Goal: Transaction & Acquisition: Purchase product/service

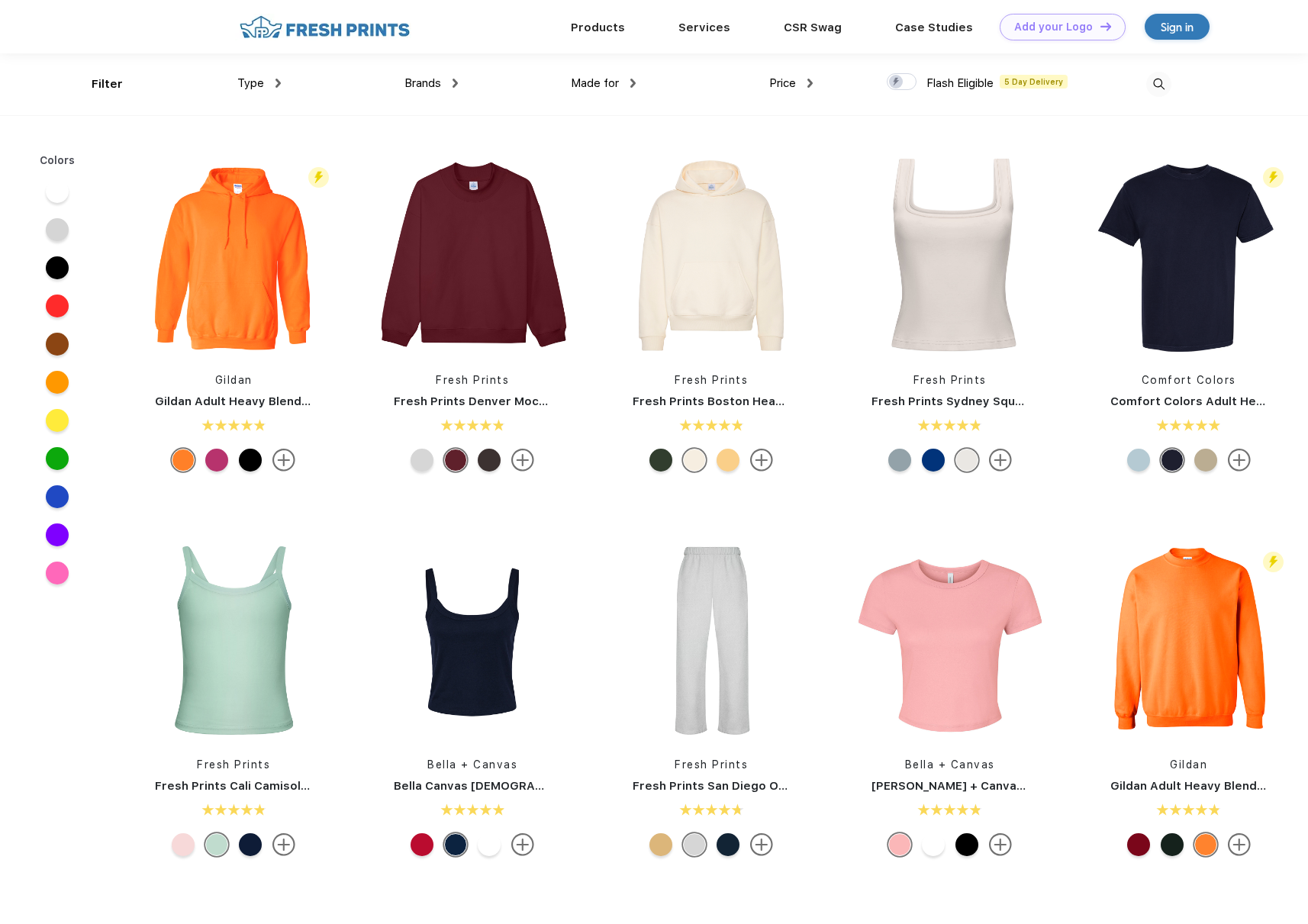
scroll to position [1, 0]
click at [262, 88] on span "Type" at bounding box center [251, 83] width 27 height 14
click at [266, 84] on div "Type" at bounding box center [259, 83] width 44 height 18
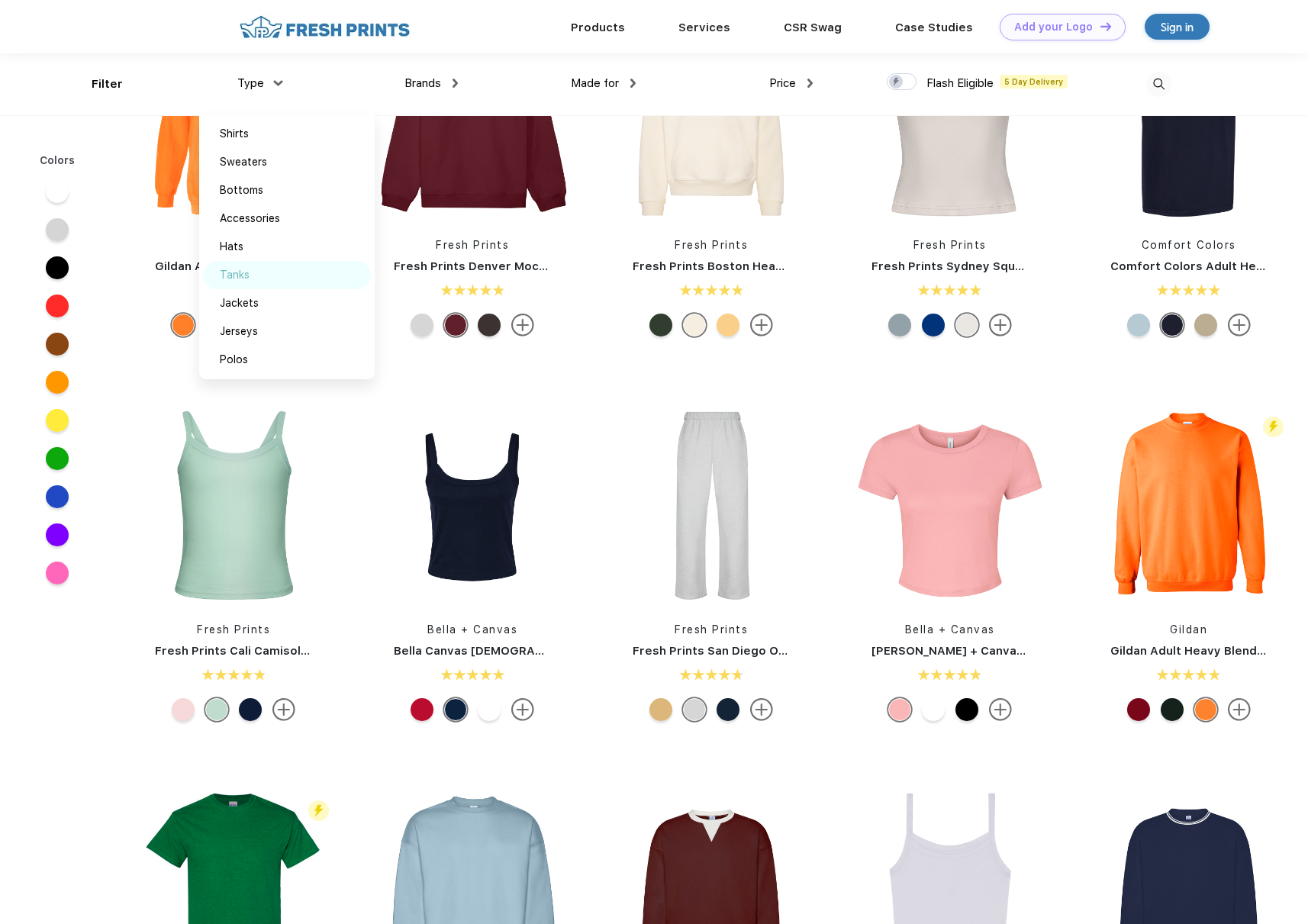
scroll to position [0, 0]
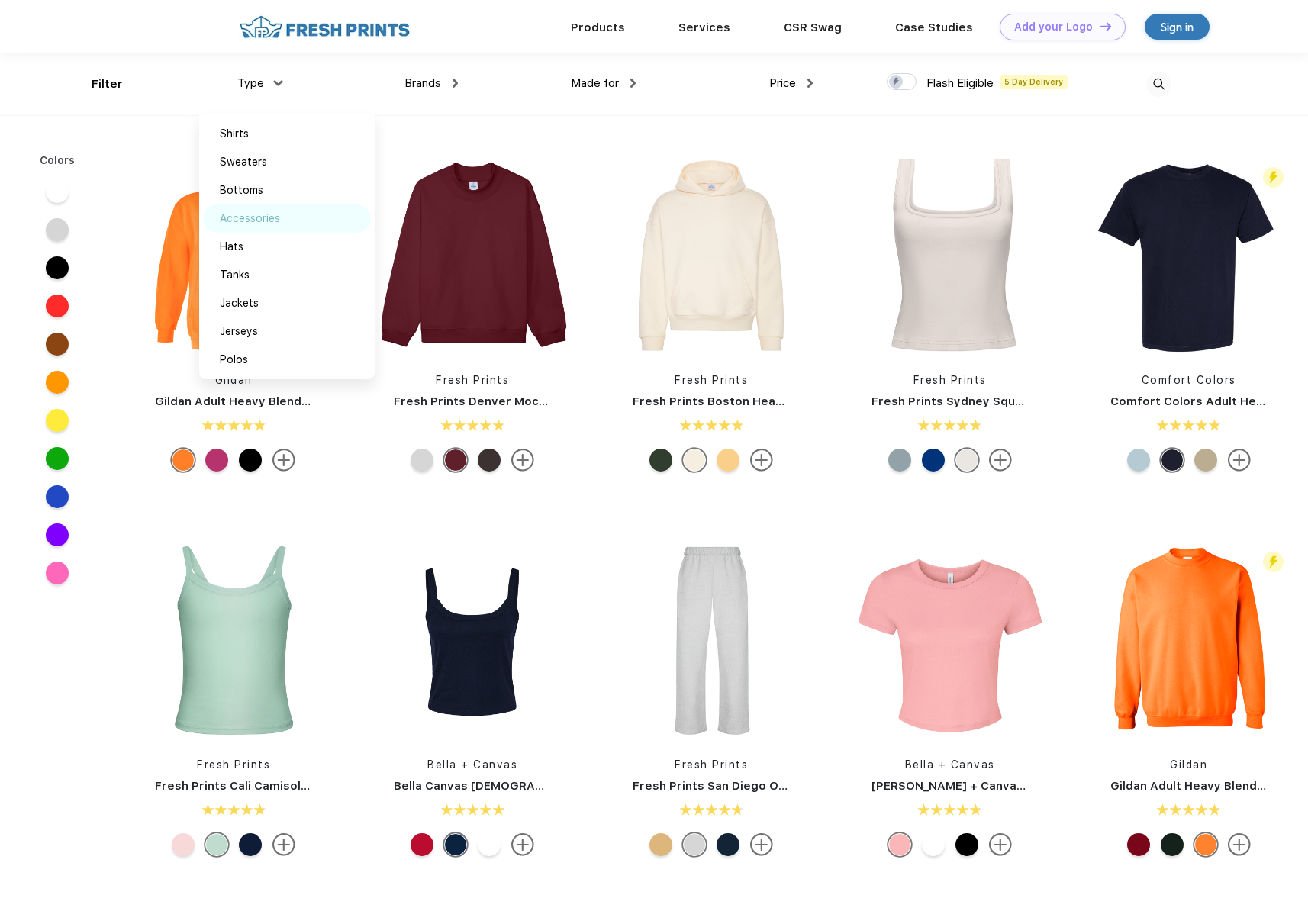
click at [258, 223] on div "Accessories" at bounding box center [249, 219] width 60 height 16
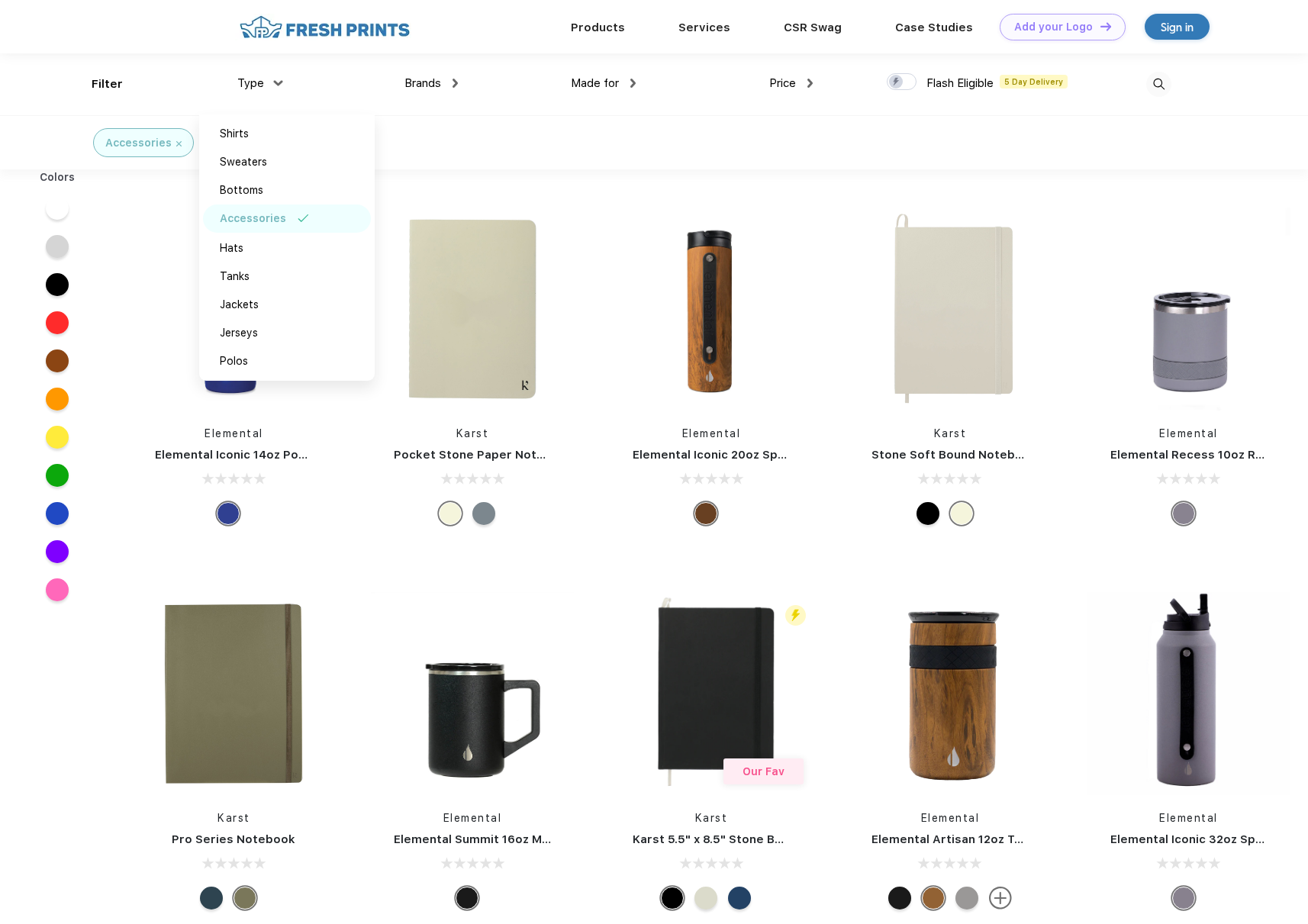
click at [592, 498] on div "Elemental Elemental Iconic 20oz Sport Water Bottle - Teak Wood" at bounding box center [711, 369] width 239 height 323
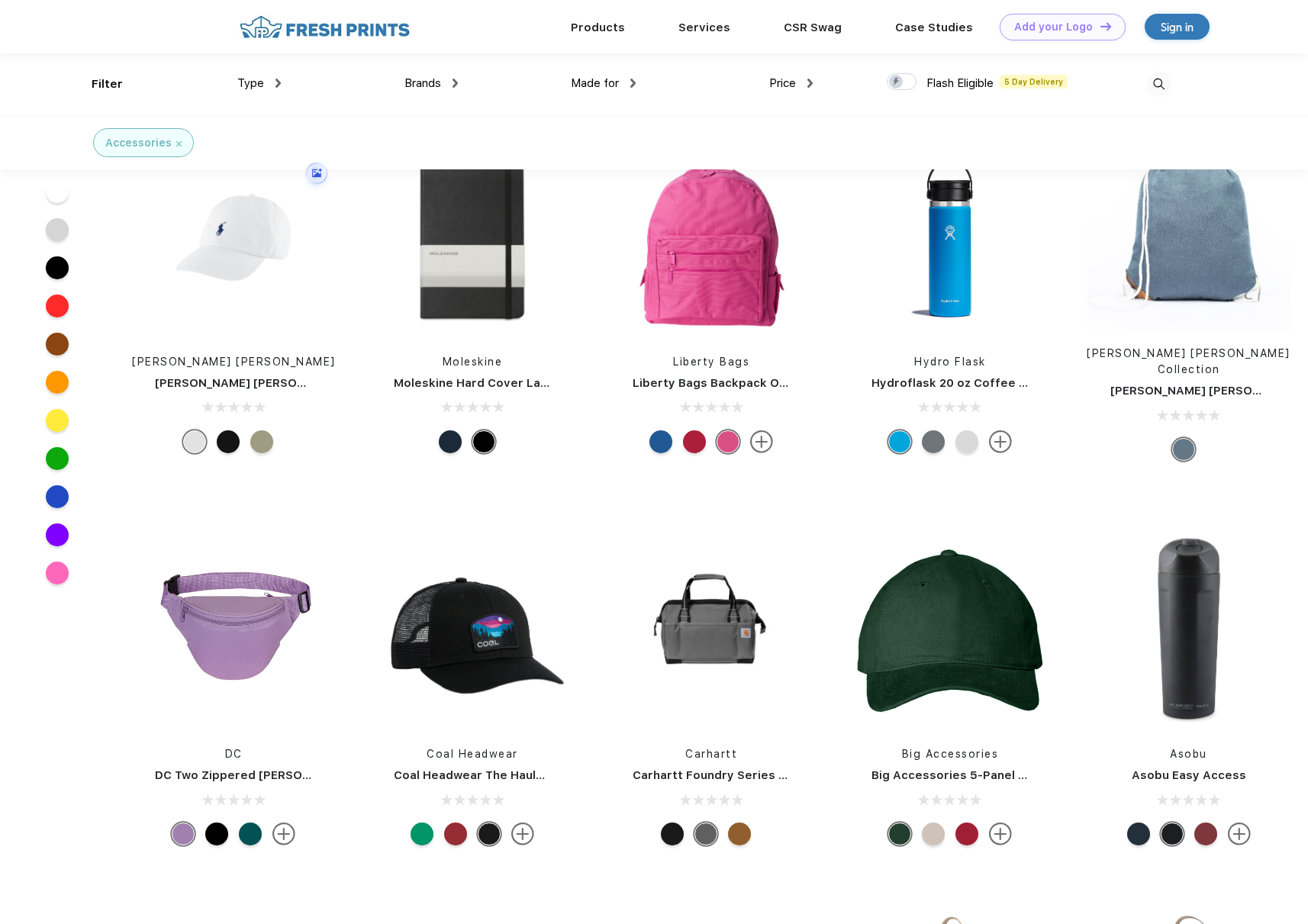
scroll to position [4136, 0]
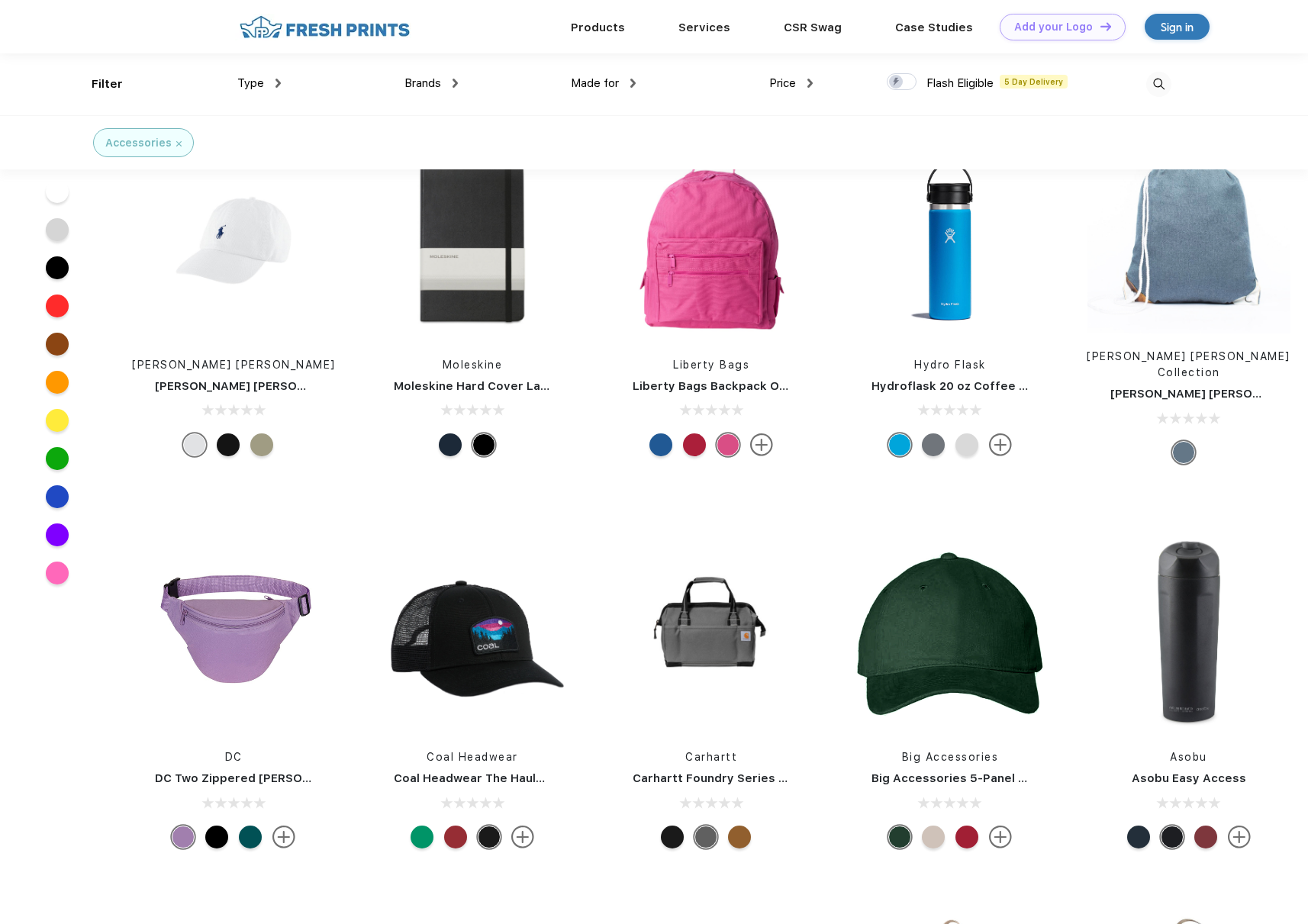
click at [54, 190] on div at bounding box center [57, 191] width 23 height 23
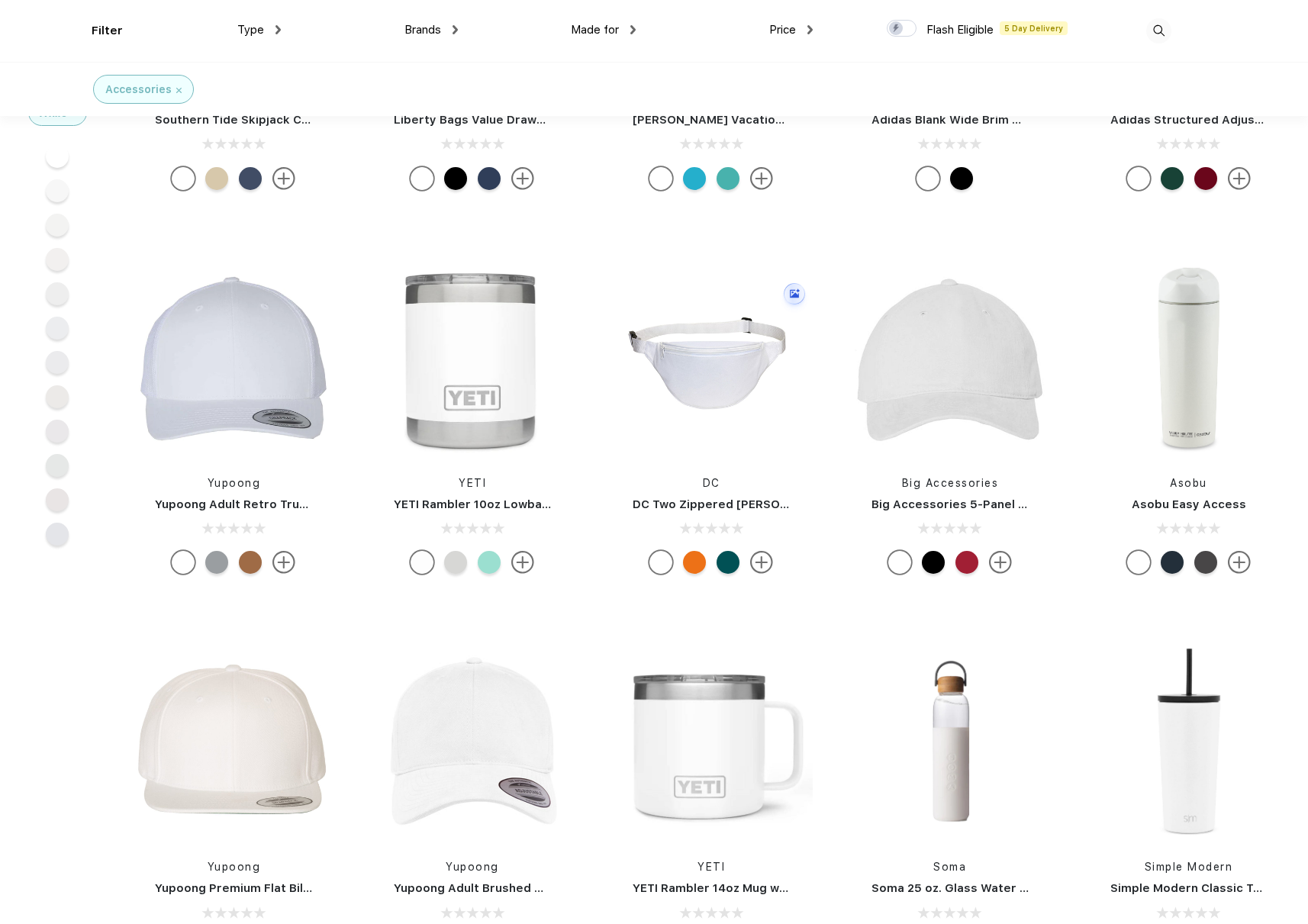
scroll to position [997, 0]
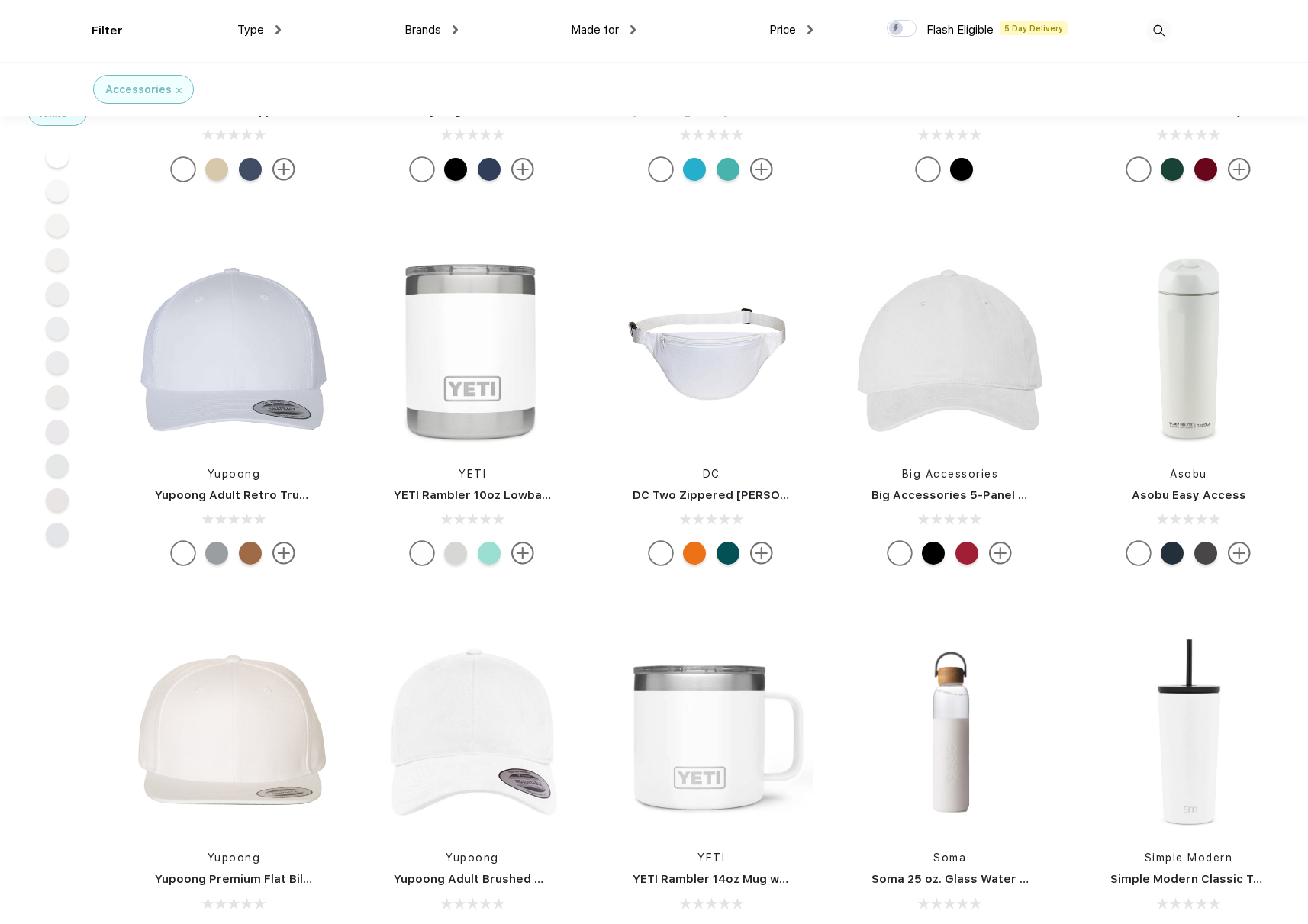
click at [492, 554] on div at bounding box center [489, 553] width 23 height 23
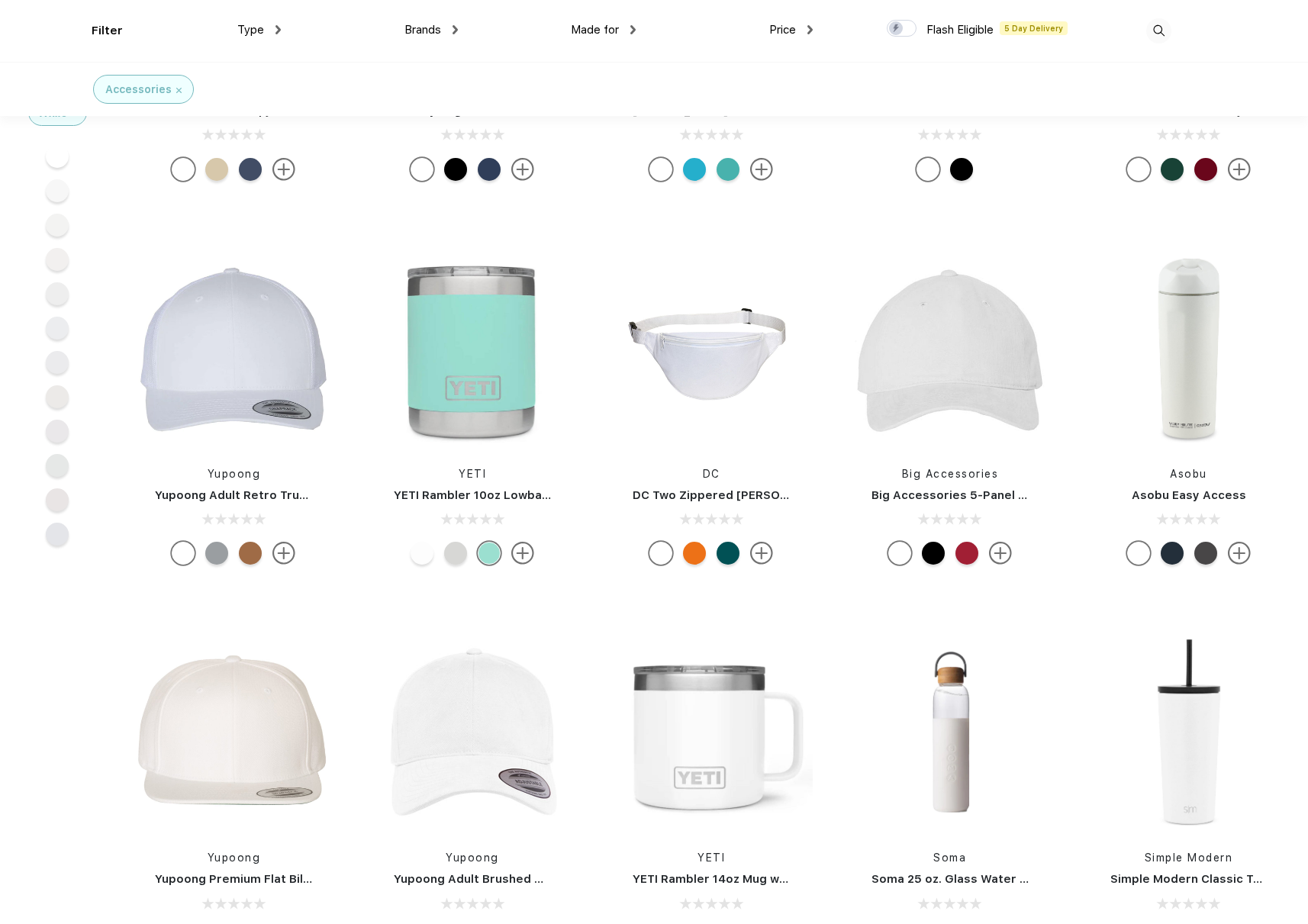
click at [421, 555] on div at bounding box center [421, 553] width 23 height 23
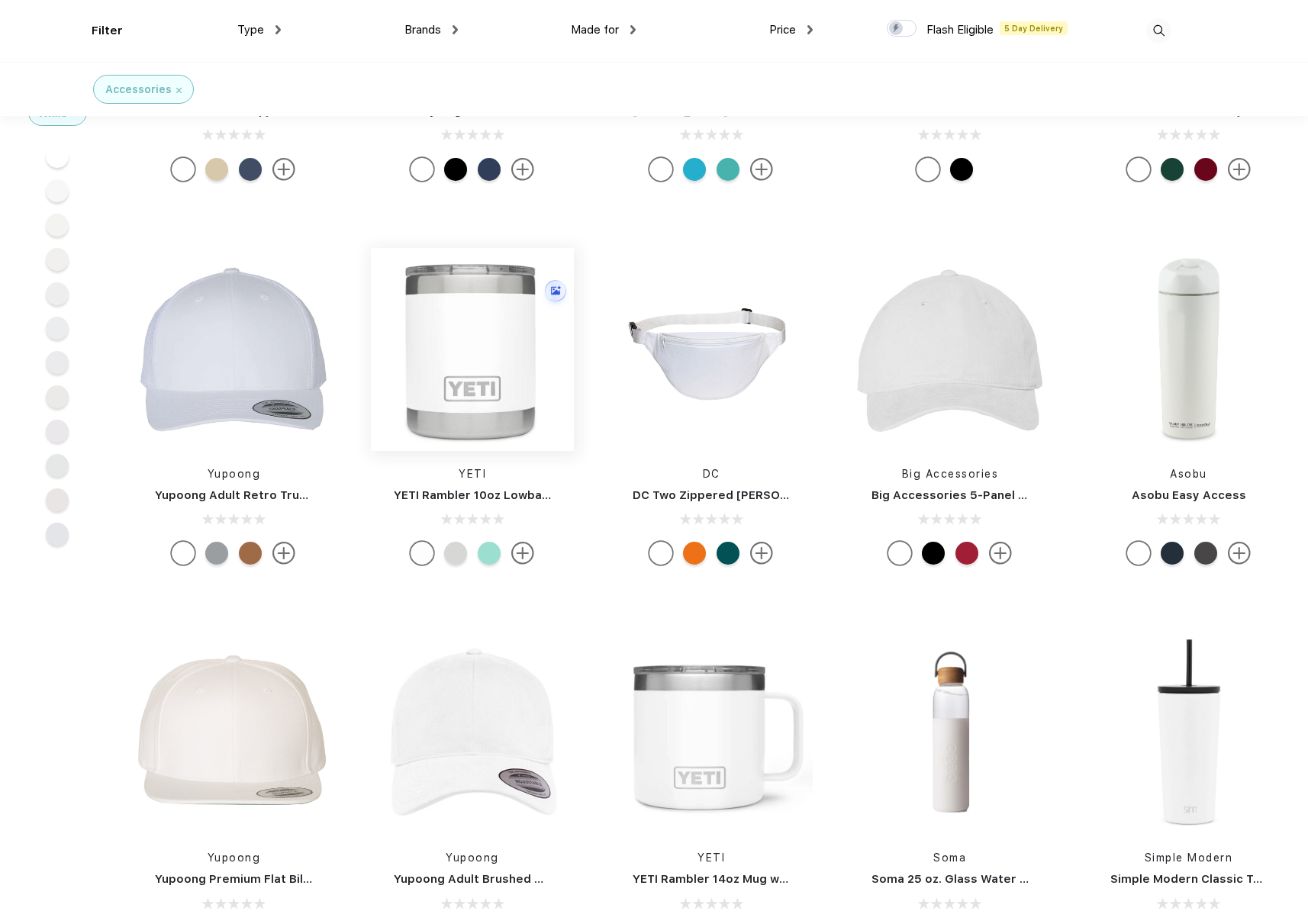
click at [485, 322] on img at bounding box center [472, 349] width 203 height 203
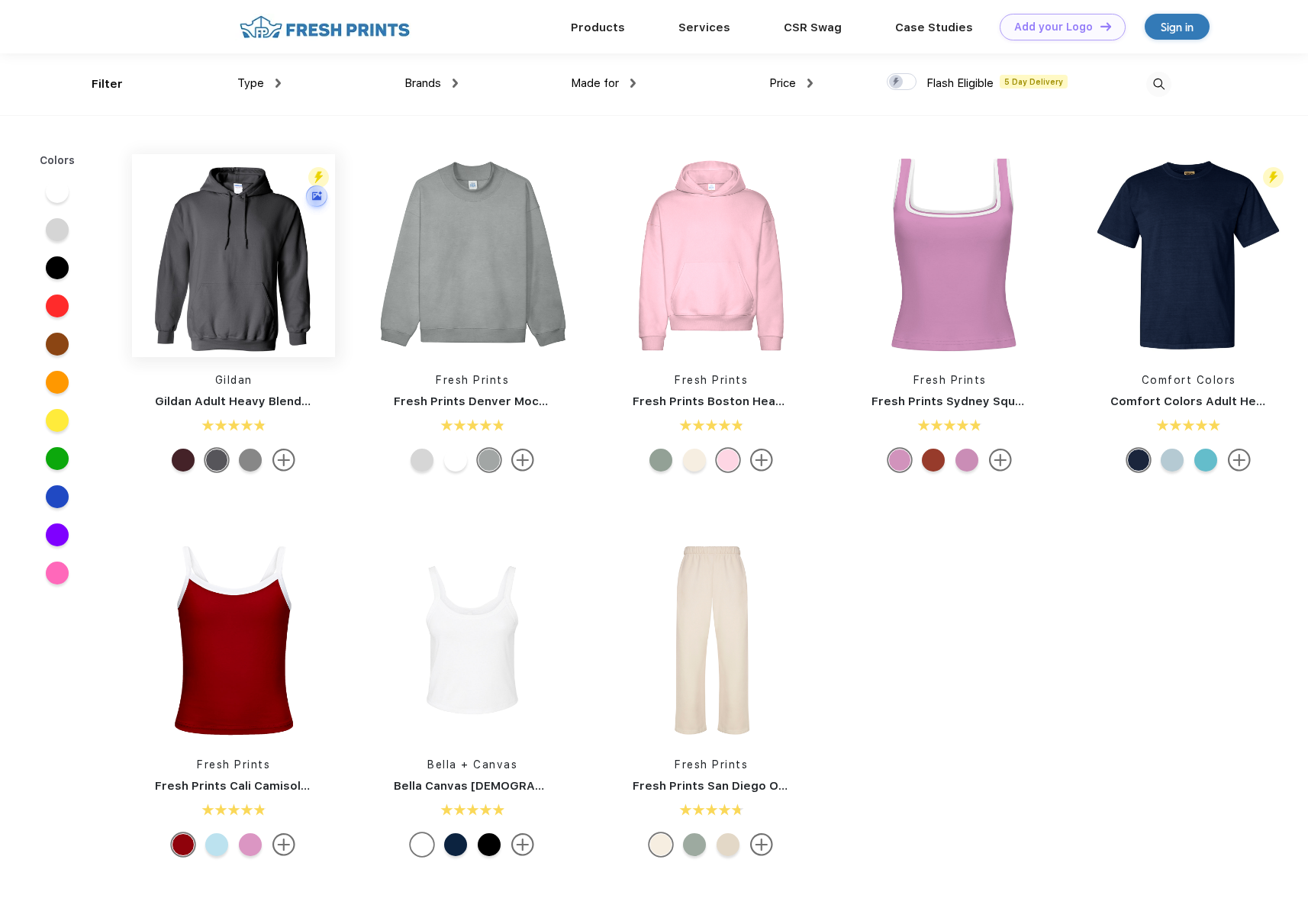
scroll to position [1, 0]
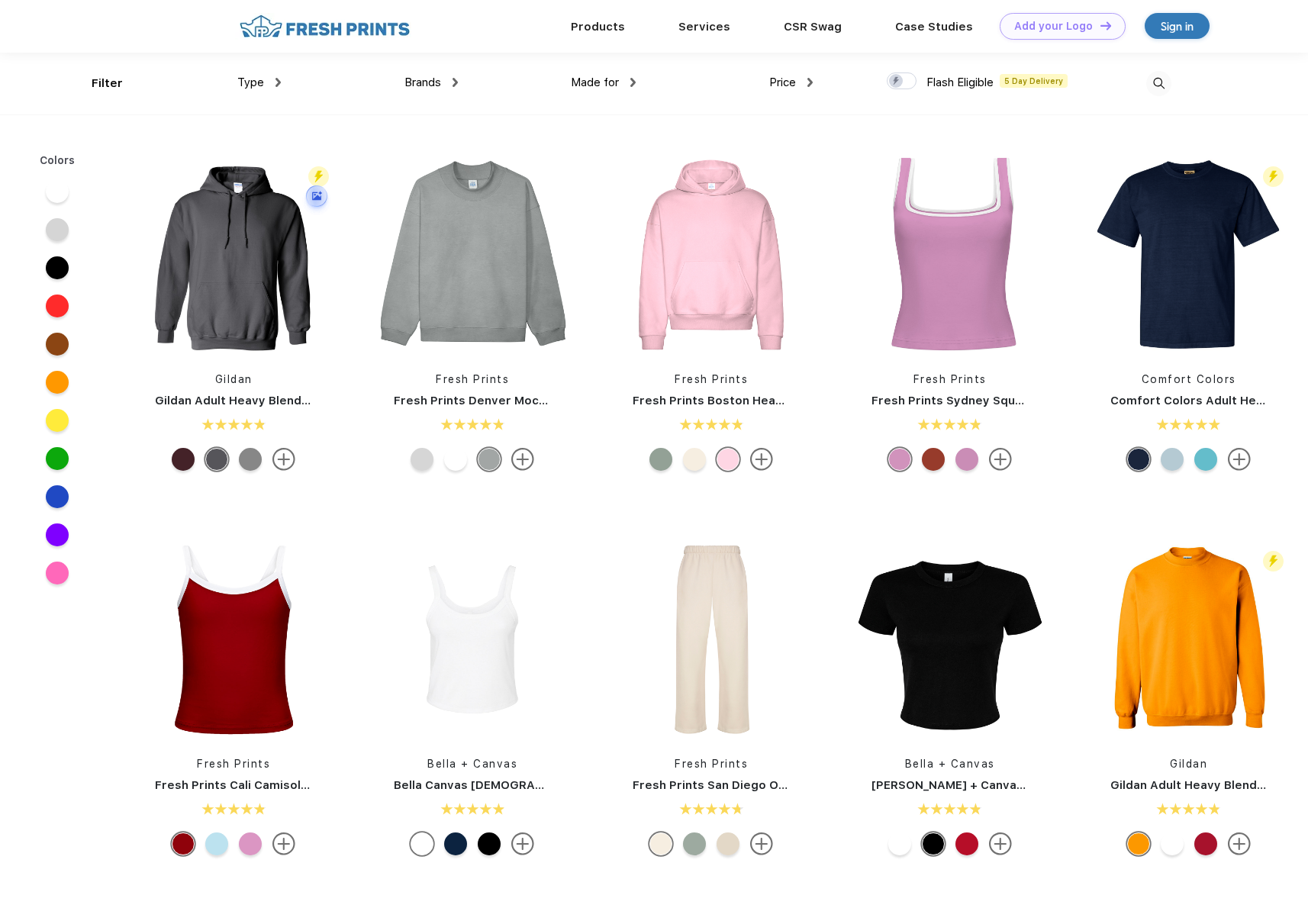
click at [275, 78] on img at bounding box center [278, 82] width 5 height 9
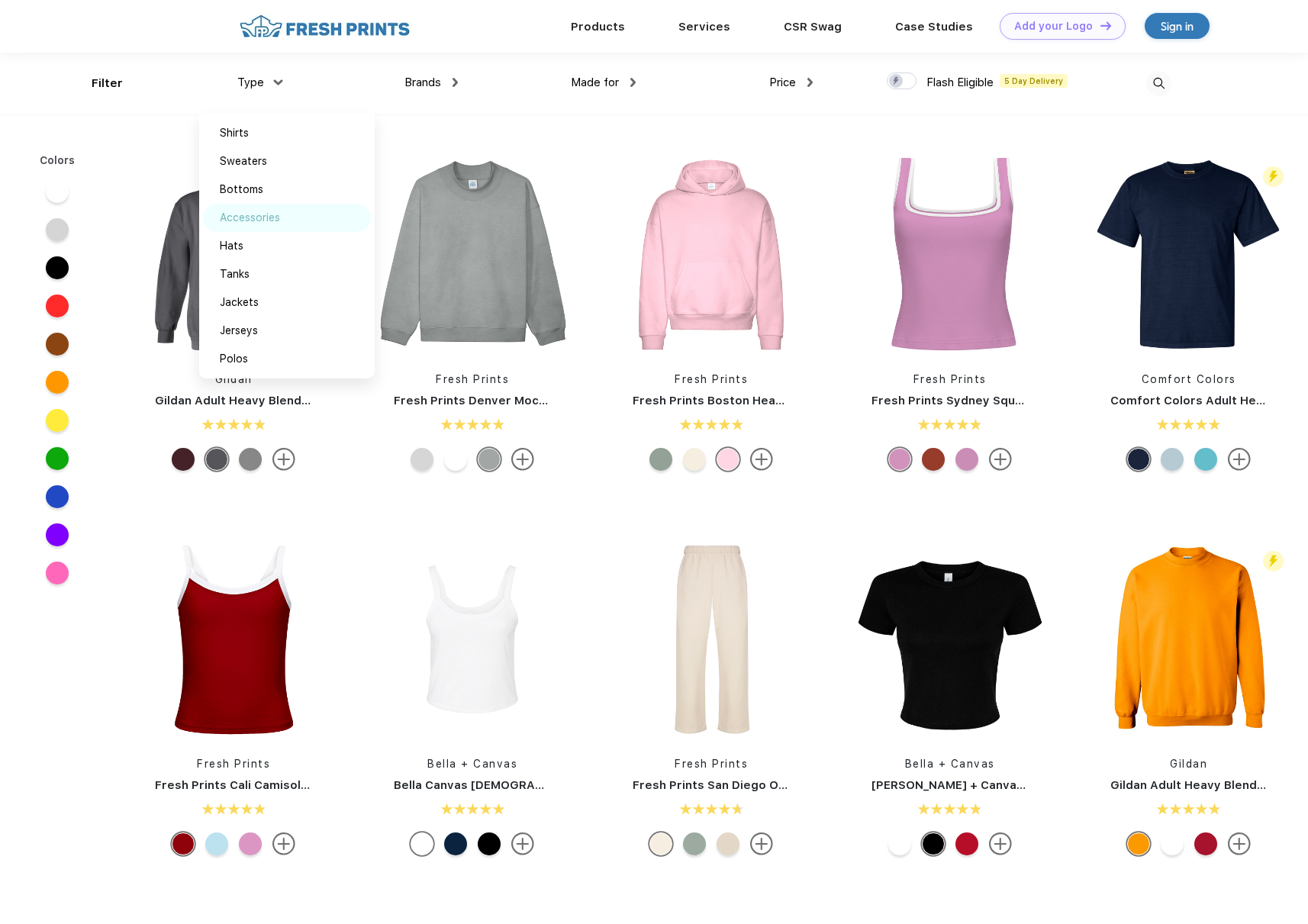
click at [259, 222] on div "Accessories" at bounding box center [249, 218] width 60 height 16
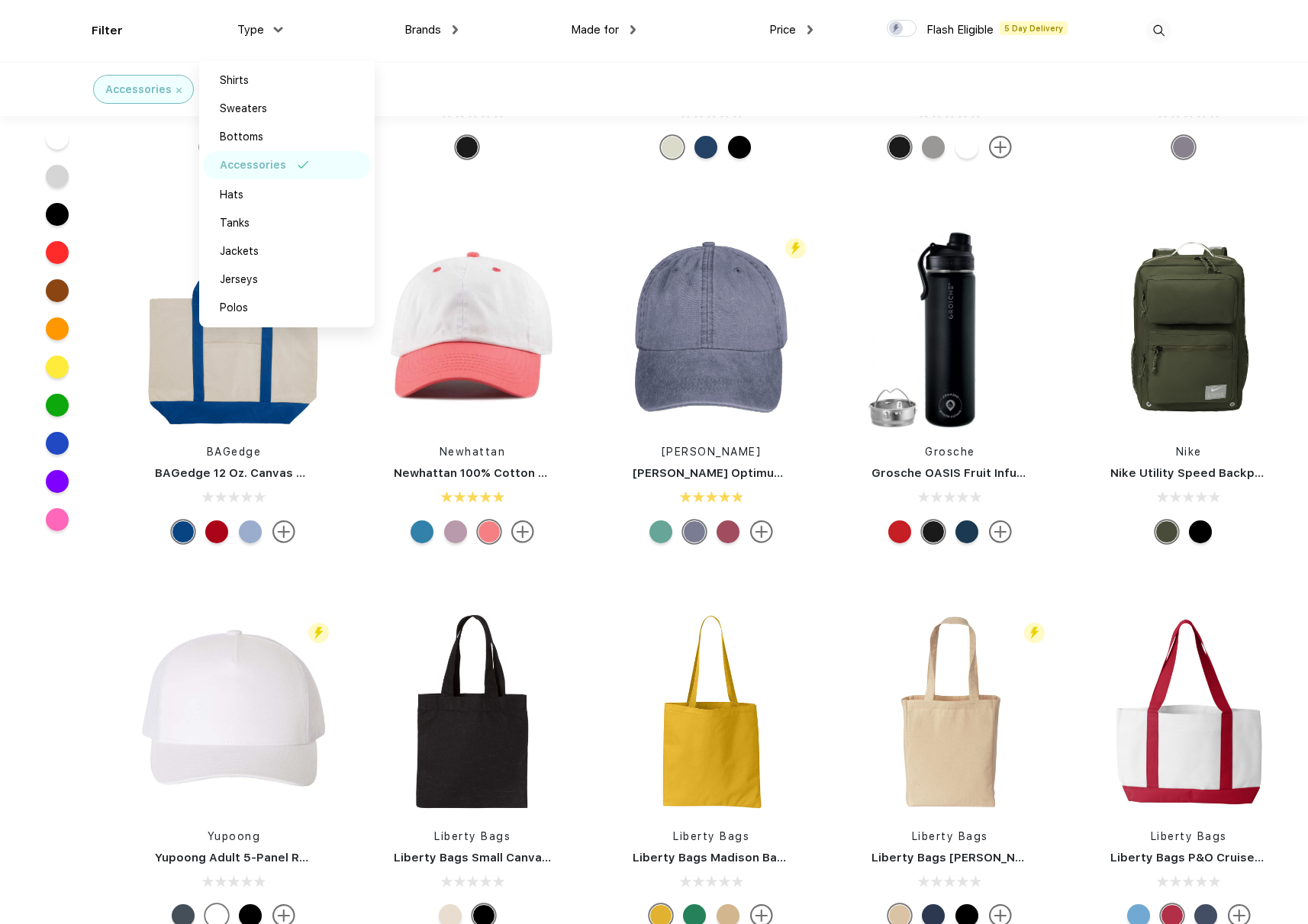
scroll to position [639, 0]
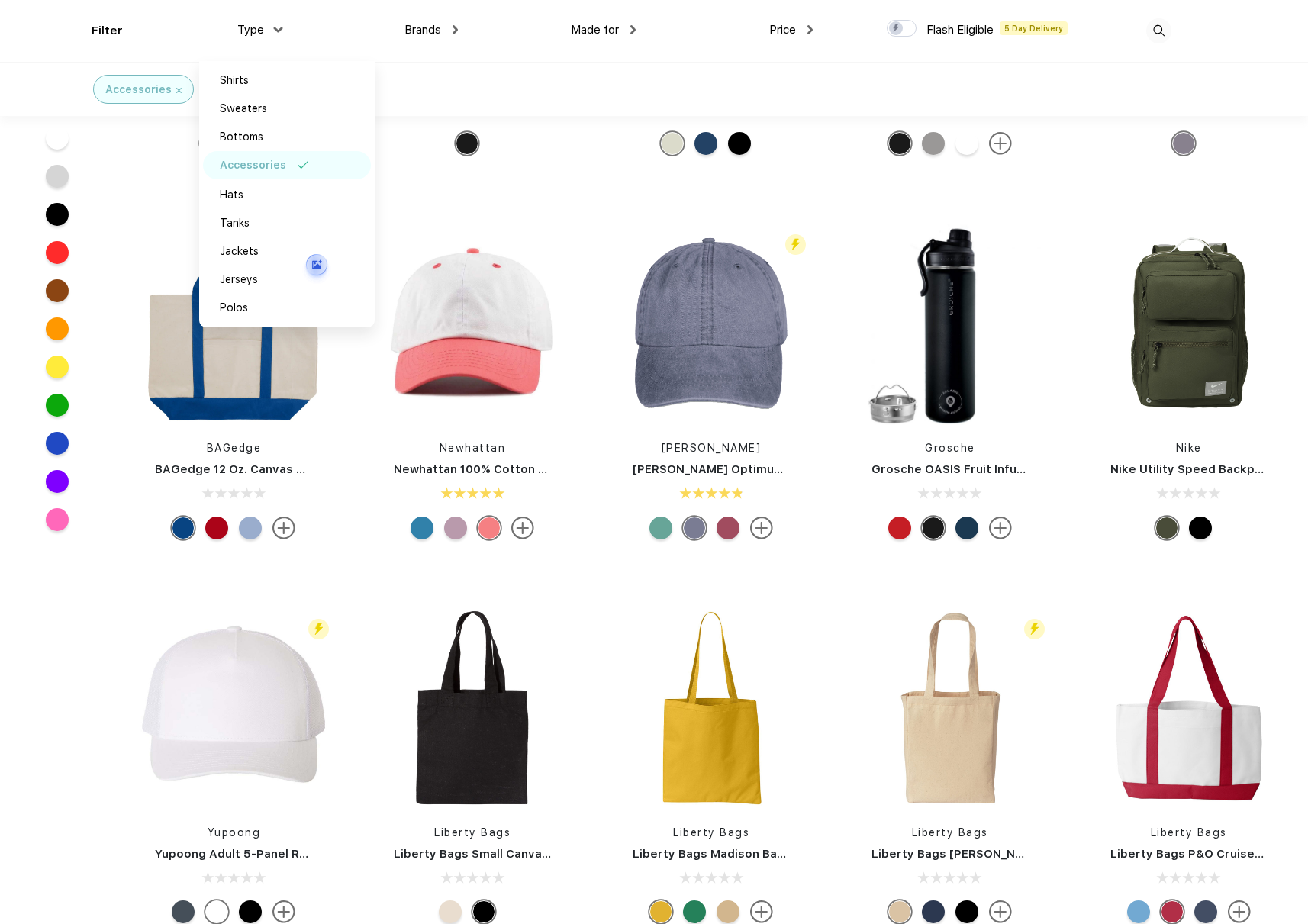
click at [56, 144] on div at bounding box center [57, 138] width 23 height 23
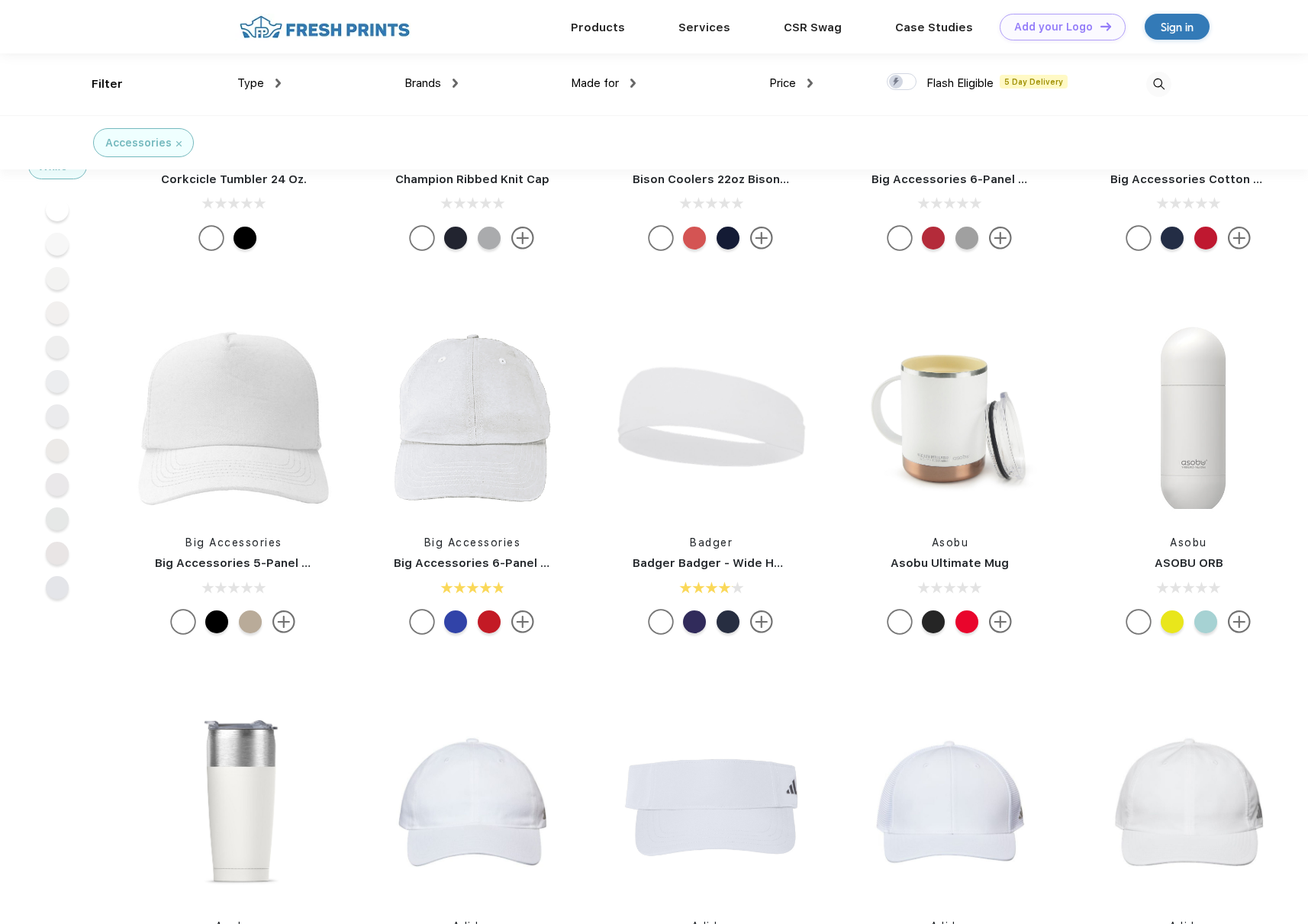
scroll to position [5855, 0]
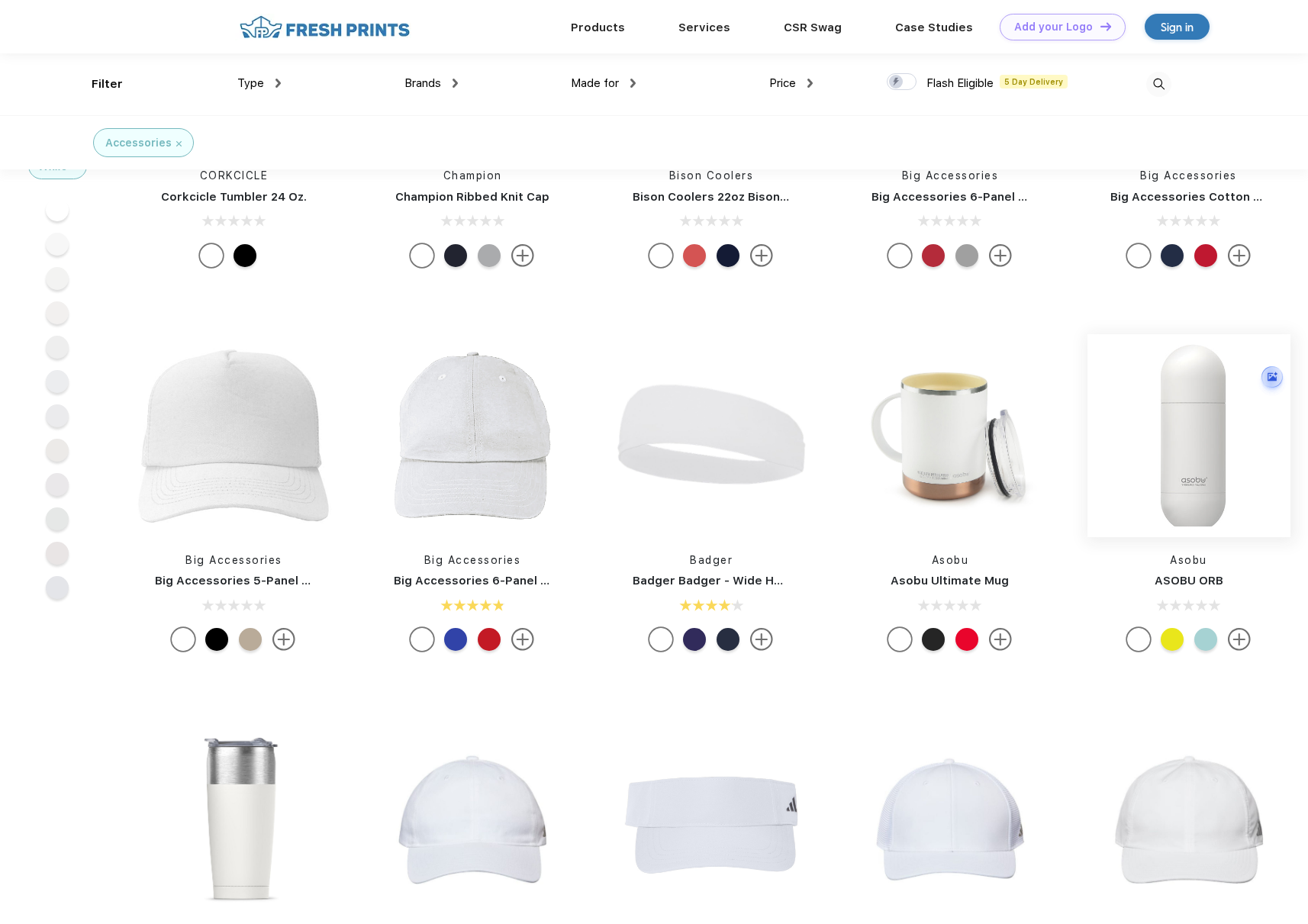
click at [1178, 494] on img at bounding box center [1188, 435] width 203 height 203
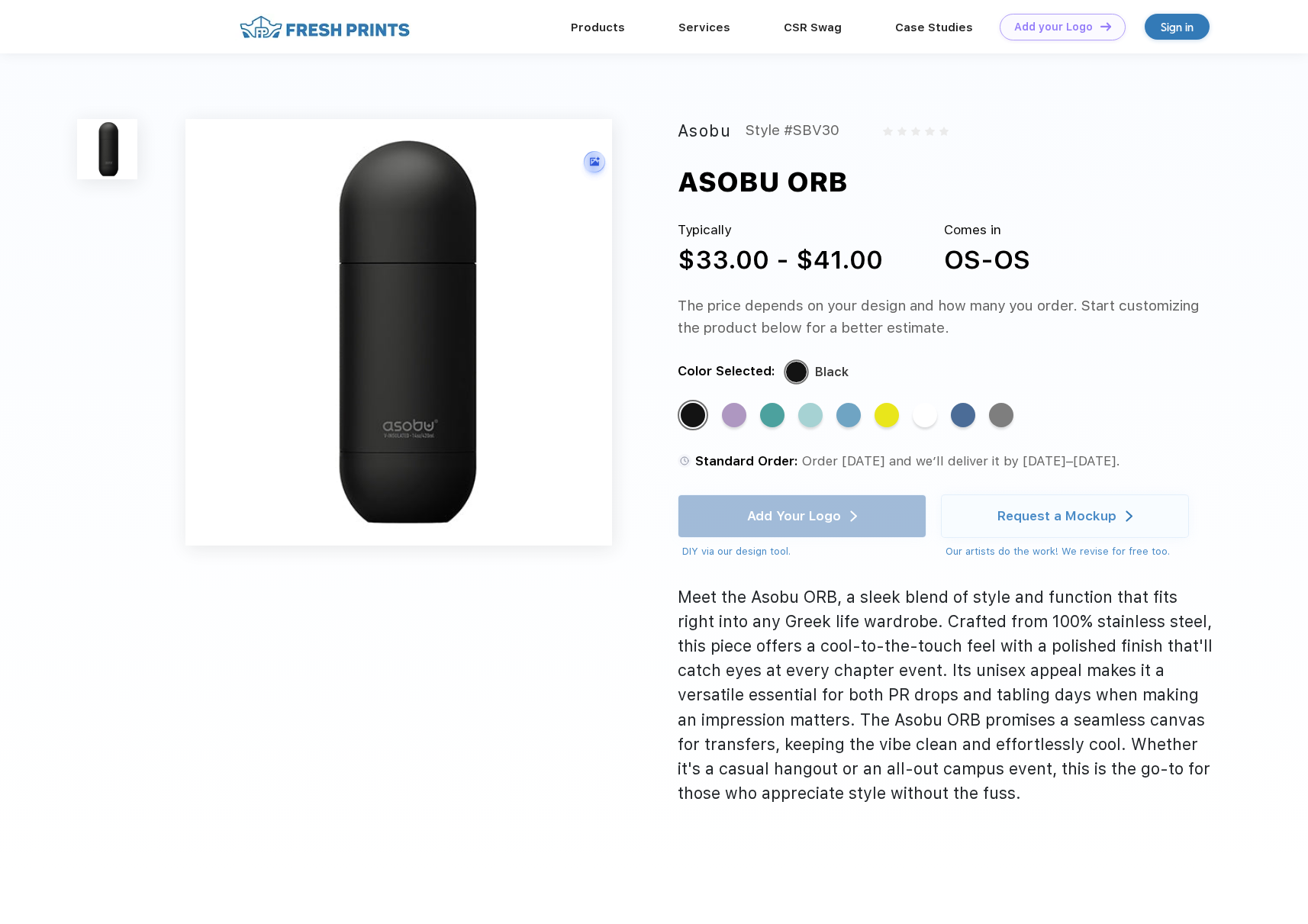
click at [417, 401] on img at bounding box center [399, 332] width 427 height 427
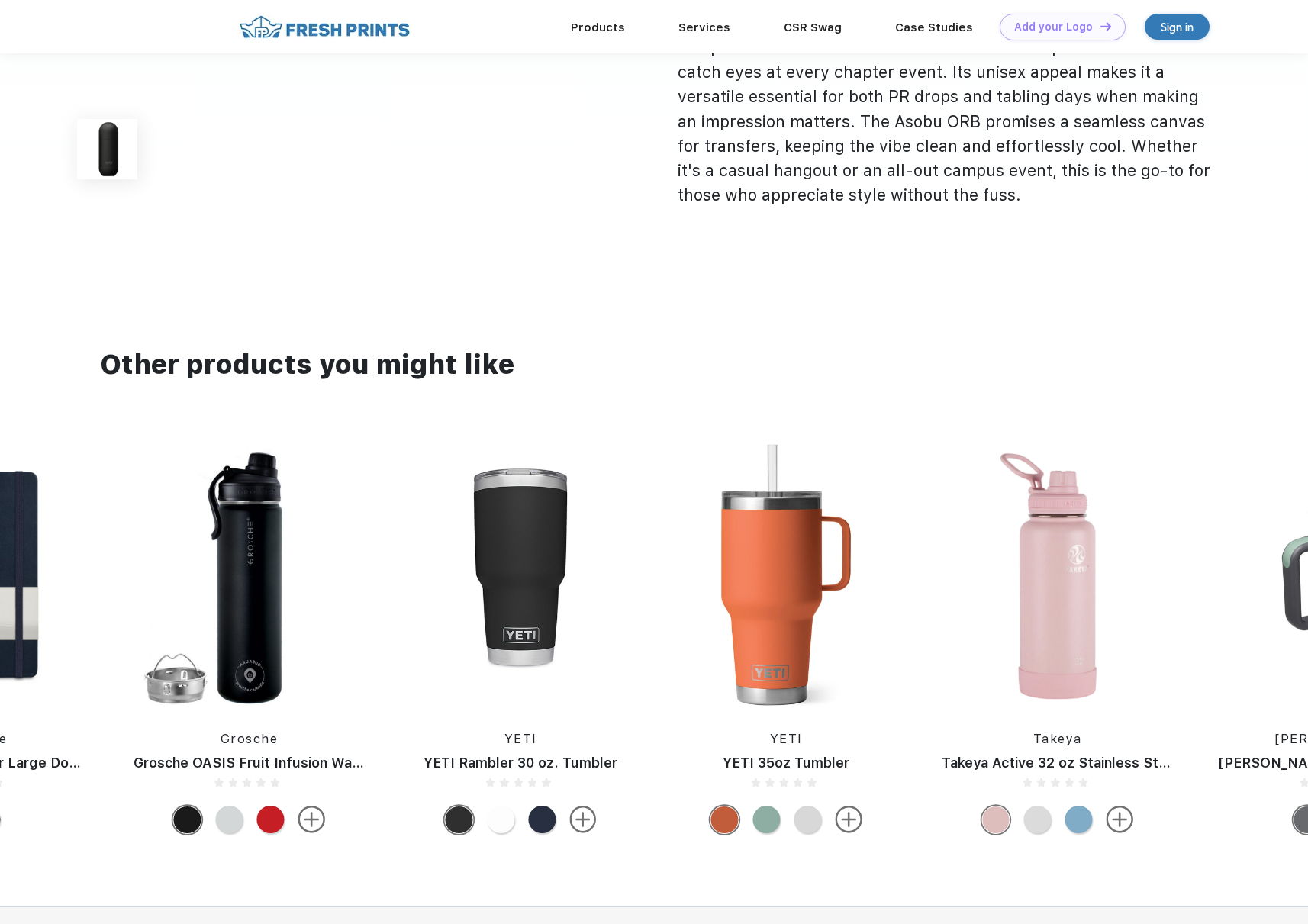
scroll to position [549, 0]
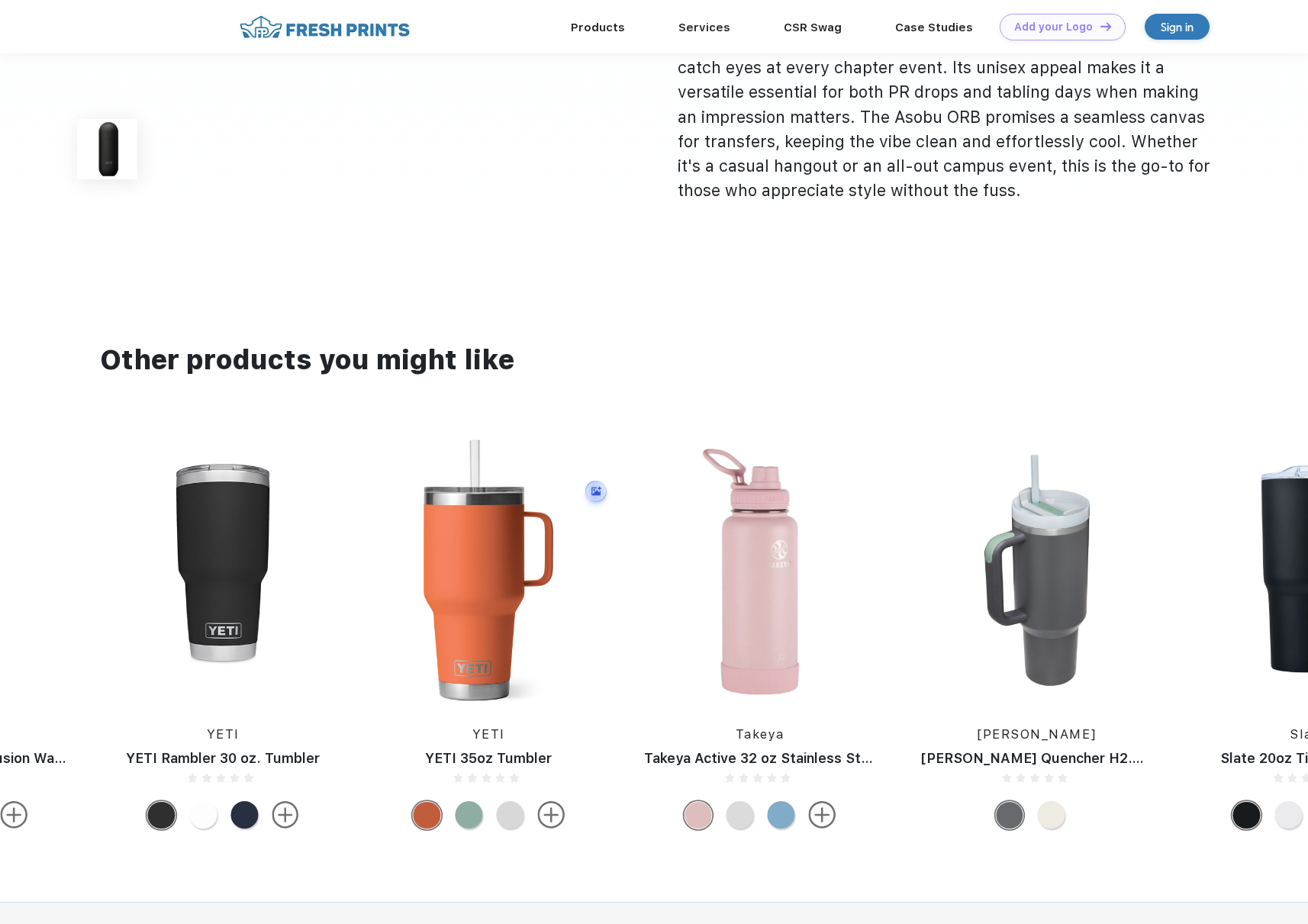
drag, startPoint x: 1236, startPoint y: 618, endPoint x: 374, endPoint y: 589, distance: 862.5
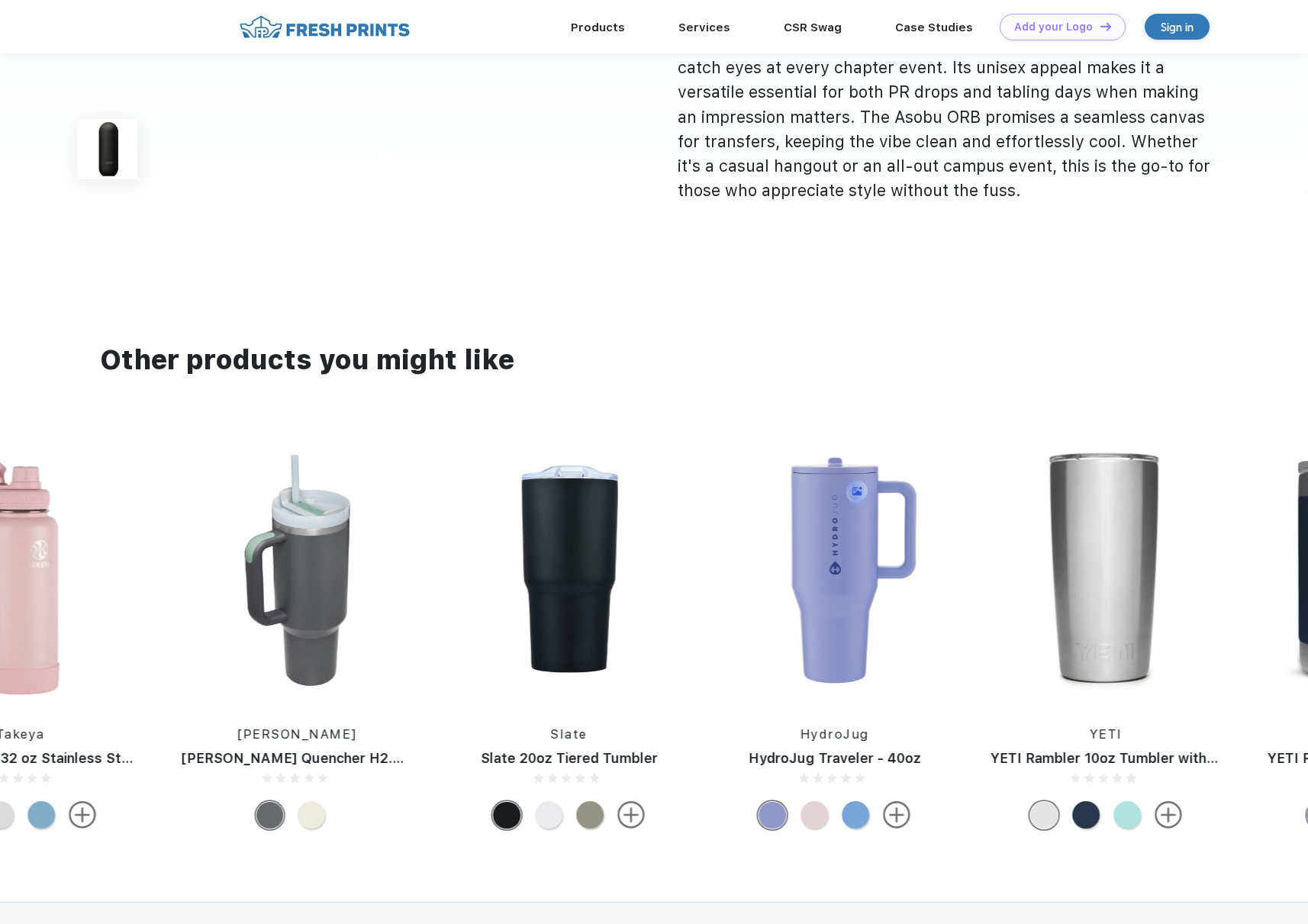
drag, startPoint x: 950, startPoint y: 653, endPoint x: 318, endPoint y: 646, distance: 632.0
click at [320, 646] on div "YETI YETI Rambler 10oz Tumbler with Magslider Lid YETI YETI Rambler 10oz Lowbal…" at bounding box center [656, 638] width 6079 height 397
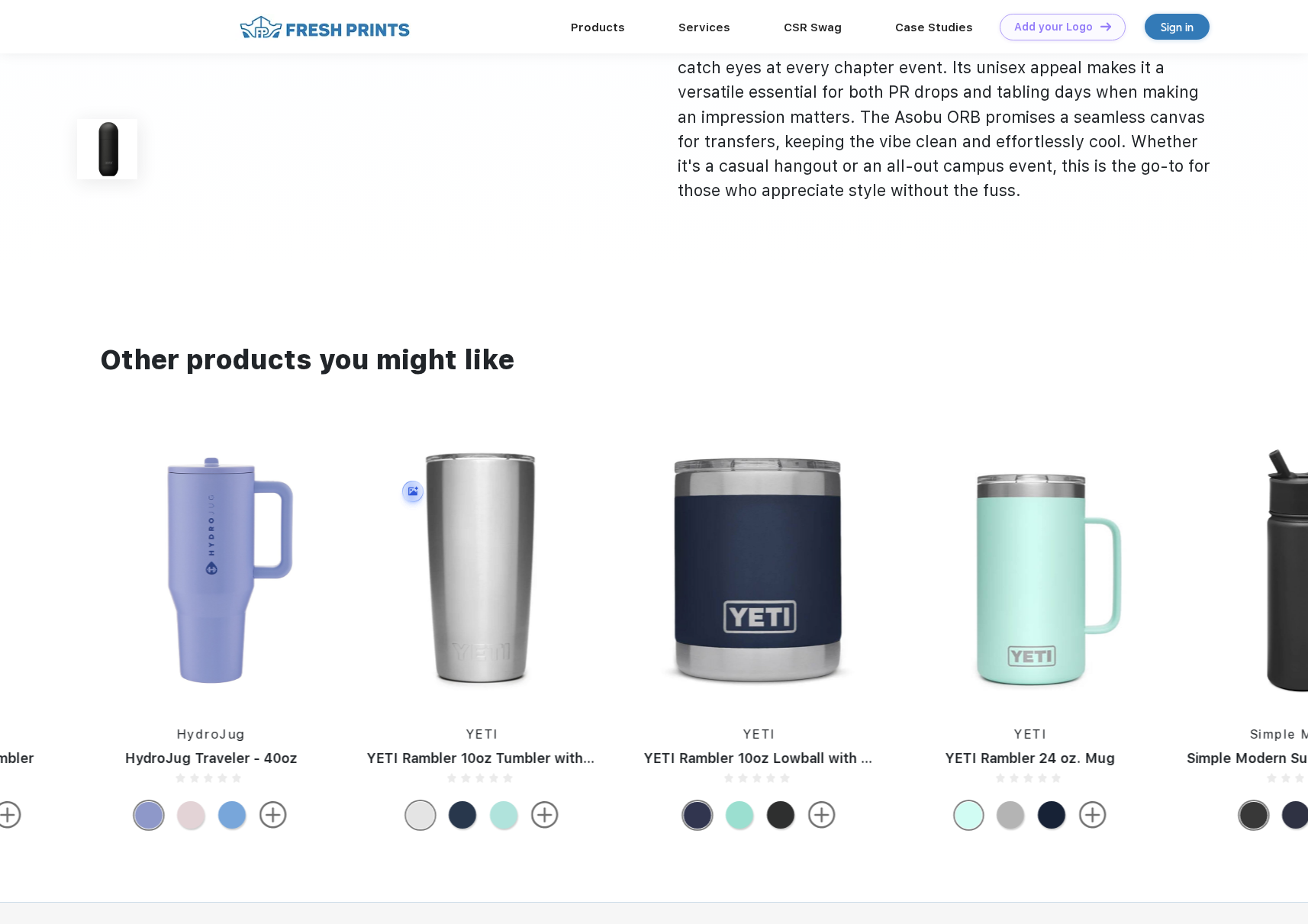
drag, startPoint x: 873, startPoint y: 639, endPoint x: 321, endPoint y: 633, distance: 552.0
click at [319, 634] on div "YETI YETI Rambler 10oz Tumbler with Magslider Lid YETI YETI Rambler 10oz Lowbal…" at bounding box center [32, 638] width 6079 height 397
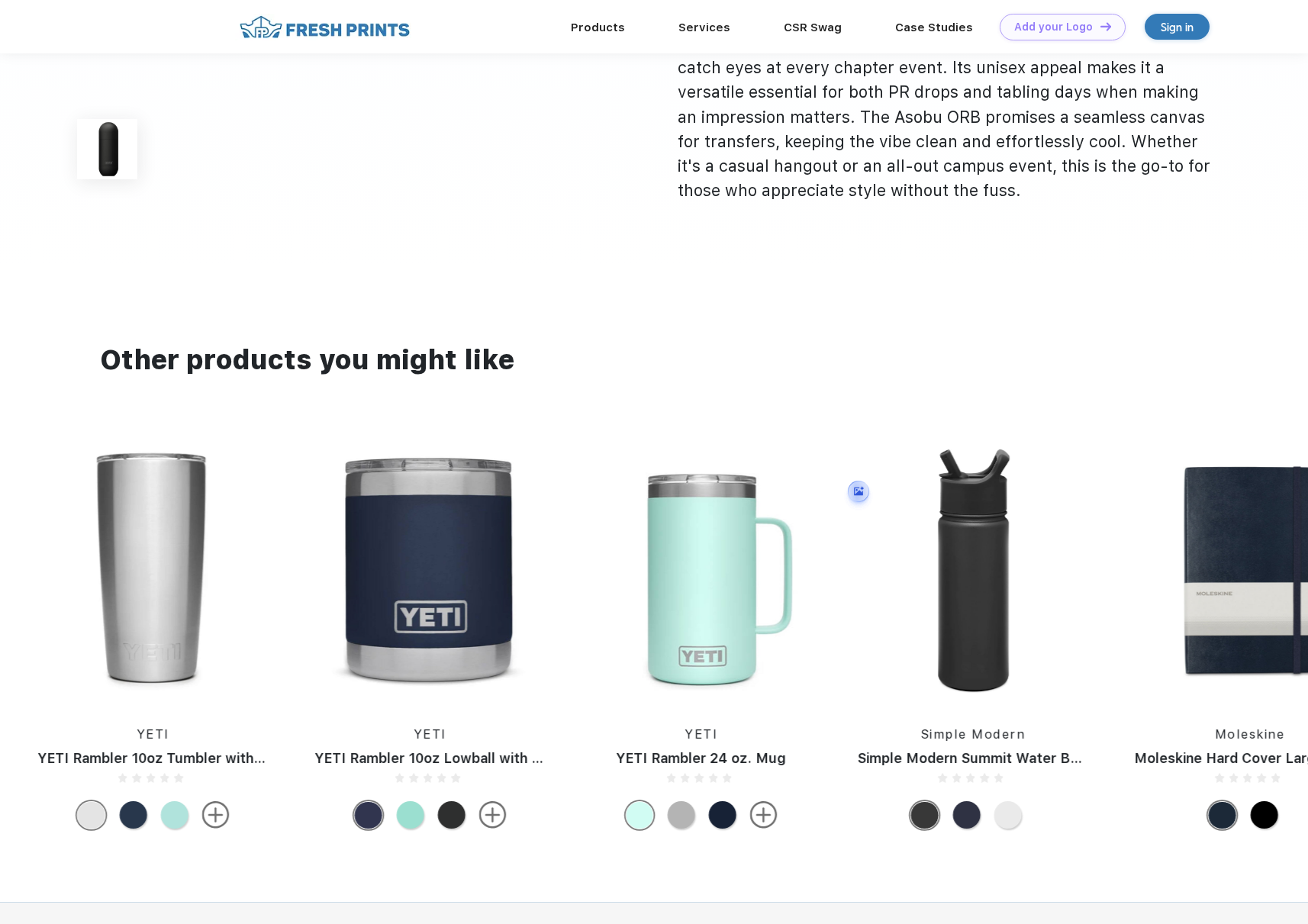
drag, startPoint x: 700, startPoint y: 638, endPoint x: 273, endPoint y: 639, distance: 427.0
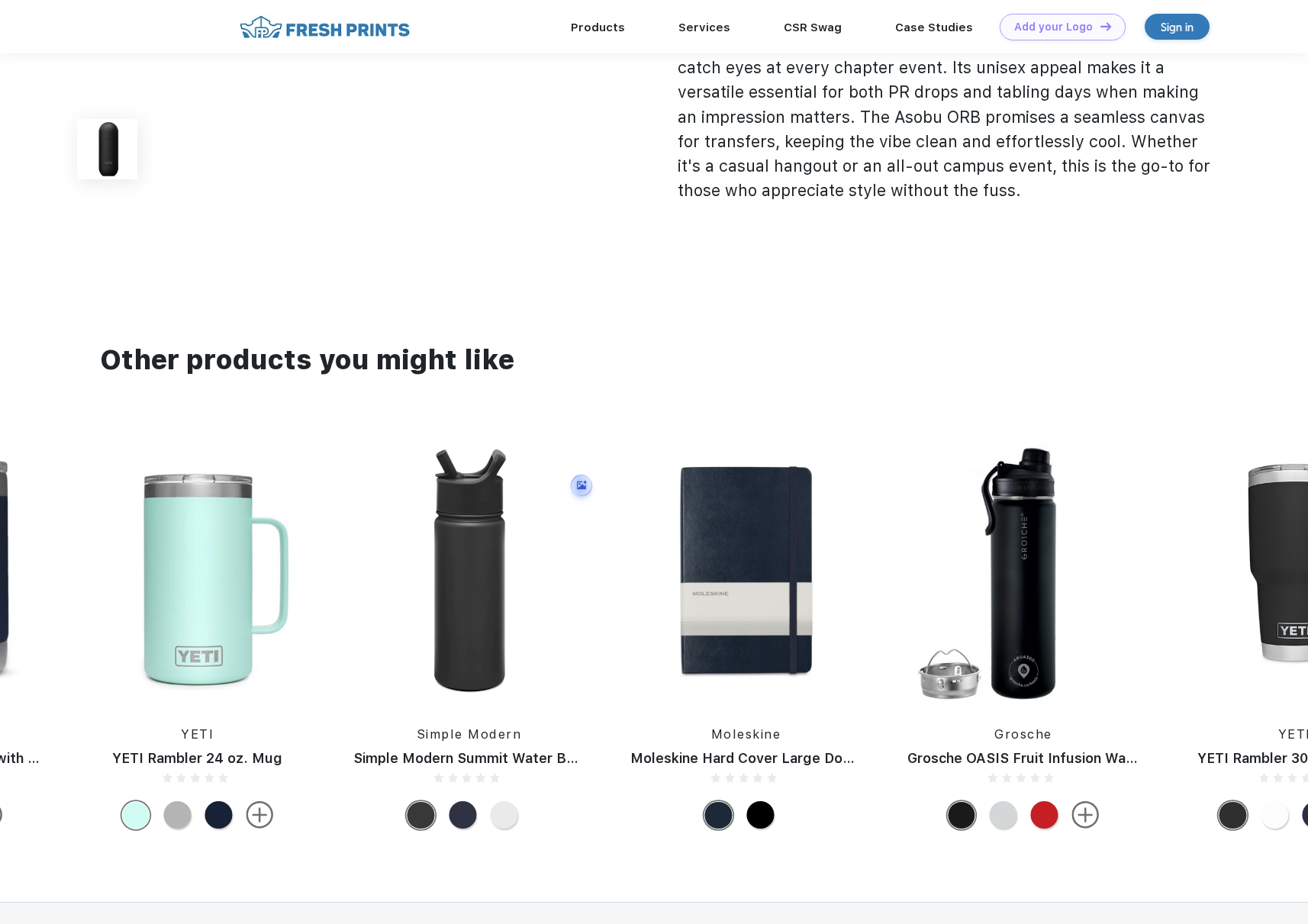
click at [490, 637] on img at bounding box center [469, 570] width 262 height 262
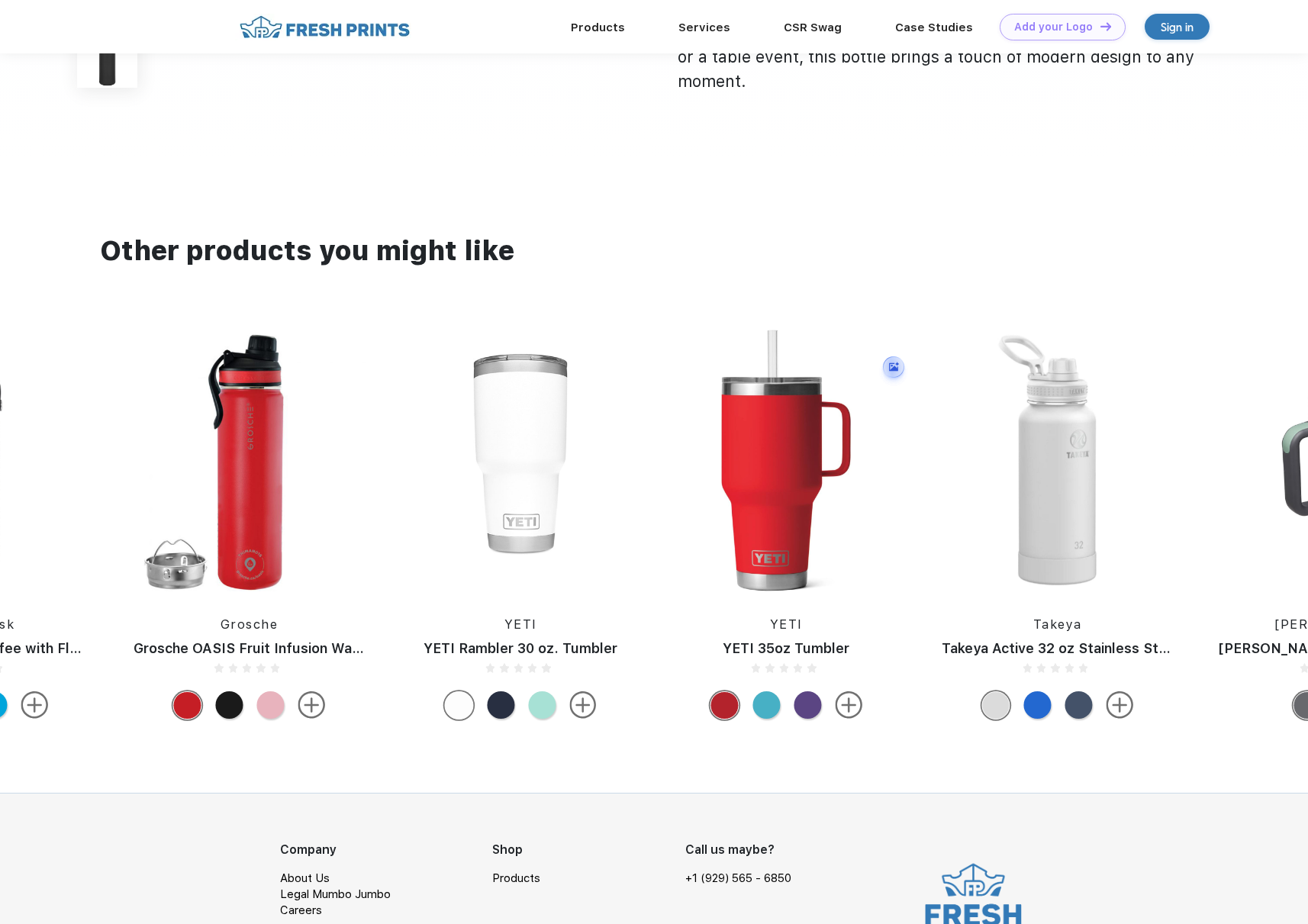
scroll to position [739, 0]
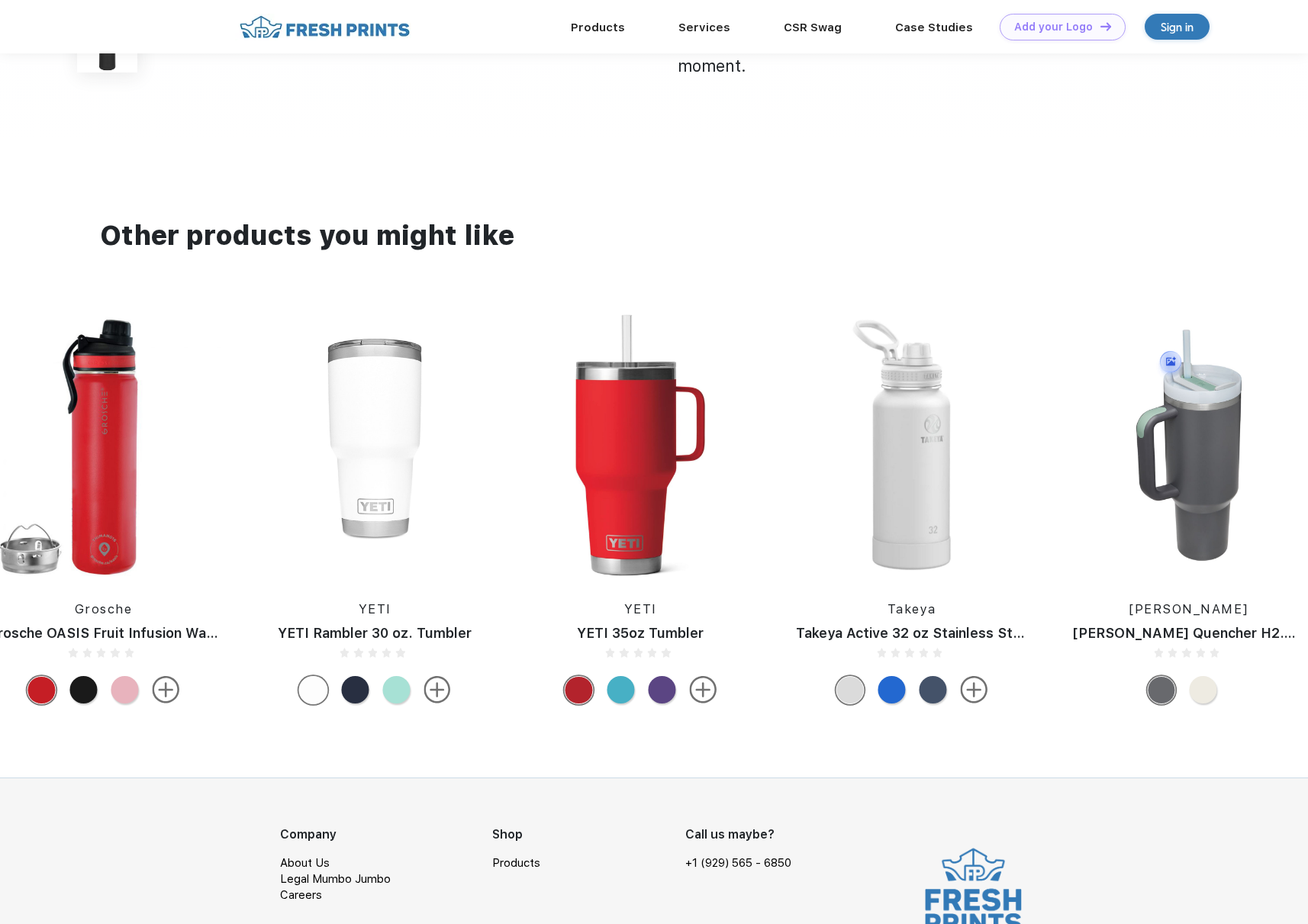
drag, startPoint x: 1087, startPoint y: 513, endPoint x: 608, endPoint y: 491, distance: 479.5
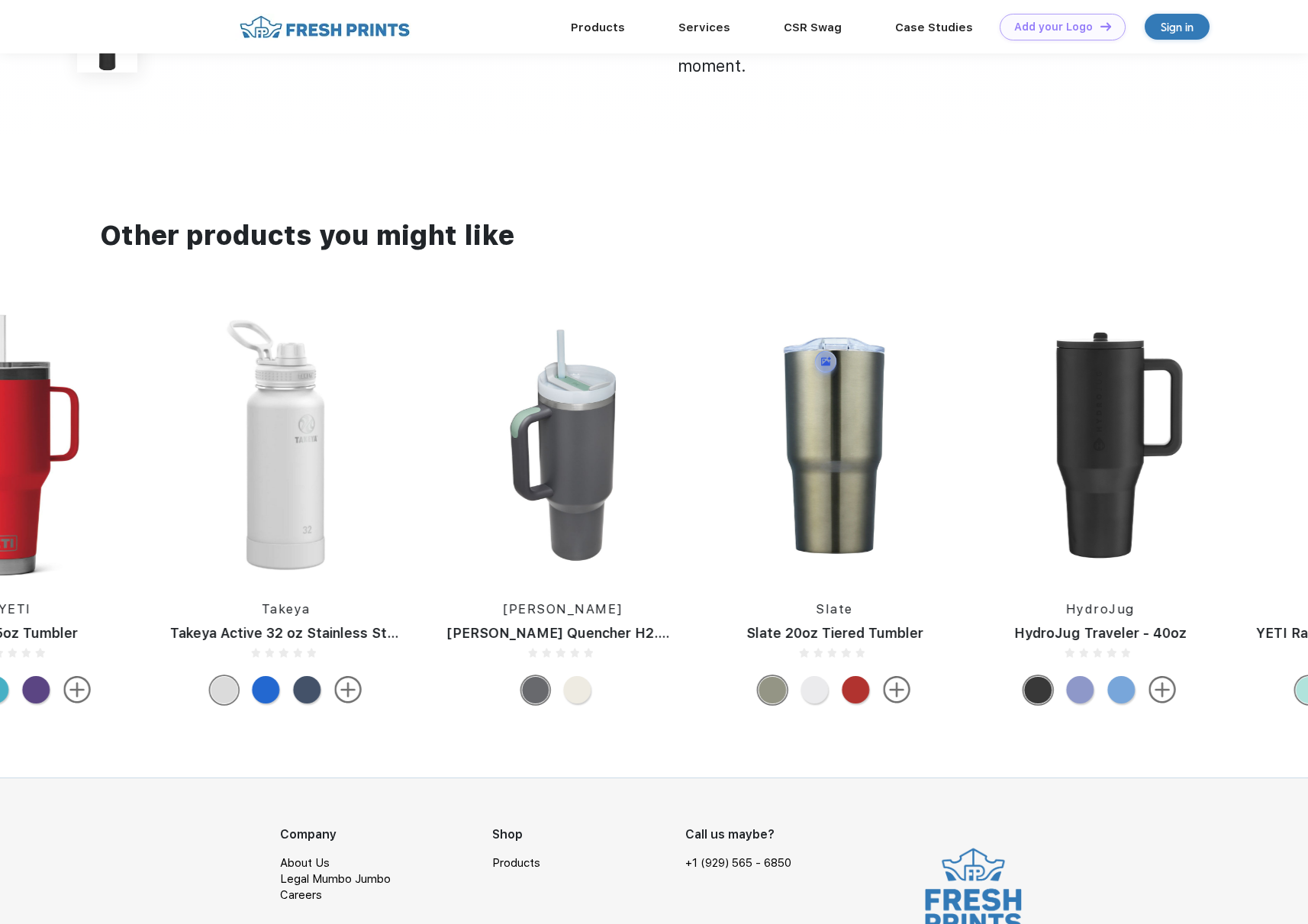
drag, startPoint x: 1001, startPoint y: 498, endPoint x: 435, endPoint y: 494, distance: 566.0
click at [439, 495] on div "YETI YETI Rambler 10oz Tumbler with Magslider Lid YETI YETI Rambler 10oz Lowbal…" at bounding box center [921, 513] width 6079 height 397
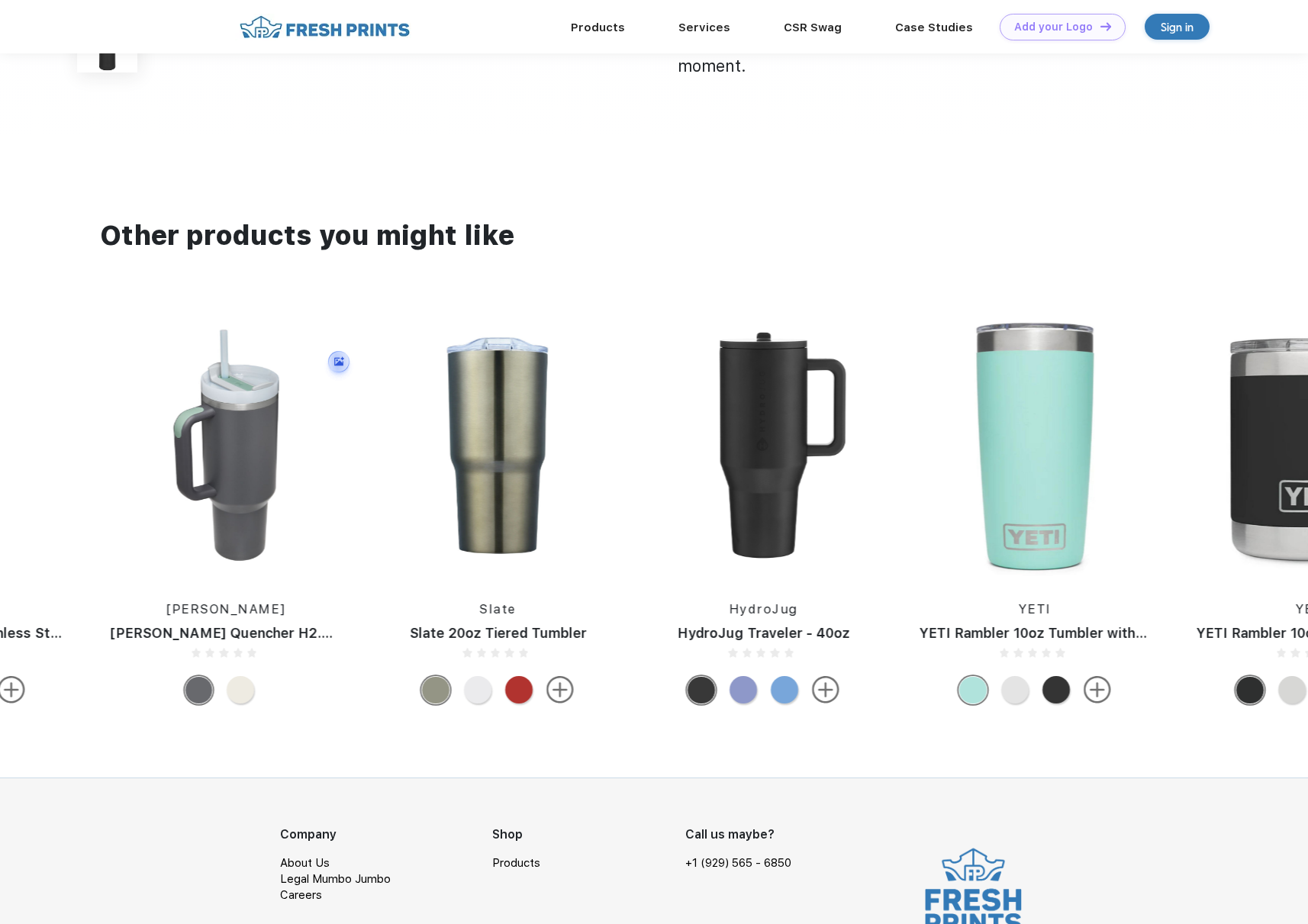
click at [248, 461] on img at bounding box center [226, 446] width 262 height 262
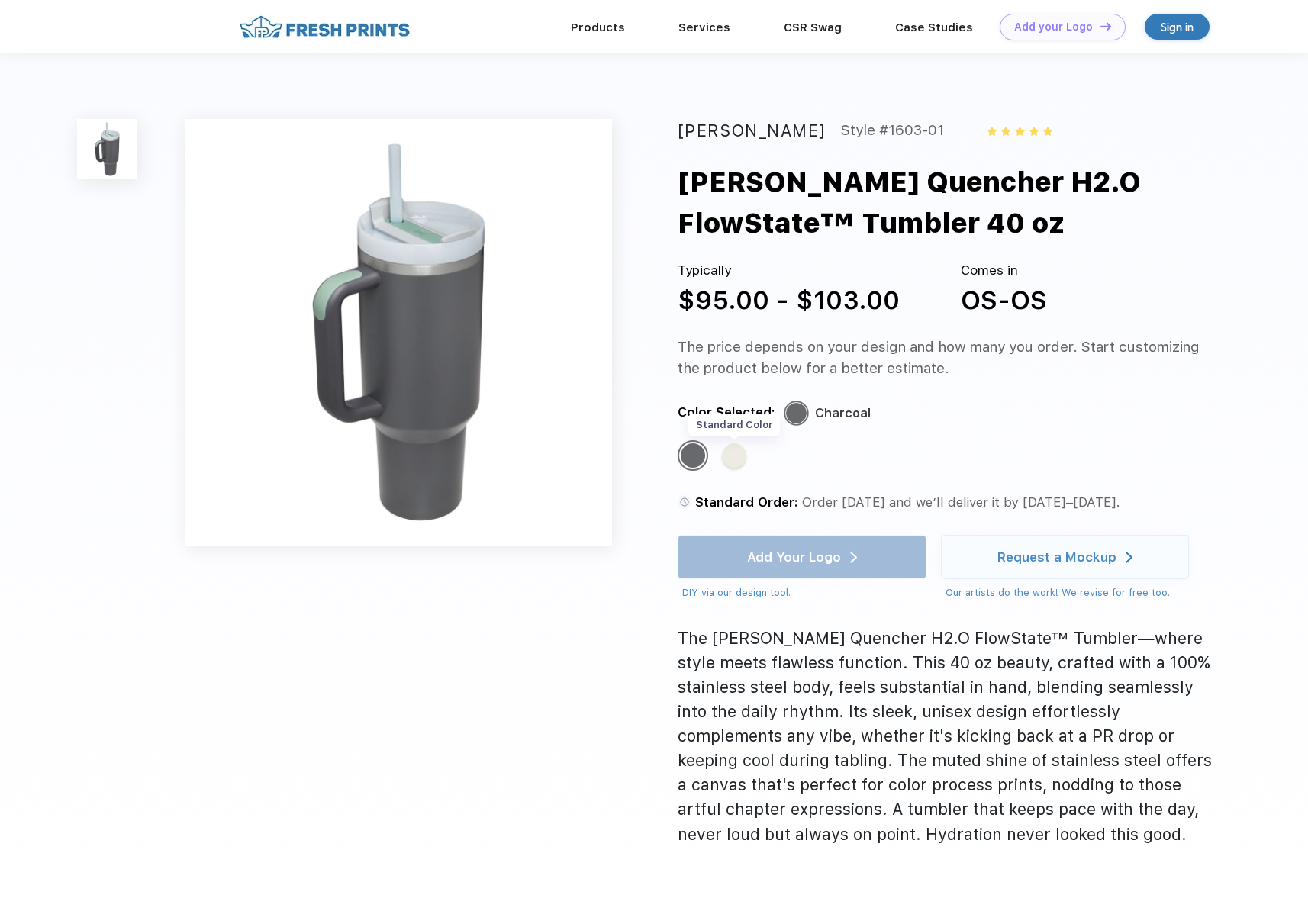
click at [735, 462] on div "Standard Color" at bounding box center [733, 455] width 24 height 24
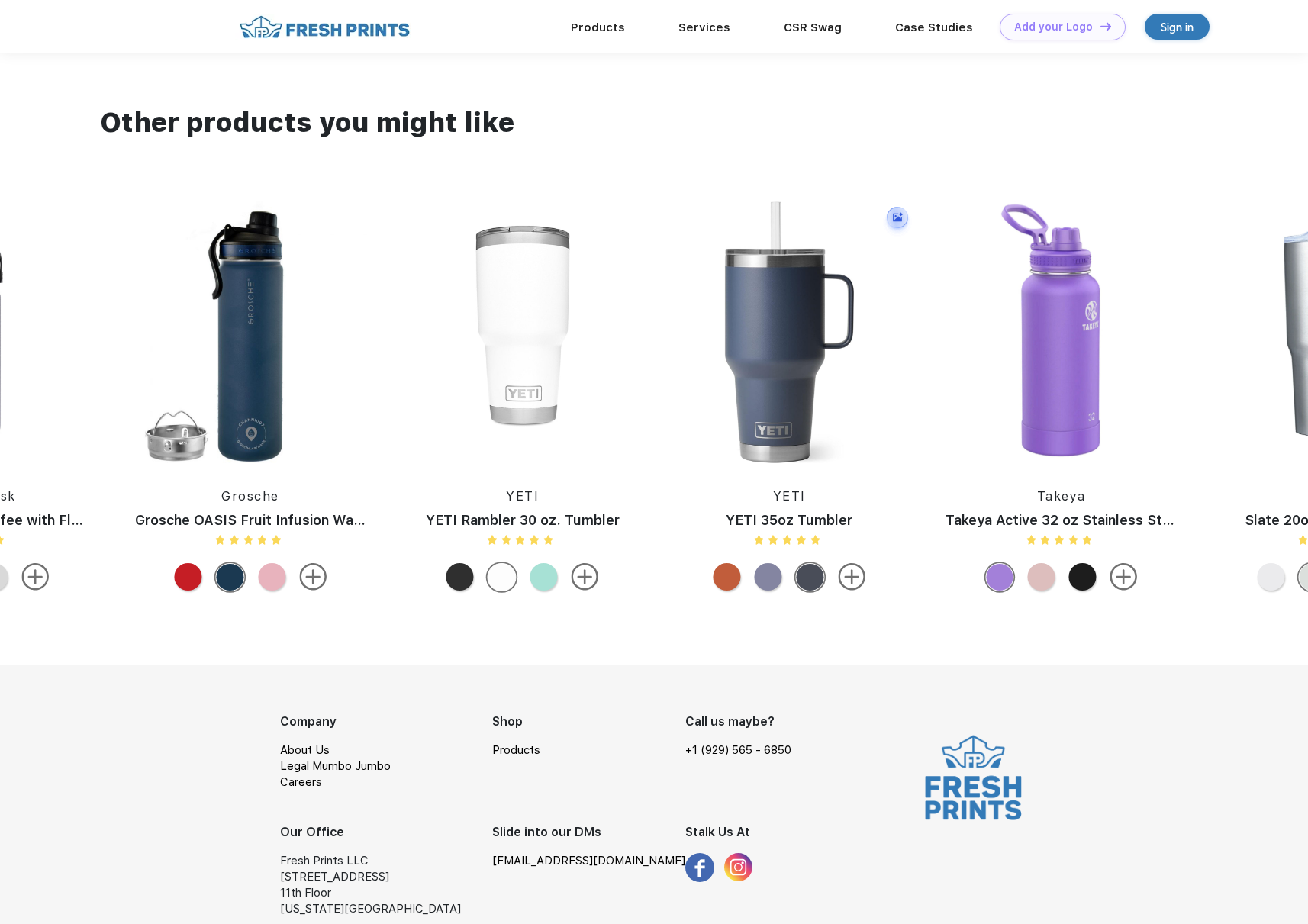
scroll to position [863, 0]
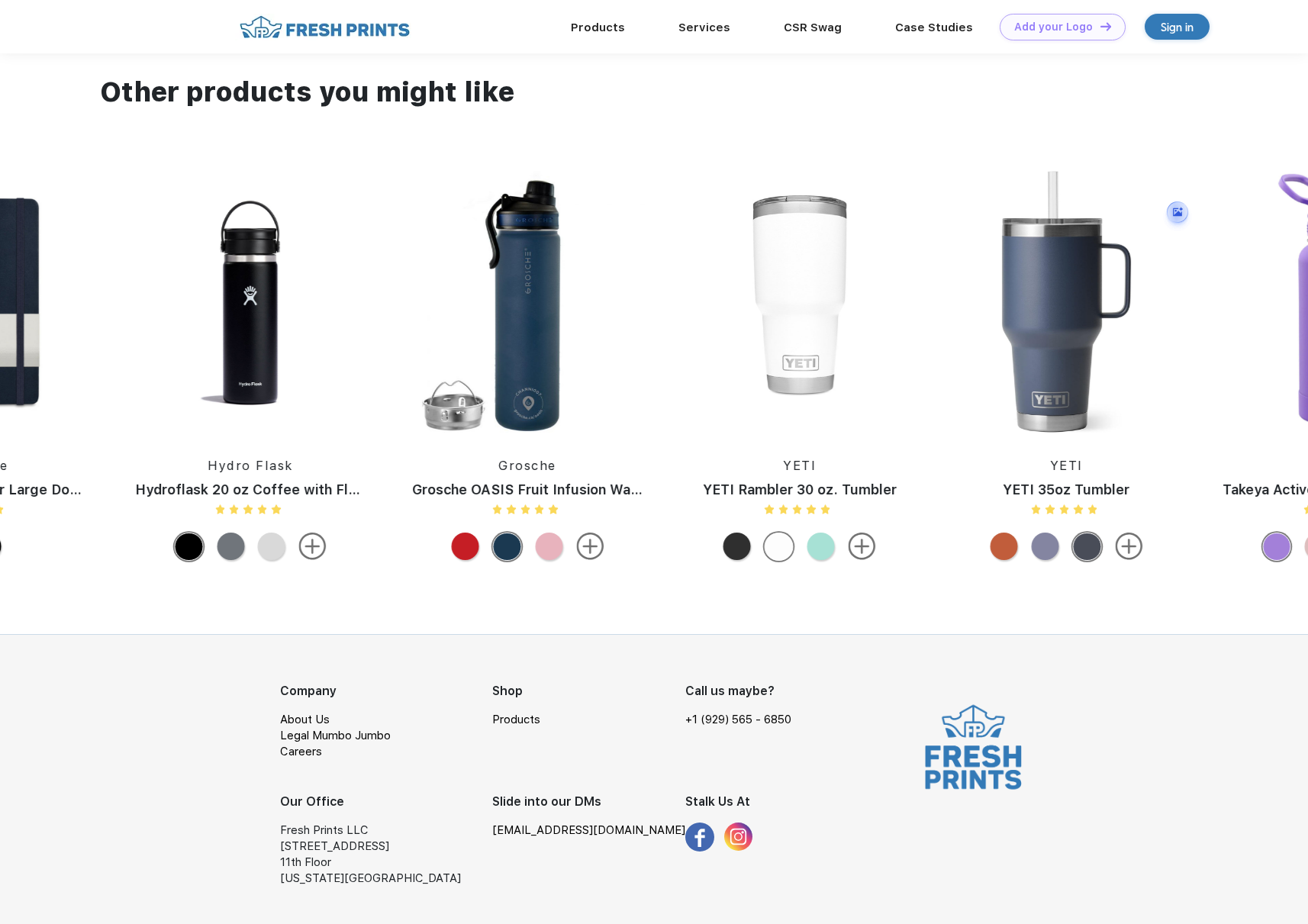
drag, startPoint x: 994, startPoint y: 364, endPoint x: 1031, endPoint y: 344, distance: 42.1
click at [1307, 370] on html "Products Services Printing Fulfillment CSR Swag BIPOC-Owned Brands Women-Owned …" at bounding box center [654, 33] width 1308 height 1782
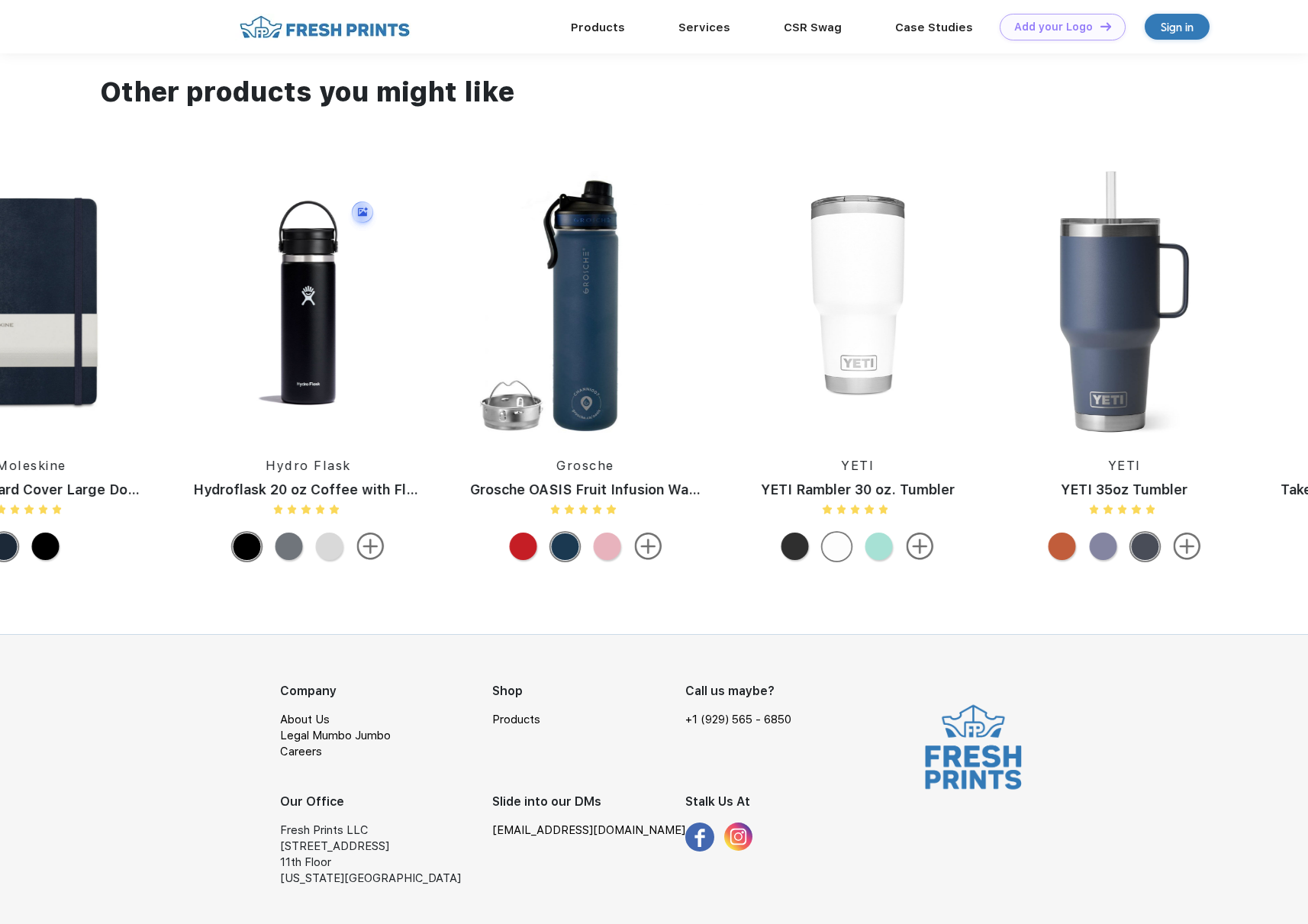
drag, startPoint x: 137, startPoint y: 298, endPoint x: 586, endPoint y: 316, distance: 449.4
click at [440, 316] on img at bounding box center [309, 302] width 262 height 262
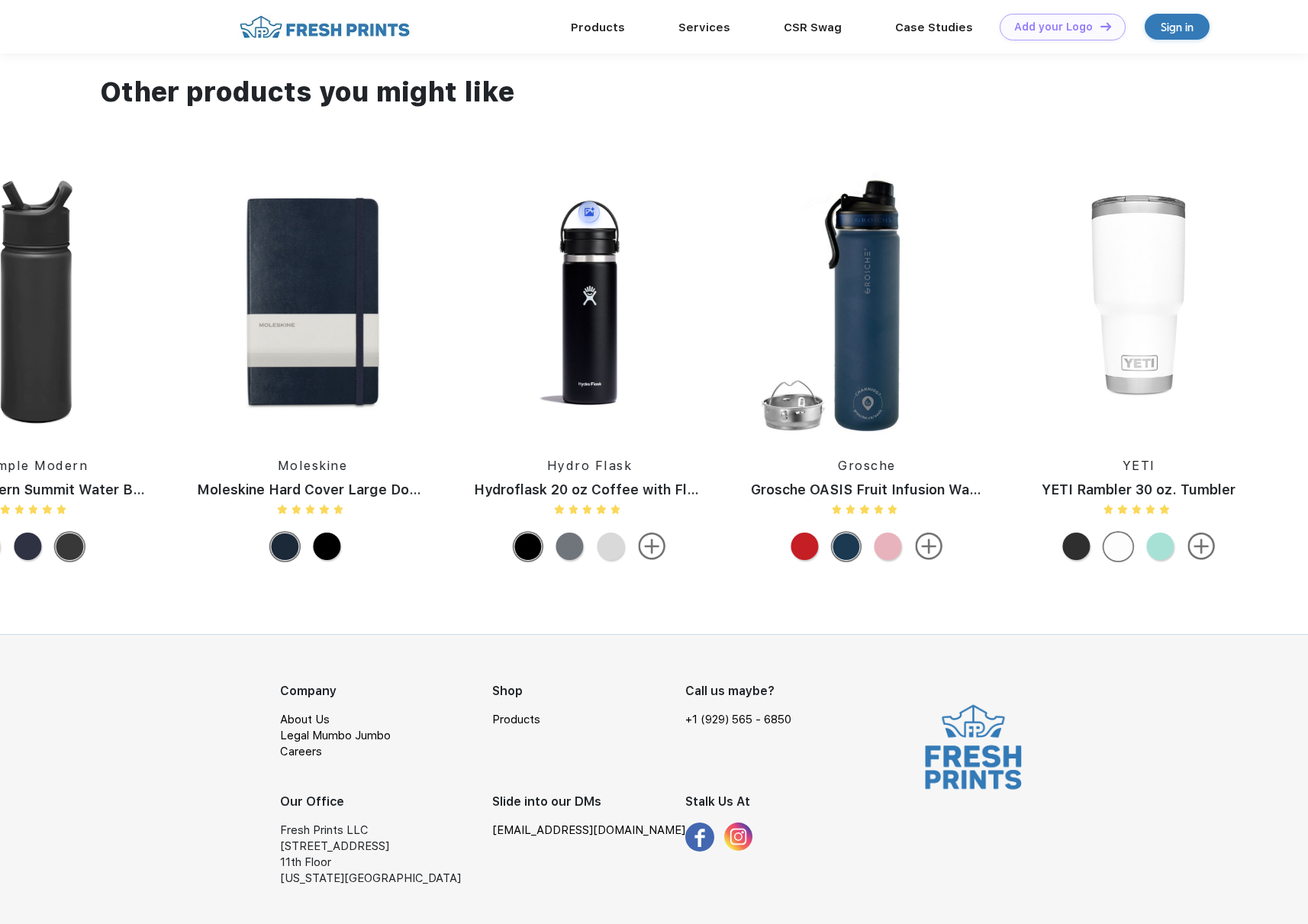
drag, startPoint x: 549, startPoint y: 307, endPoint x: 792, endPoint y: 316, distance: 243.2
click at [721, 315] on img at bounding box center [589, 302] width 262 height 262
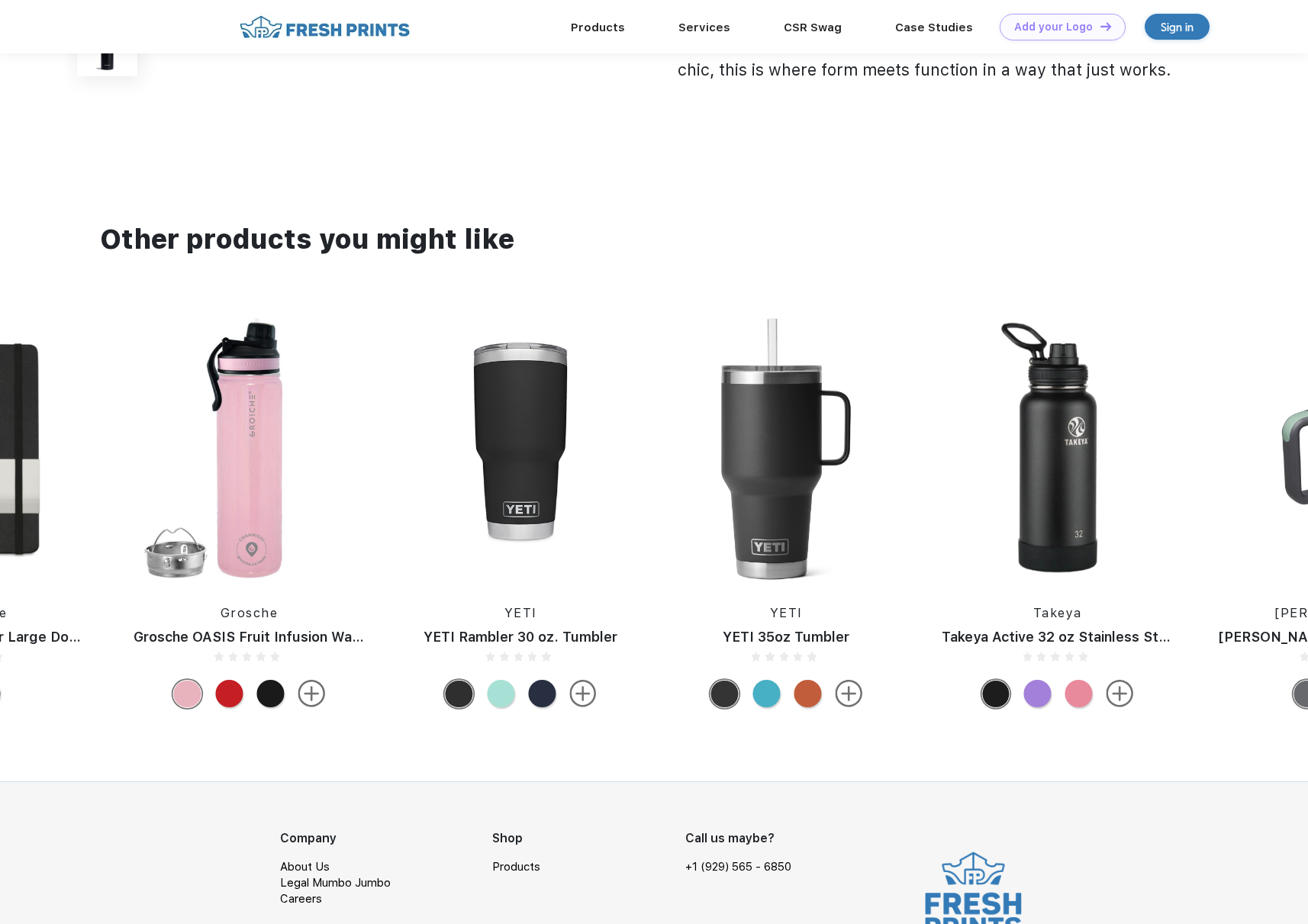
scroll to position [722, 0]
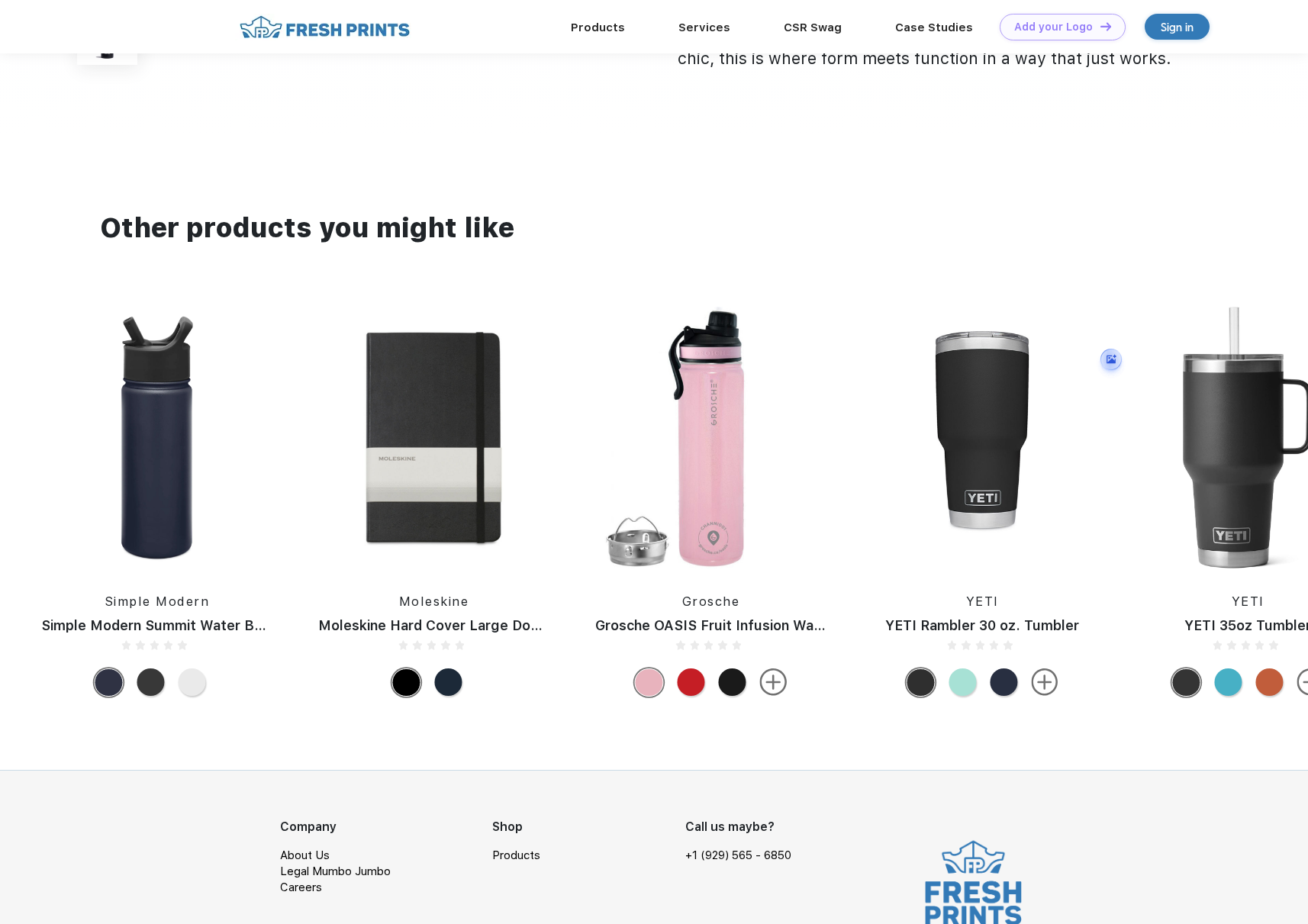
drag, startPoint x: 343, startPoint y: 412, endPoint x: 1278, endPoint y: 413, distance: 935.0
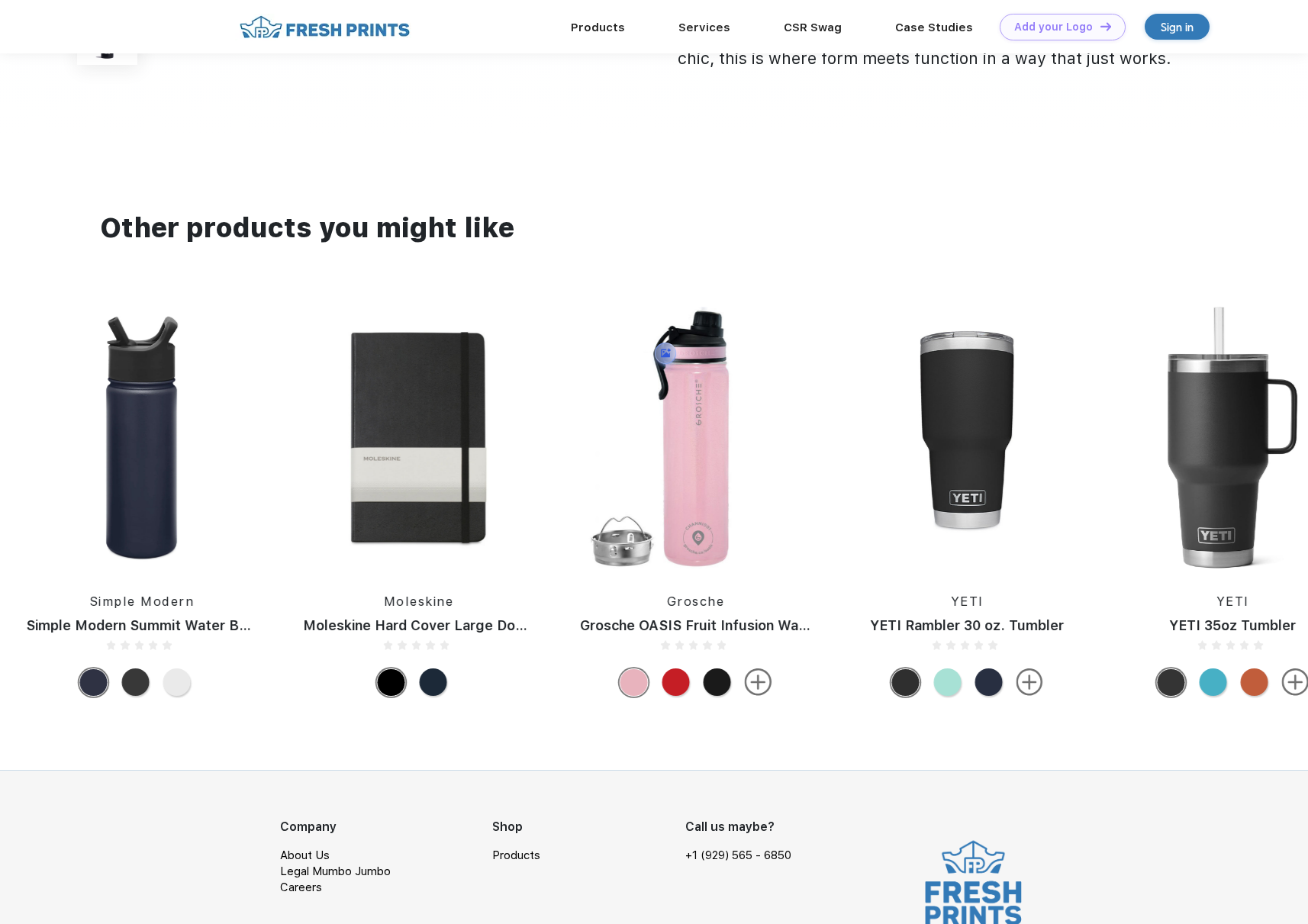
drag, startPoint x: 354, startPoint y: 489, endPoint x: 1279, endPoint y: 520, distance: 925.5
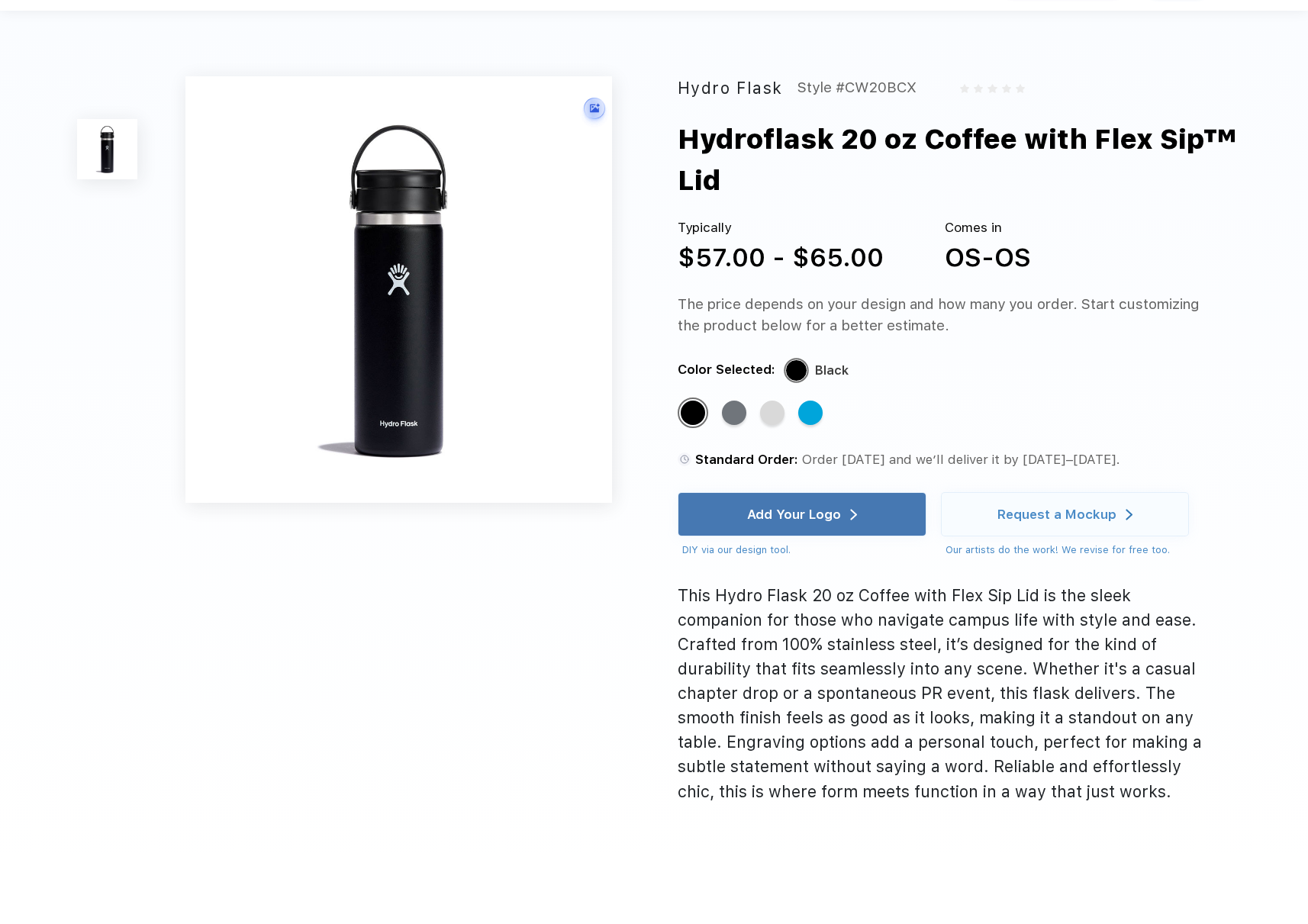
scroll to position [0, 0]
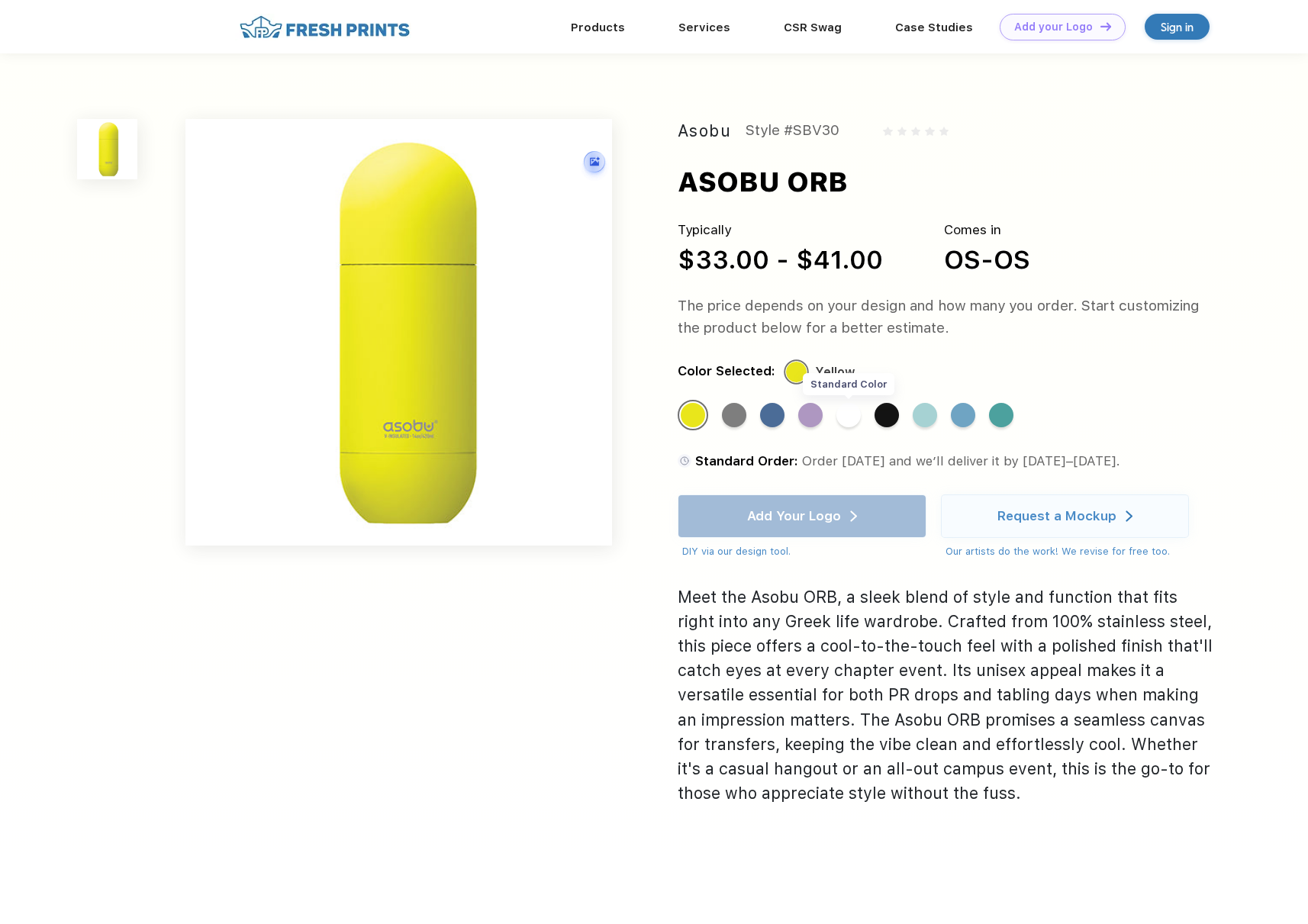
click at [849, 419] on div "Standard Color" at bounding box center [848, 414] width 24 height 24
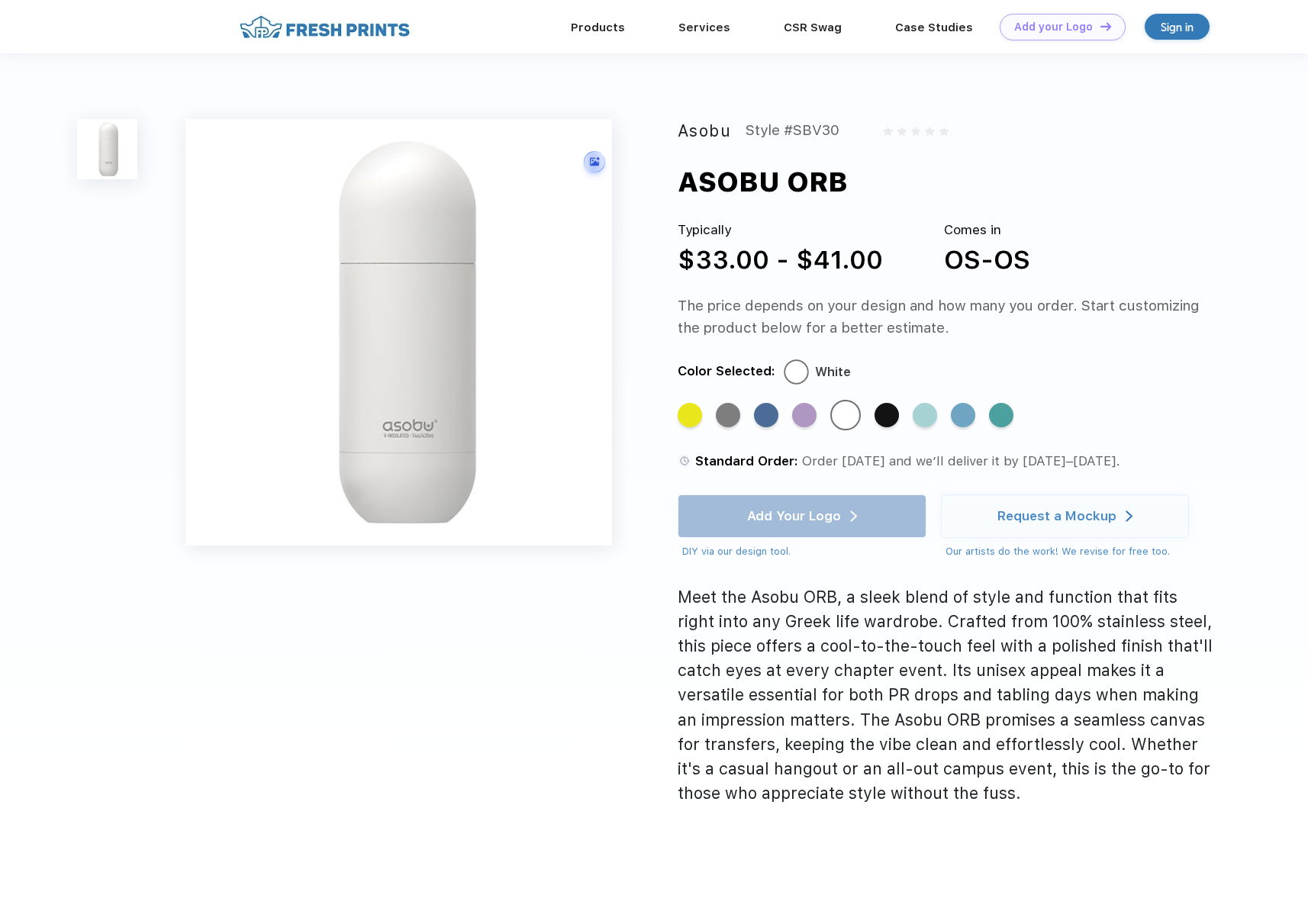
click at [430, 355] on img at bounding box center [399, 332] width 427 height 427
click at [600, 27] on link "Products" at bounding box center [597, 27] width 54 height 14
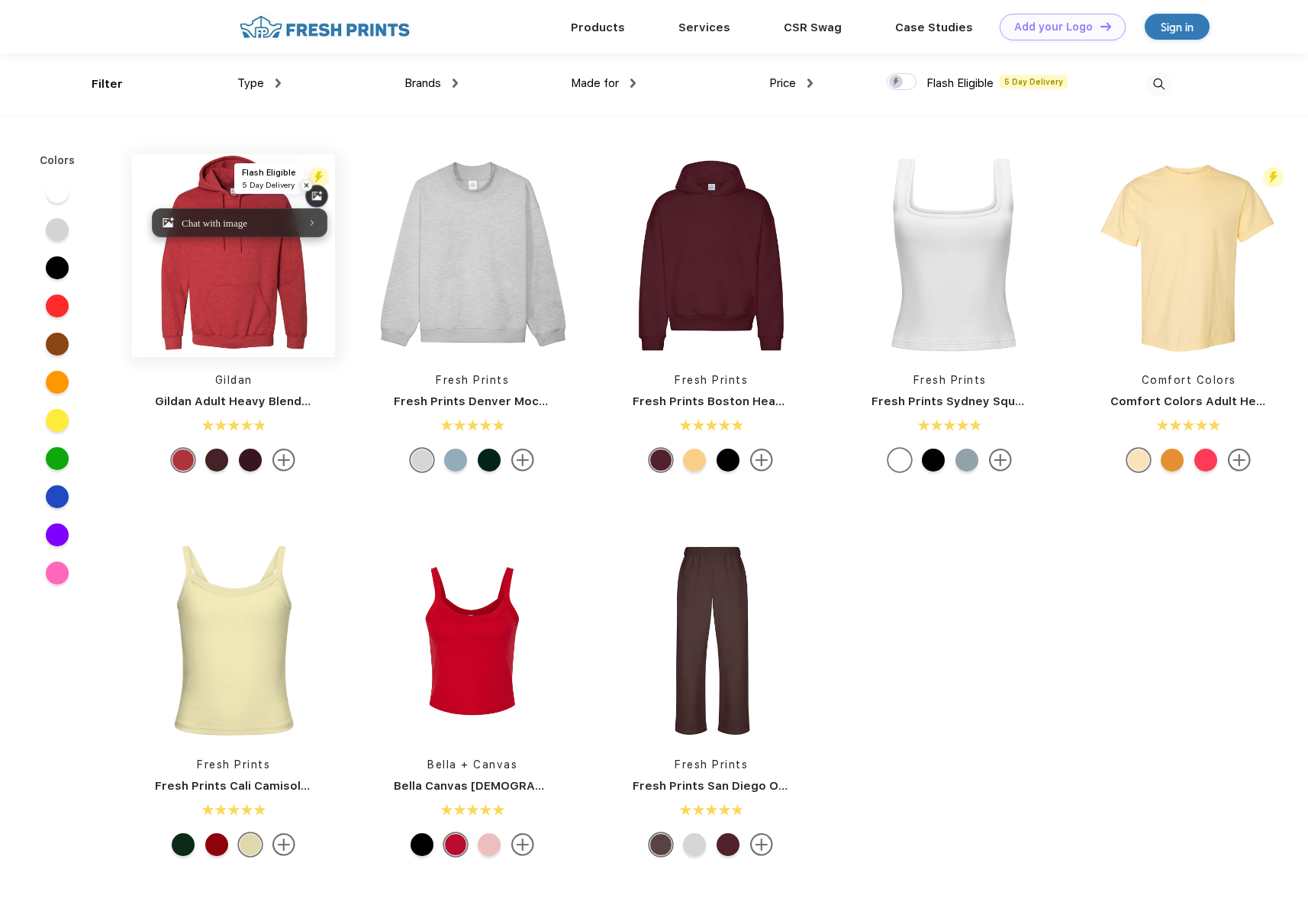
scroll to position [1, 0]
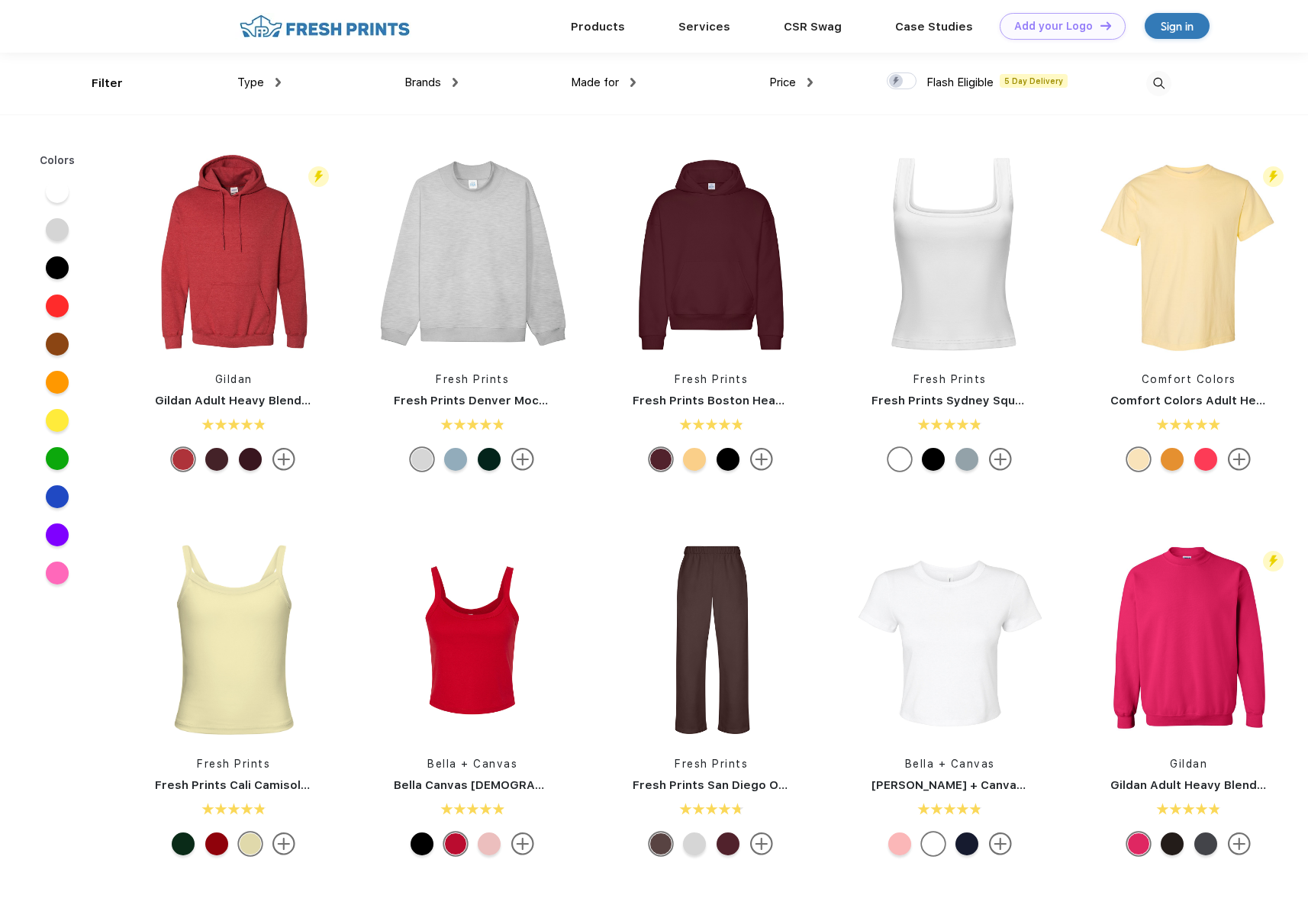
click at [275, 79] on img at bounding box center [278, 82] width 5 height 9
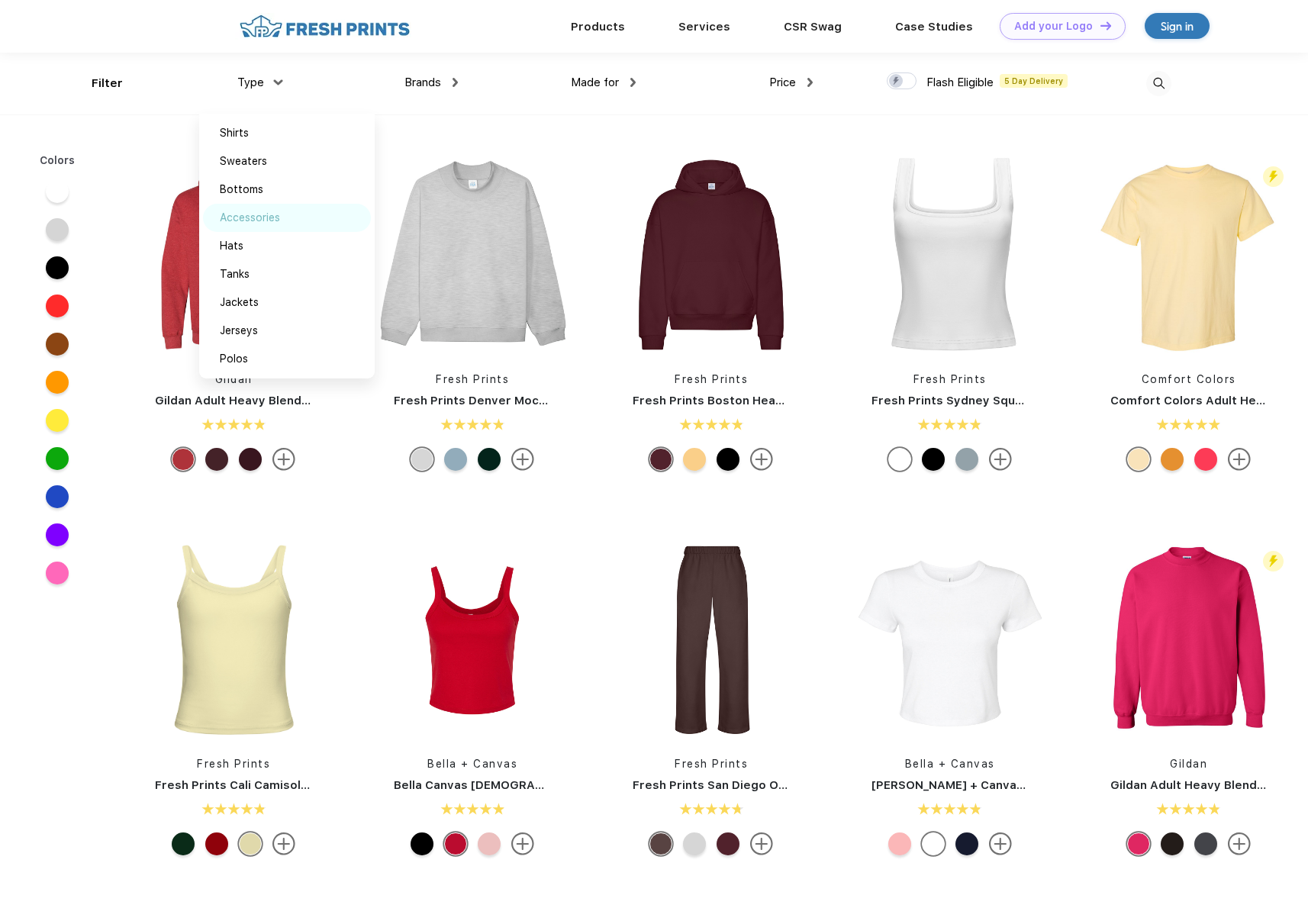
click at [269, 213] on div "Accessories" at bounding box center [249, 218] width 60 height 16
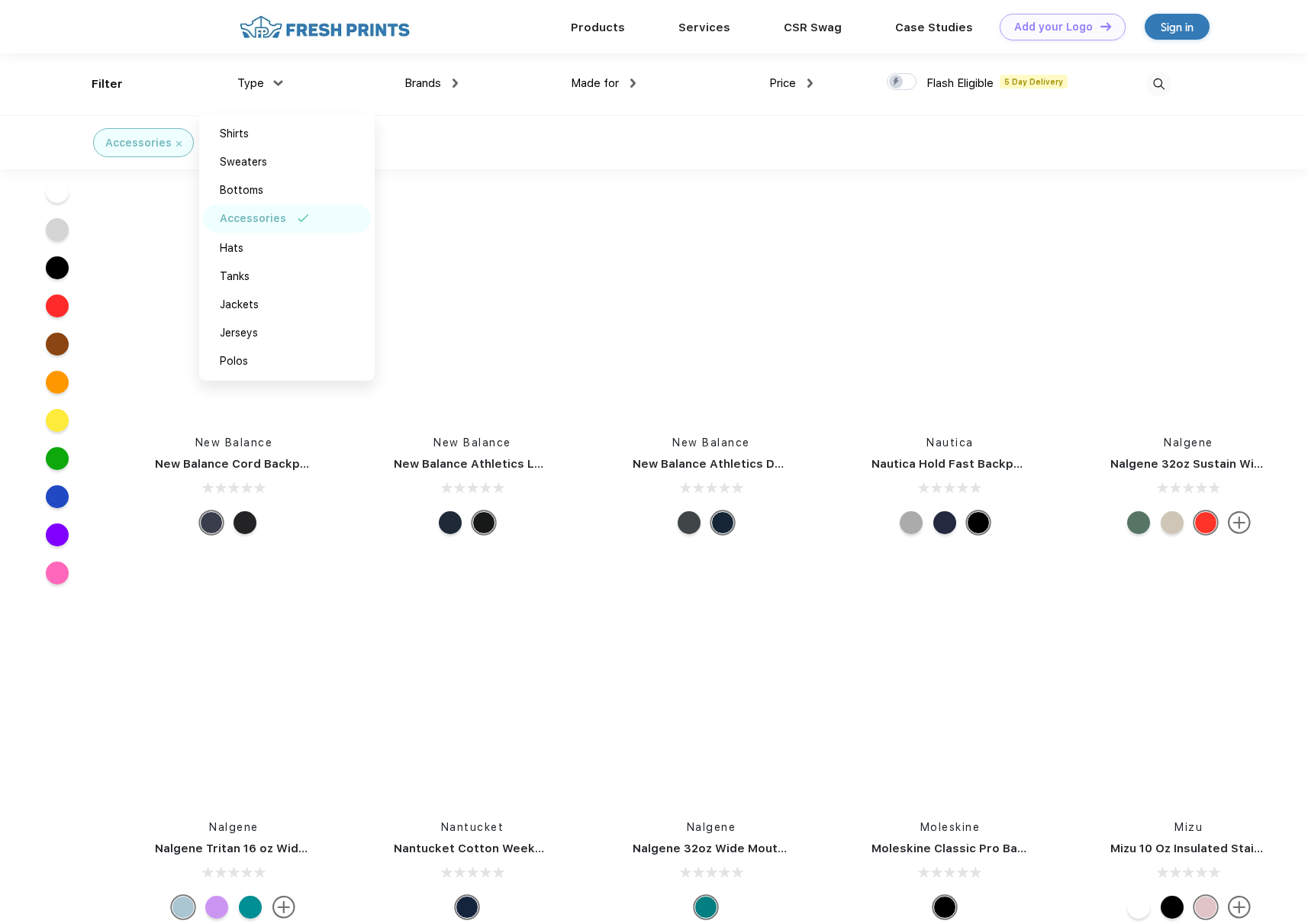
scroll to position [24807, 0]
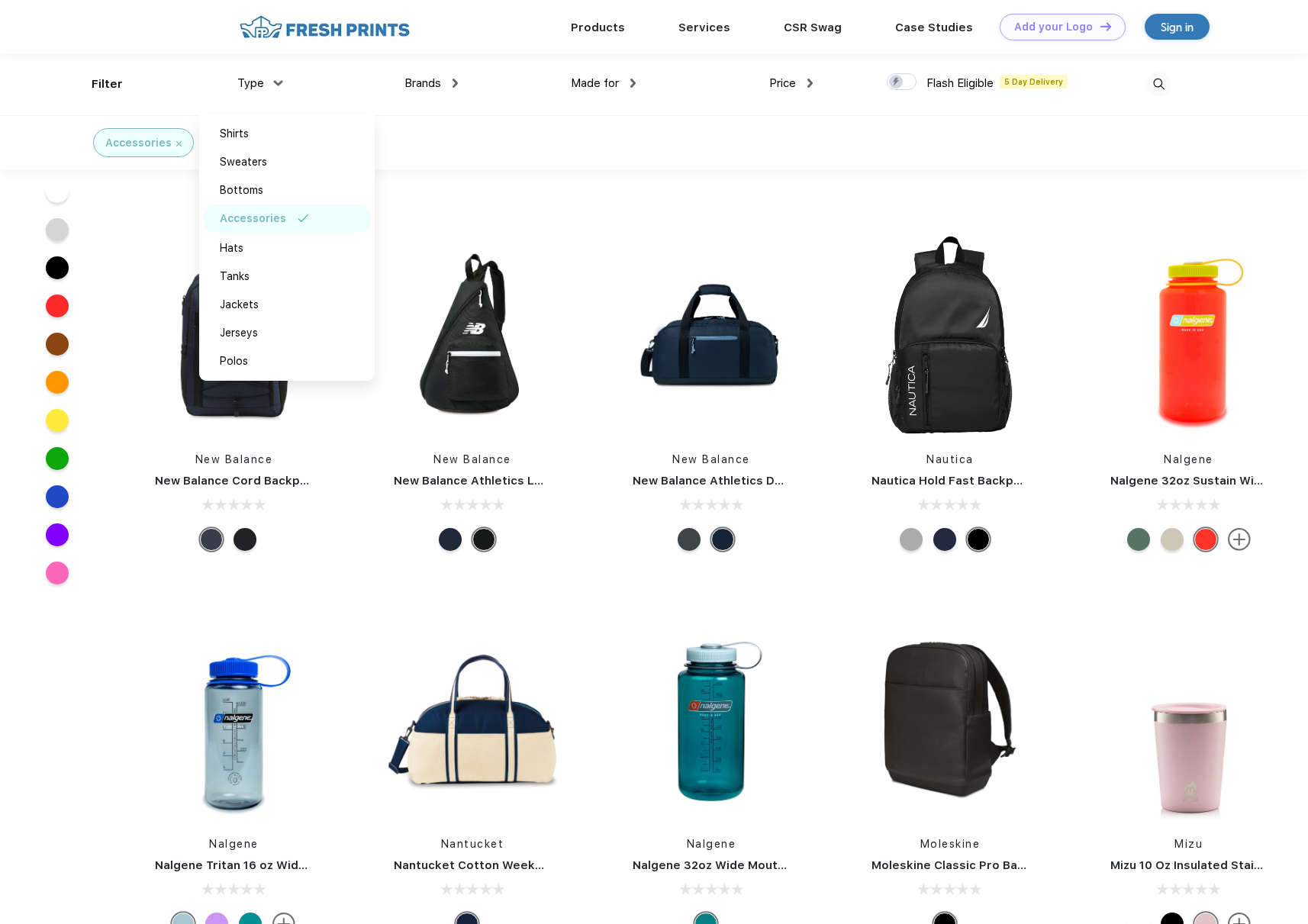
click at [1159, 86] on img at bounding box center [1159, 84] width 25 height 25
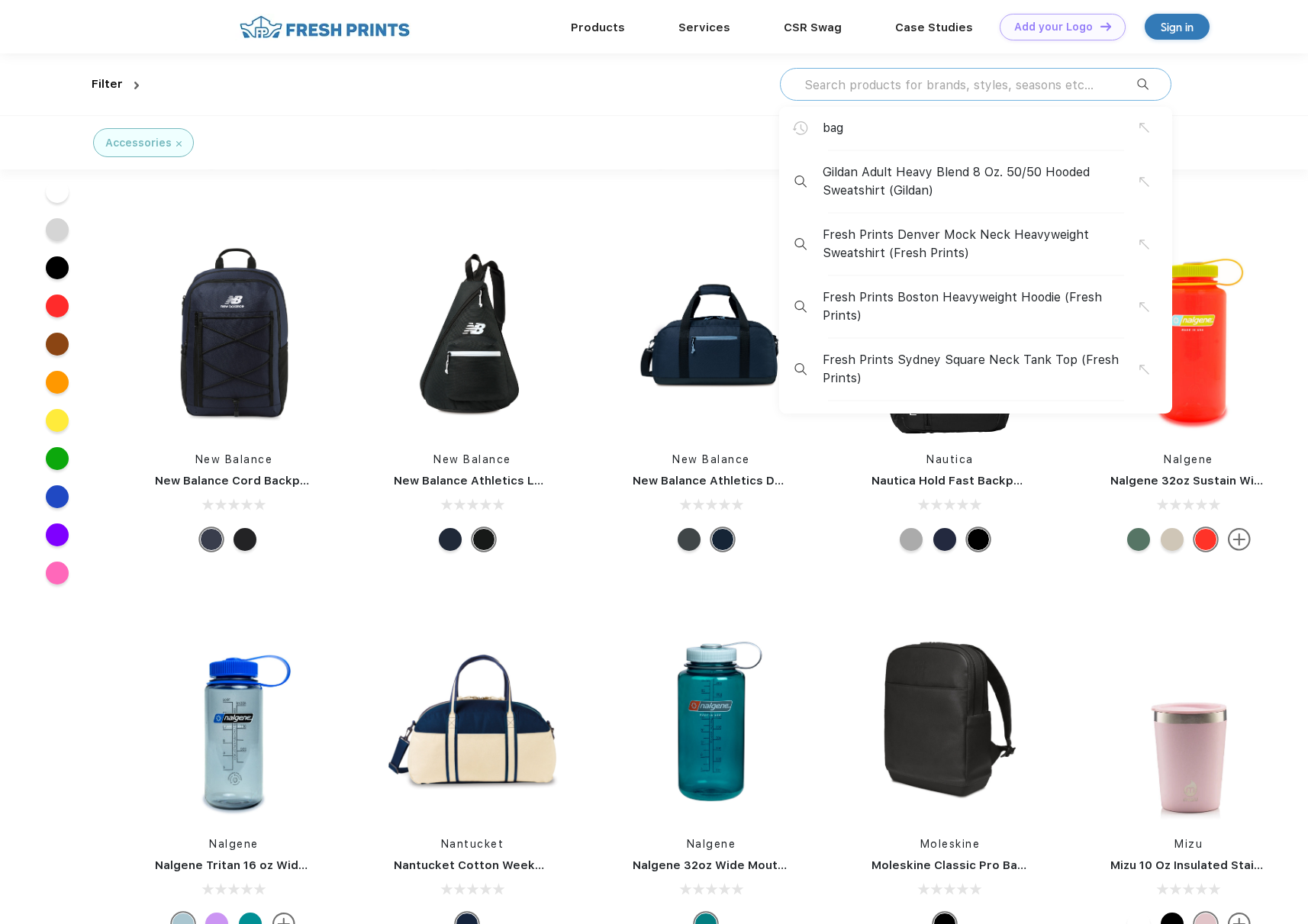
click at [856, 85] on input "text" at bounding box center [970, 84] width 334 height 17
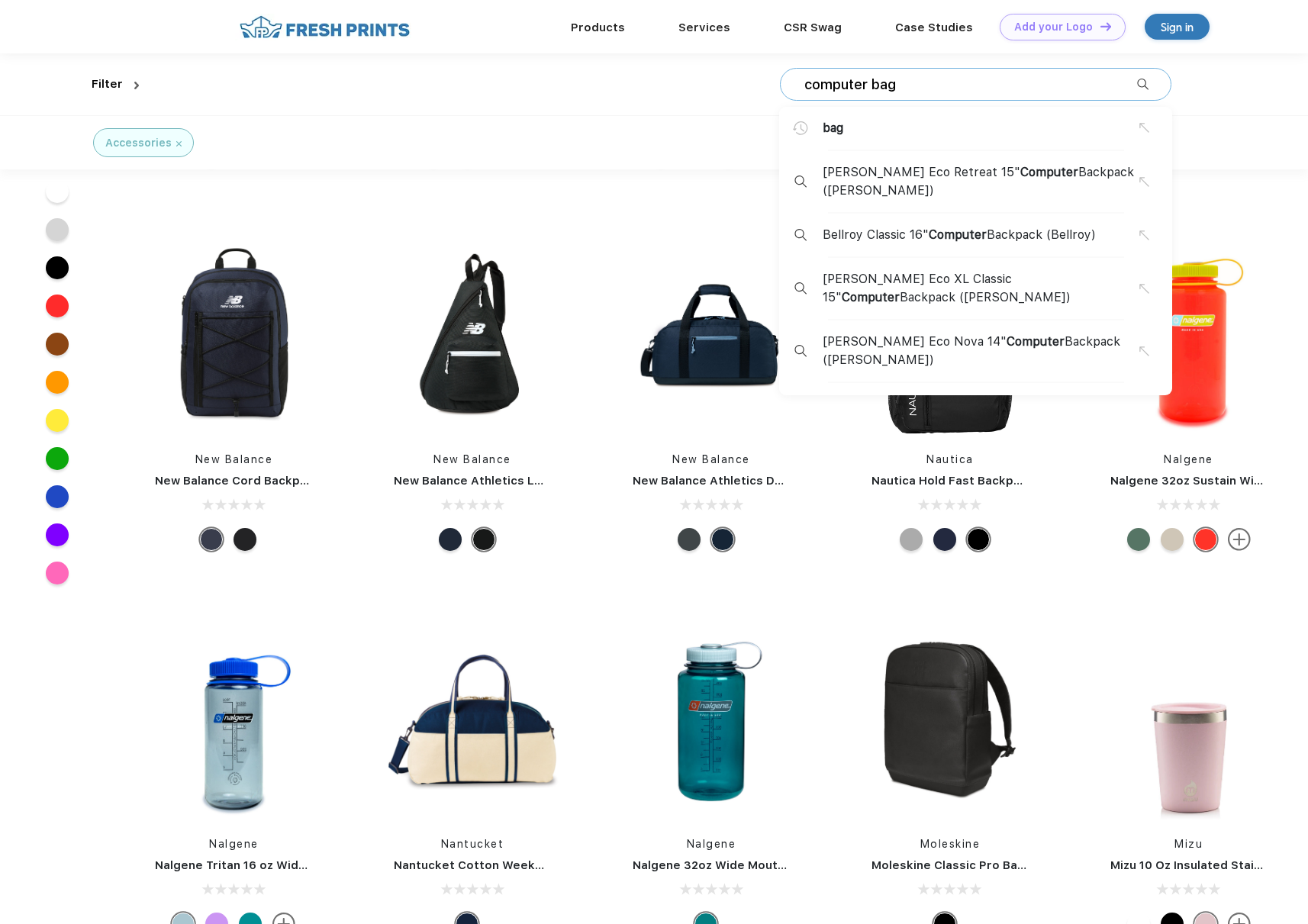
type input "computer bag"
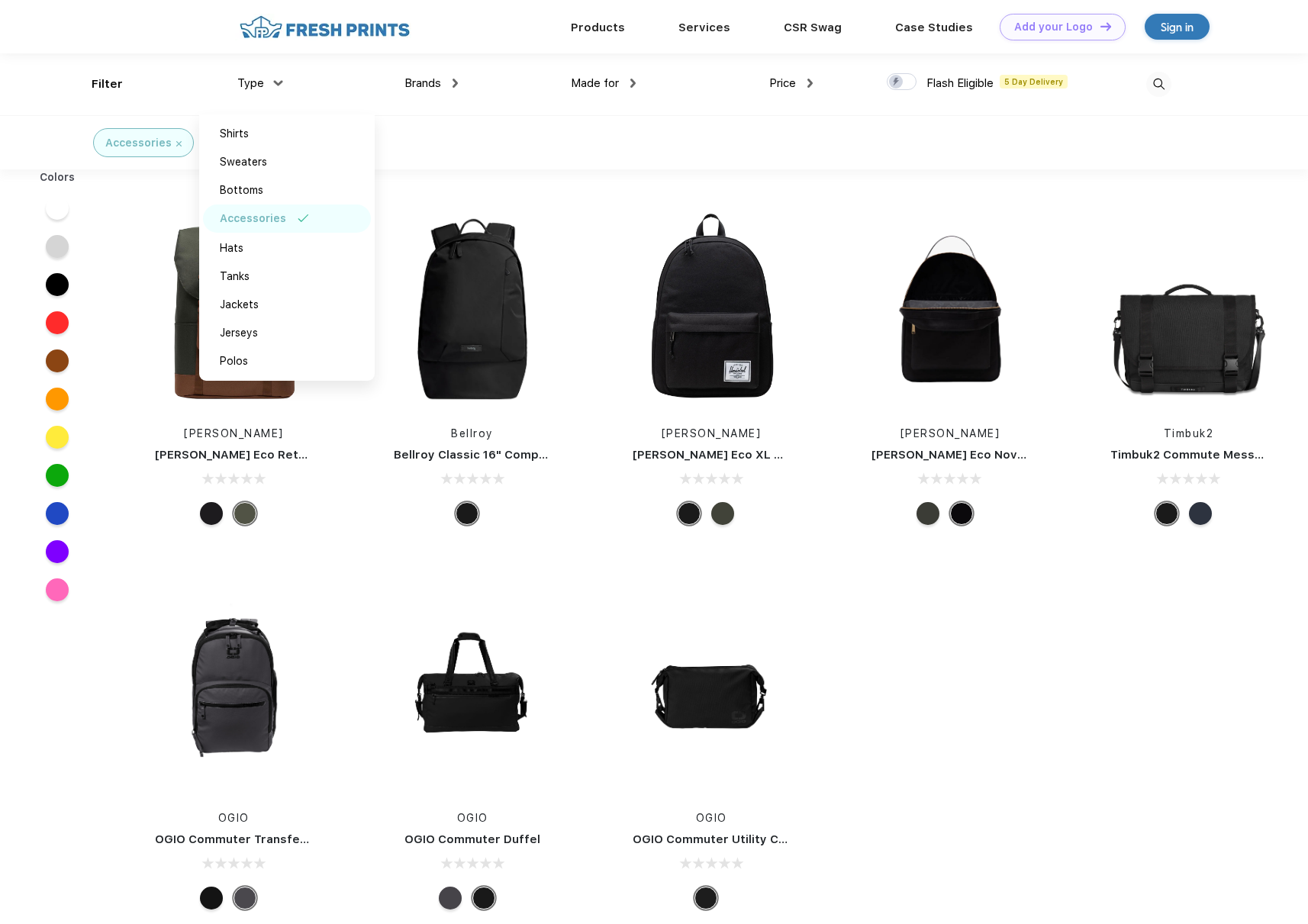
click at [989, 639] on div "Herschel Herschel Eco Retreat 15" Computer Backpack Bellroy Bellroy Classic 16"…" at bounding box center [711, 561] width 1193 height 769
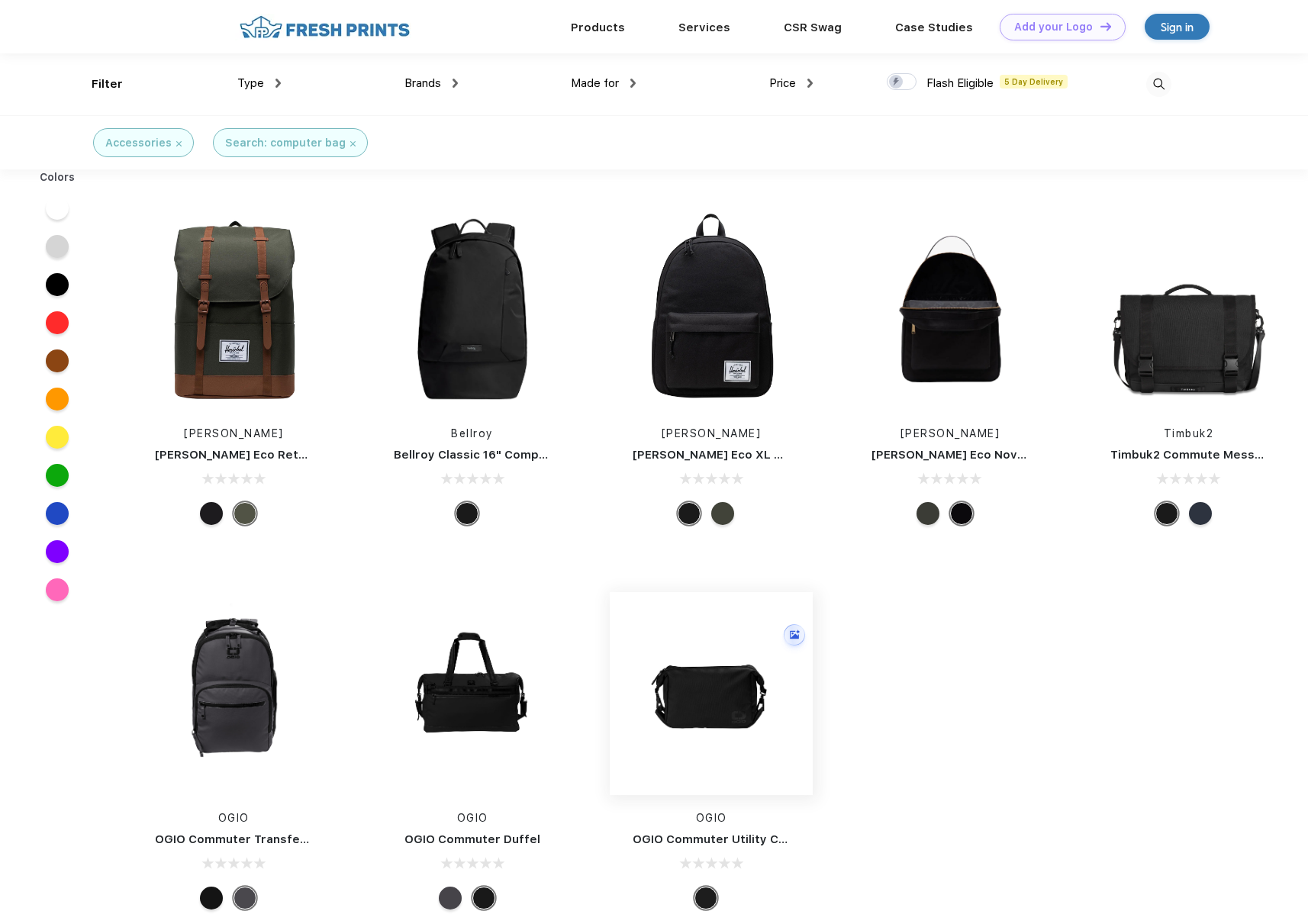
click at [706, 697] on img at bounding box center [711, 694] width 203 height 203
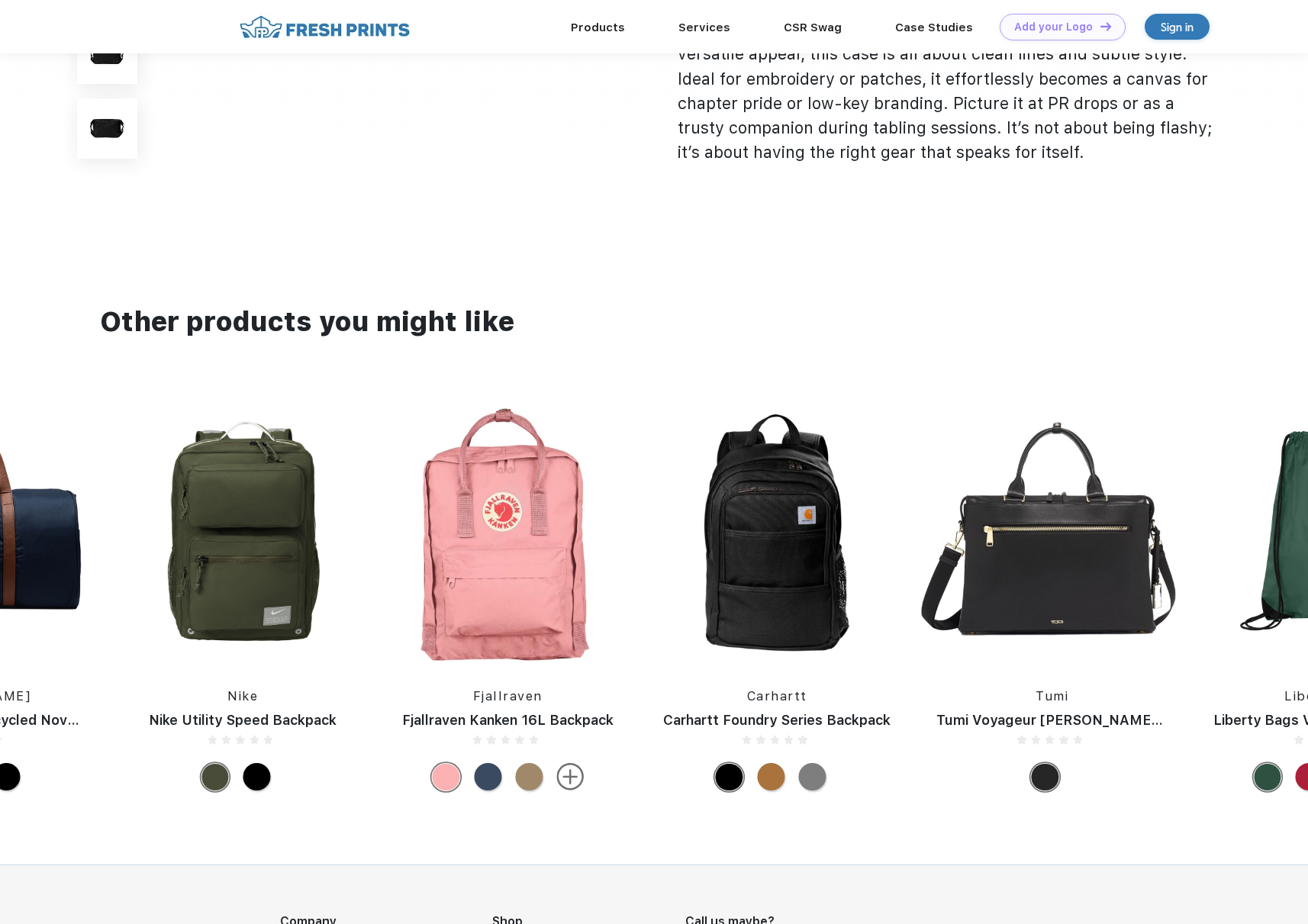
scroll to position [1079, 0]
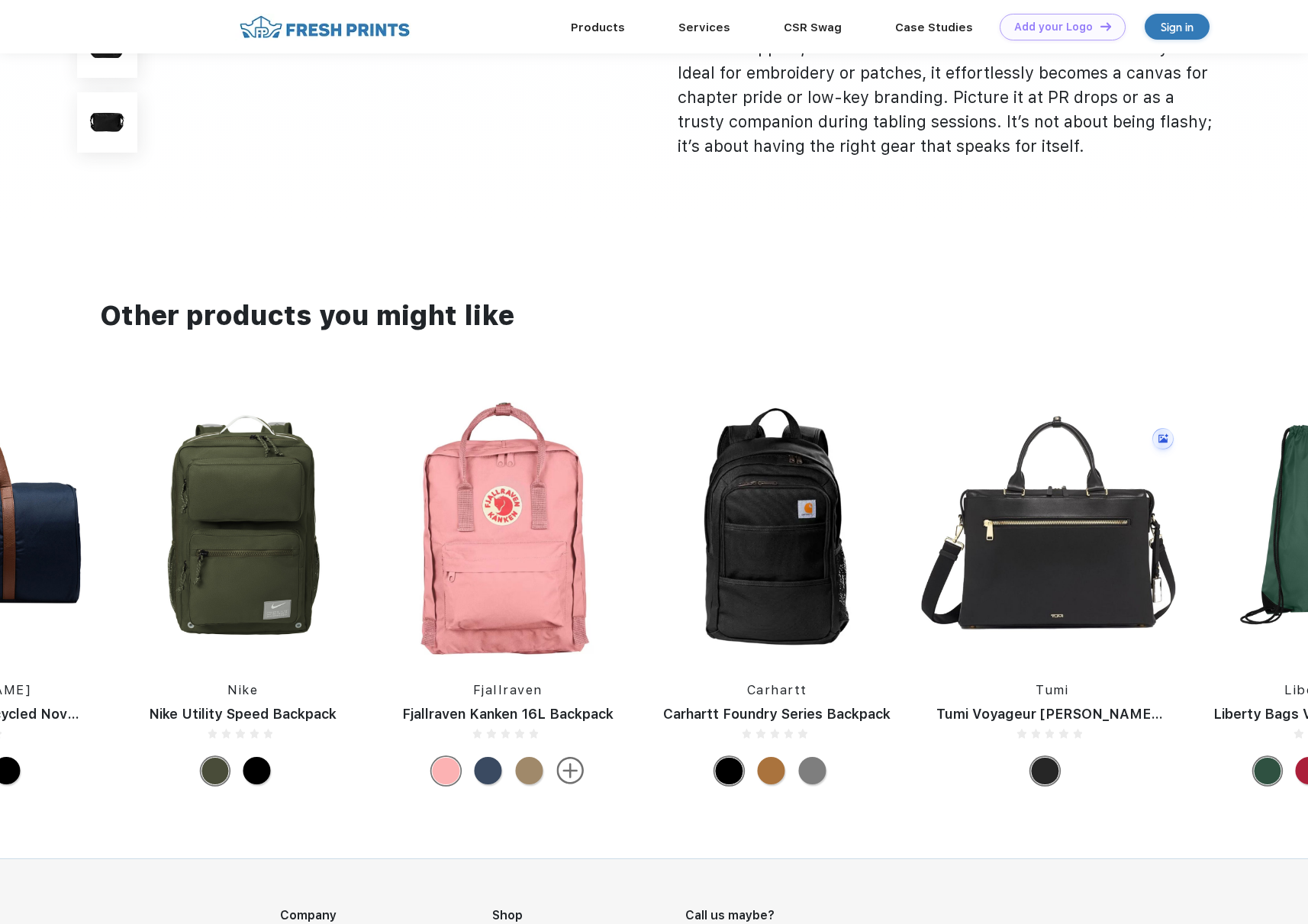
click at [1019, 599] on img at bounding box center [1051, 526] width 262 height 262
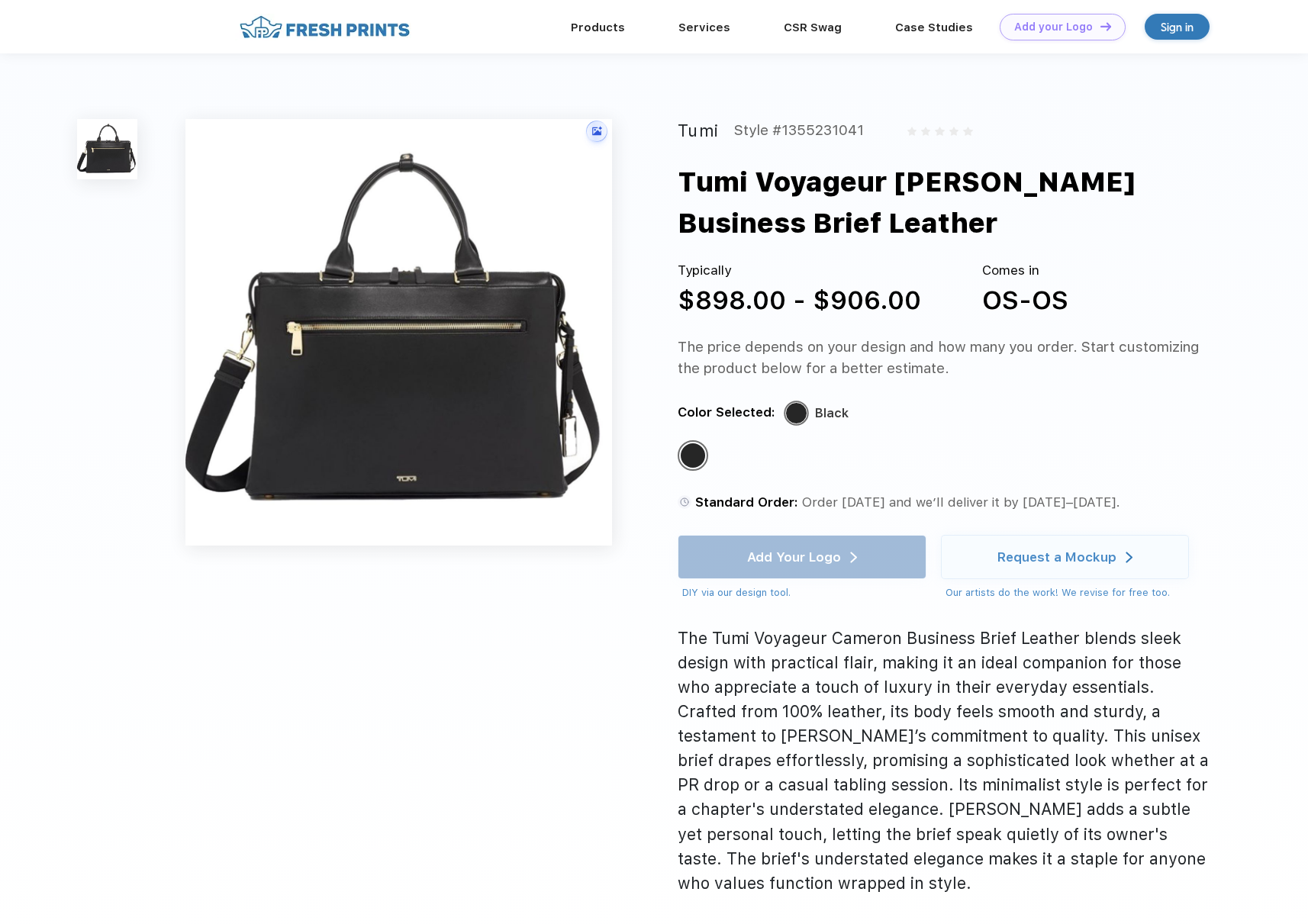
click at [426, 340] on img at bounding box center [399, 332] width 427 height 427
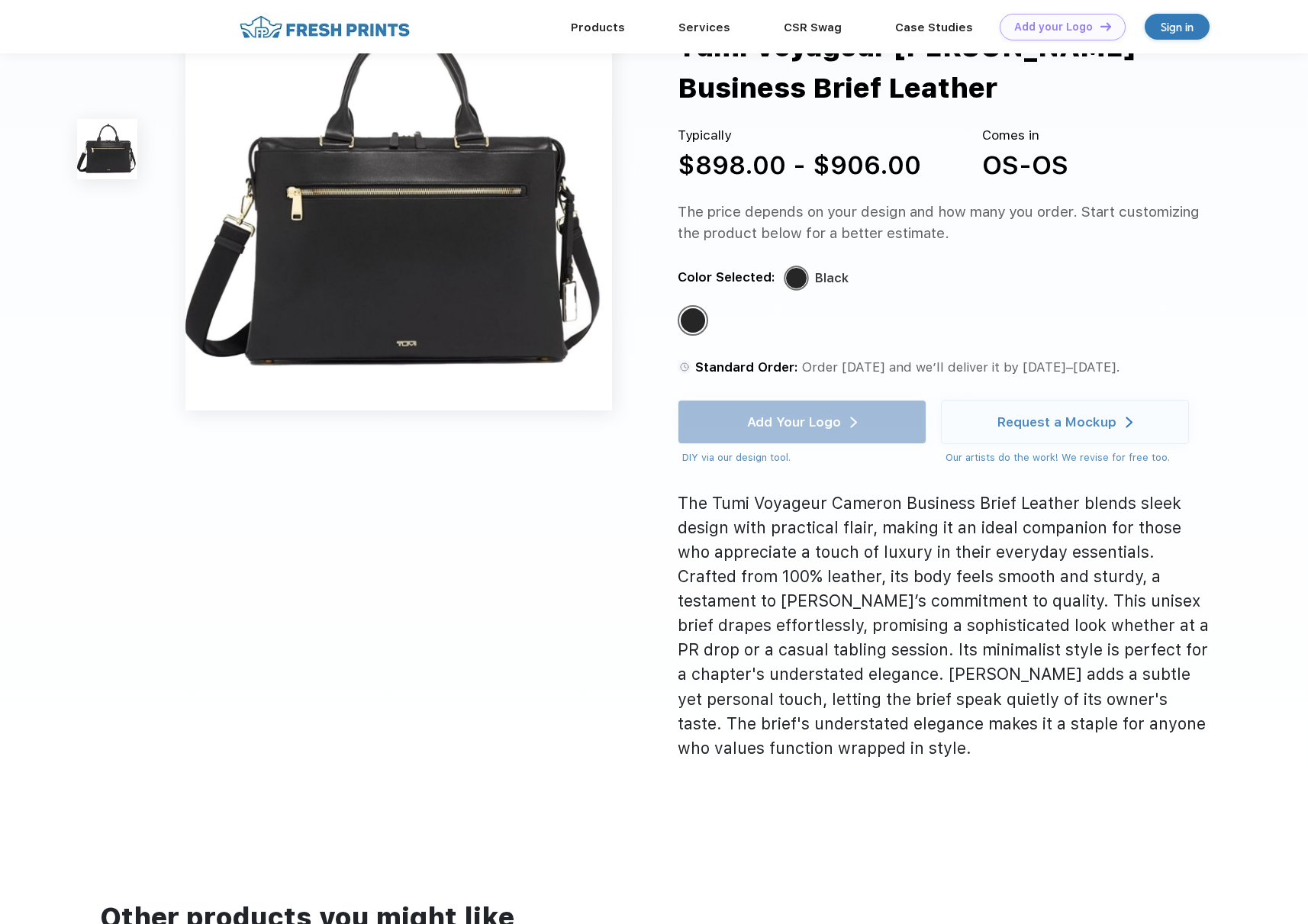
scroll to position [73, 0]
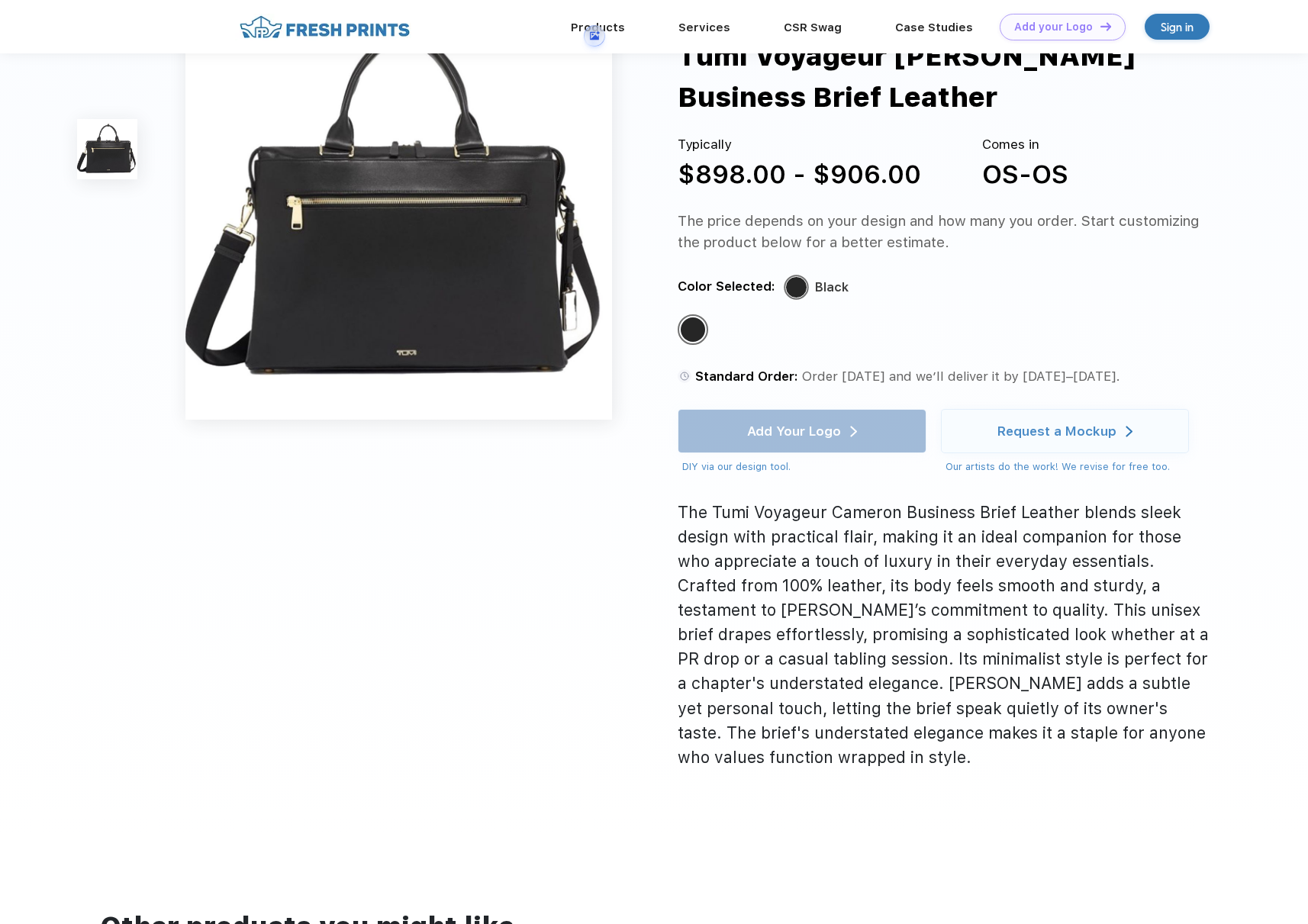
click at [349, 311] on img at bounding box center [399, 207] width 427 height 427
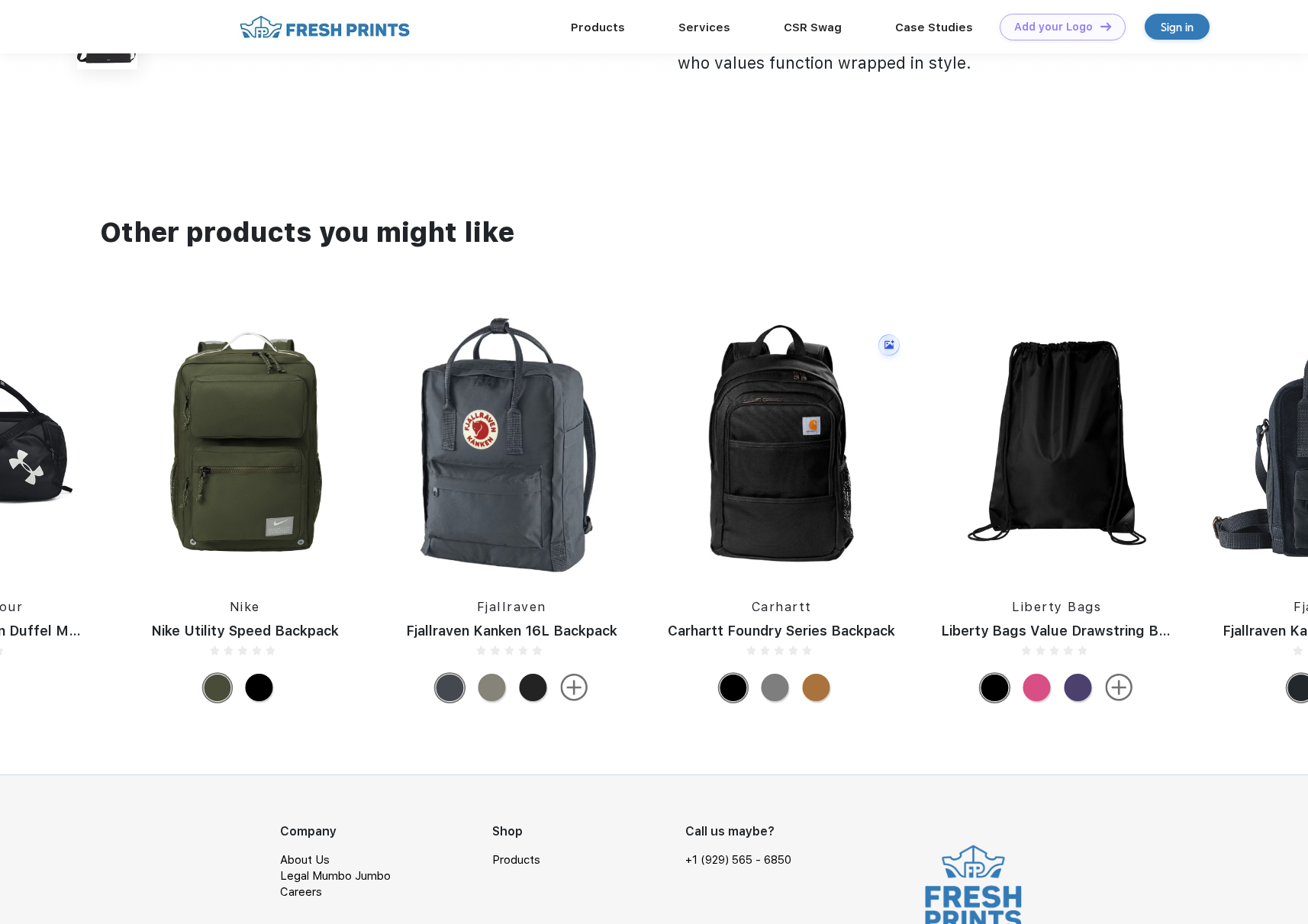
scroll to position [789, 0]
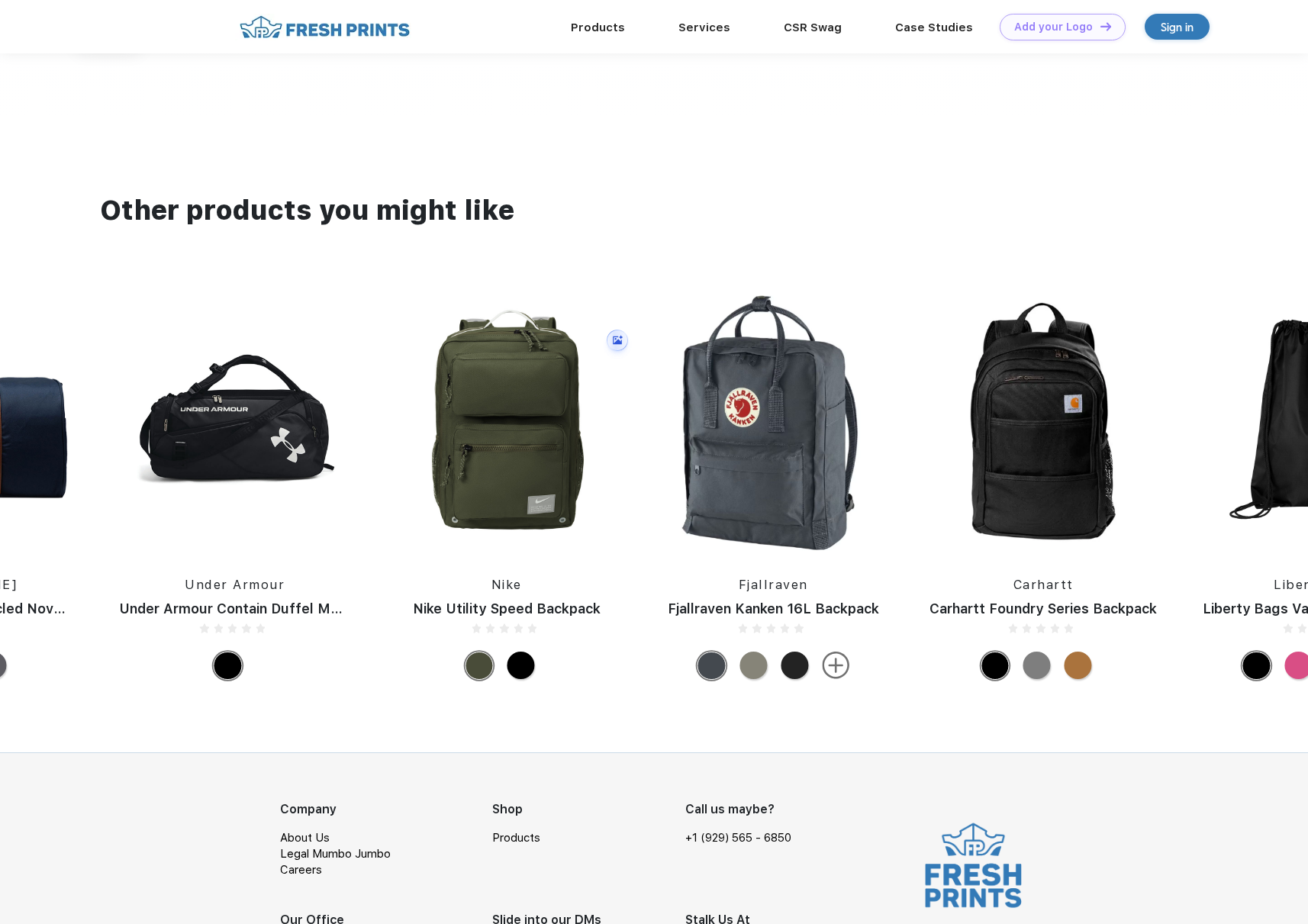
drag, startPoint x: 360, startPoint y: 515, endPoint x: 1311, endPoint y: 537, distance: 951.3
click at [1307, 536] on html "Products Services Printing Fulfillment CSR Swag BIPOC-Owned Brands Women-Owned …" at bounding box center [654, 127] width 1308 height 1831
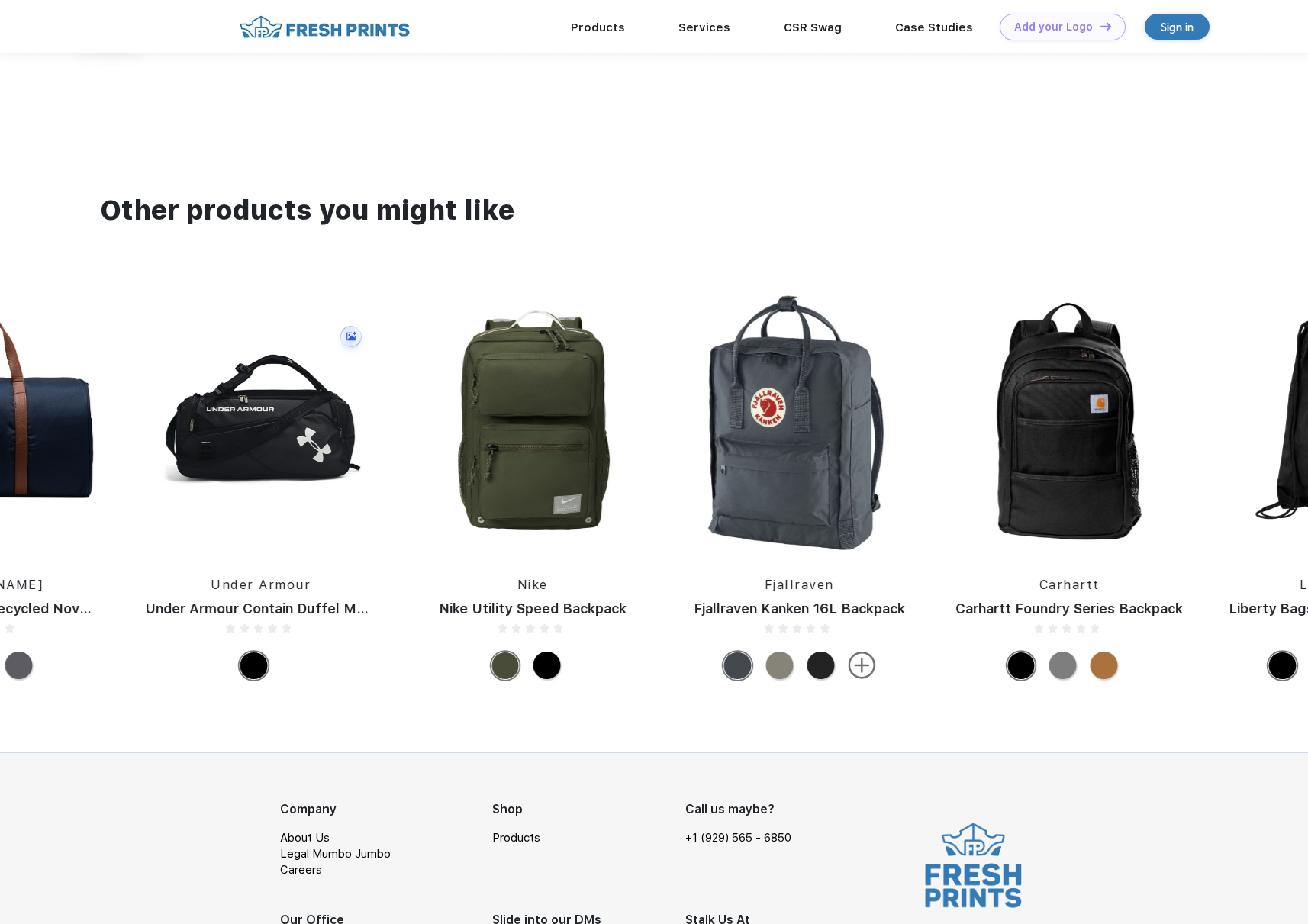
drag, startPoint x: 93, startPoint y: 508, endPoint x: 781, endPoint y: 498, distance: 688.1
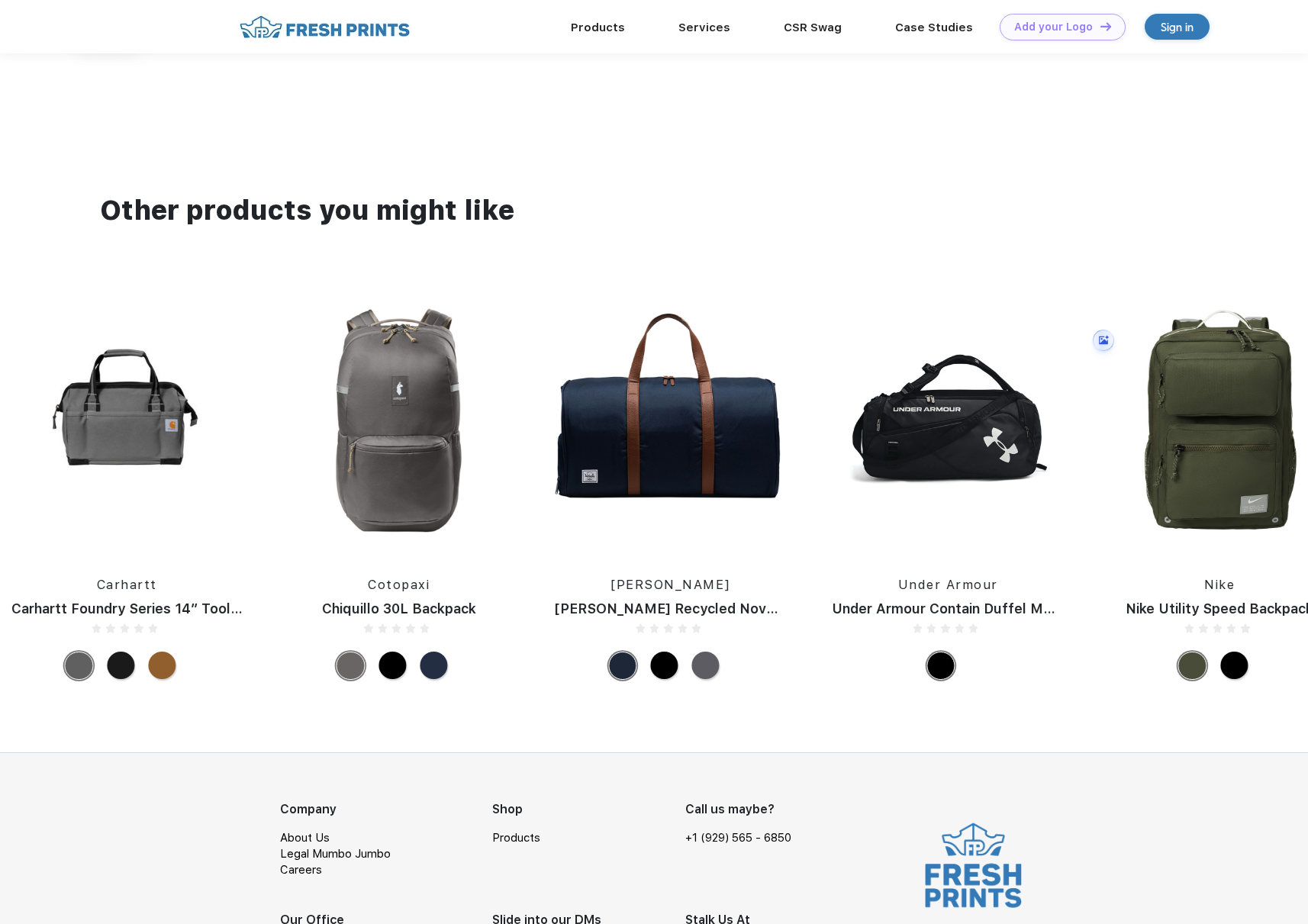
drag, startPoint x: 503, startPoint y: 500, endPoint x: 1311, endPoint y: 506, distance: 808.0
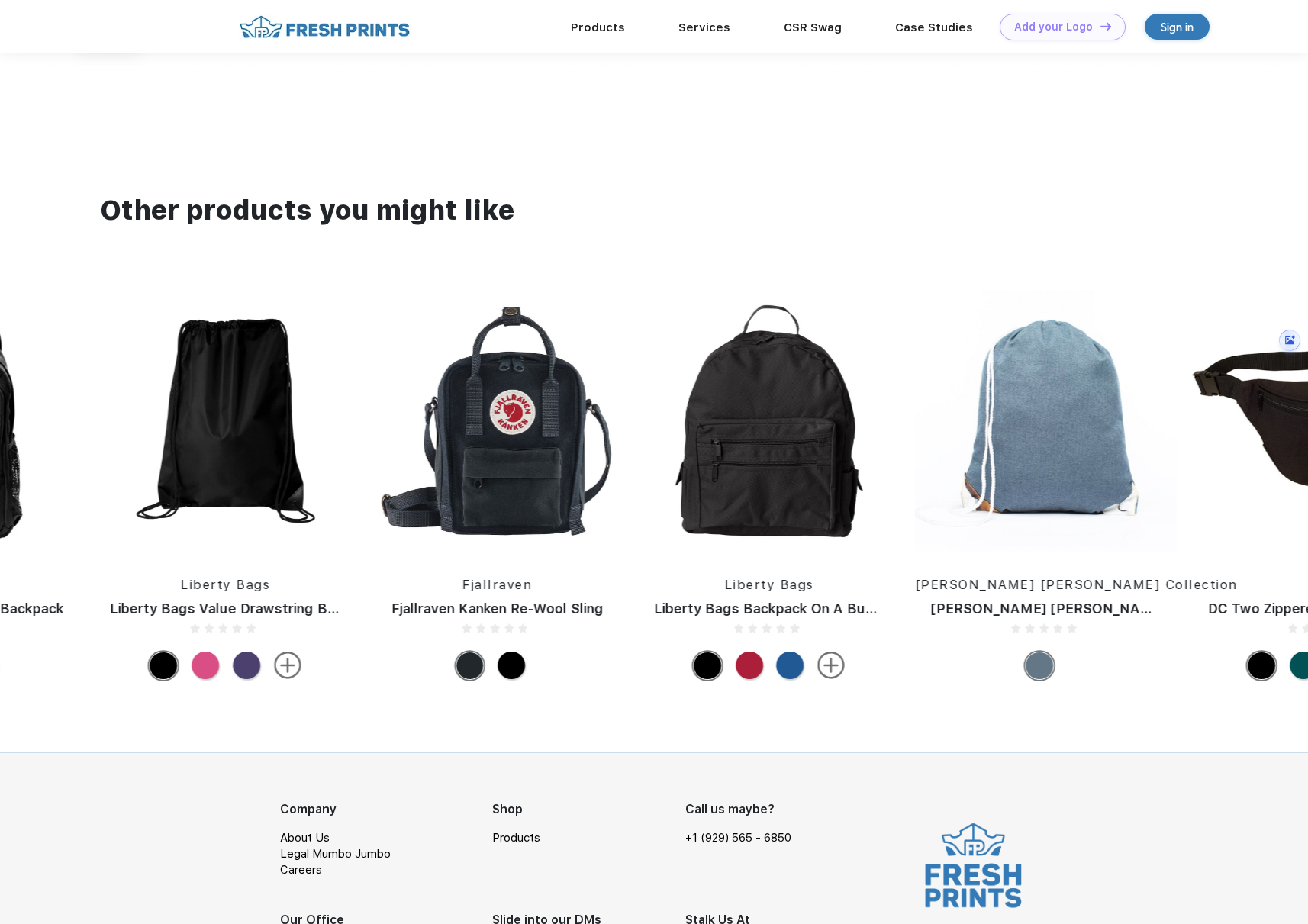
drag, startPoint x: 792, startPoint y: 485, endPoint x: 1311, endPoint y: 487, distance: 519.0
click at [1307, 487] on html "Products Services Printing Fulfillment CSR Swag BIPOC-Owned Brands Women-Owned …" at bounding box center [654, 127] width 1308 height 1831
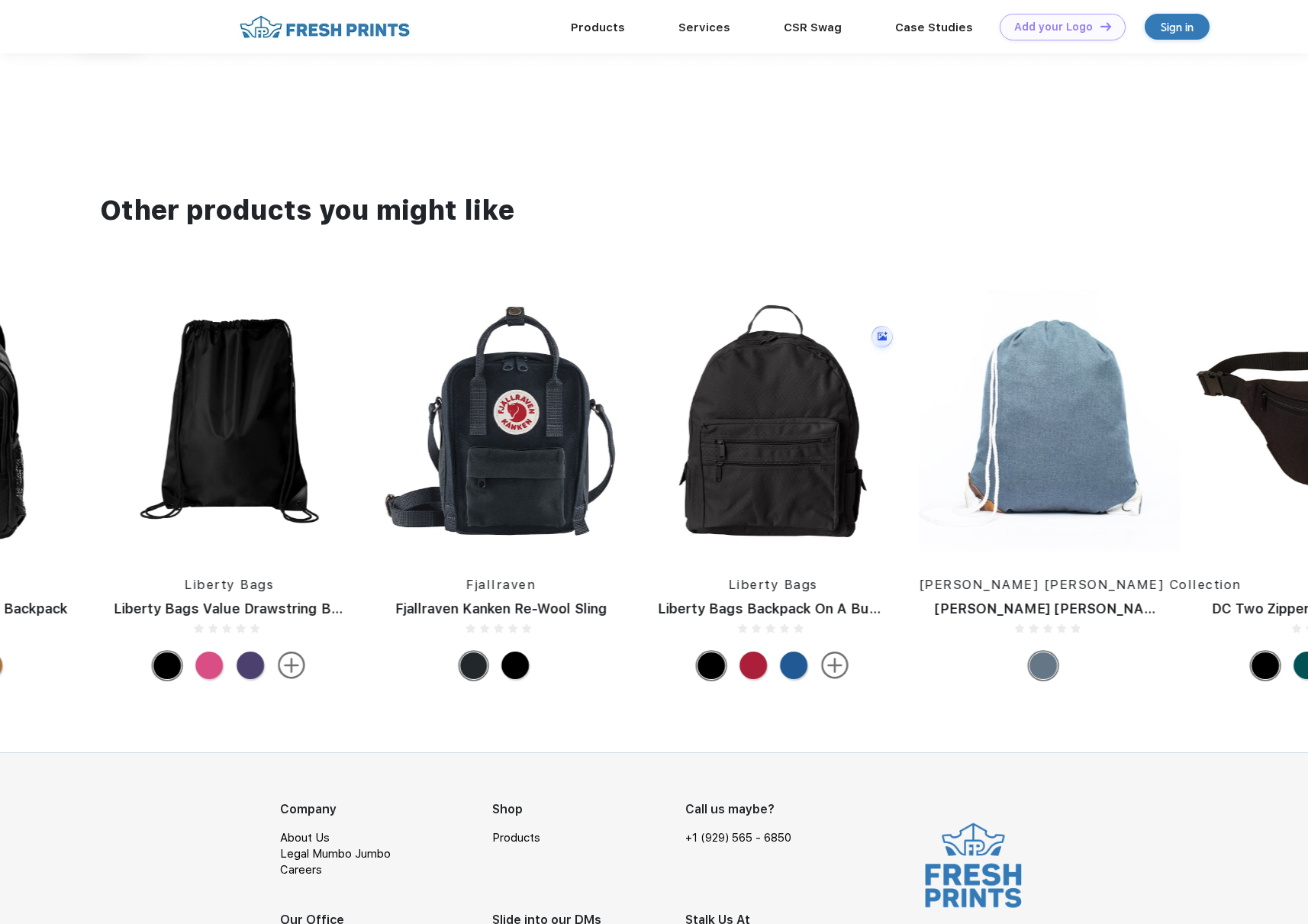
drag, startPoint x: 662, startPoint y: 489, endPoint x: 1311, endPoint y: 478, distance: 649.1
click at [1307, 478] on html "Products Services Printing Fulfillment CSR Swag BIPOC-Owned Brands Women-Owned …" at bounding box center [654, 127] width 1308 height 1831
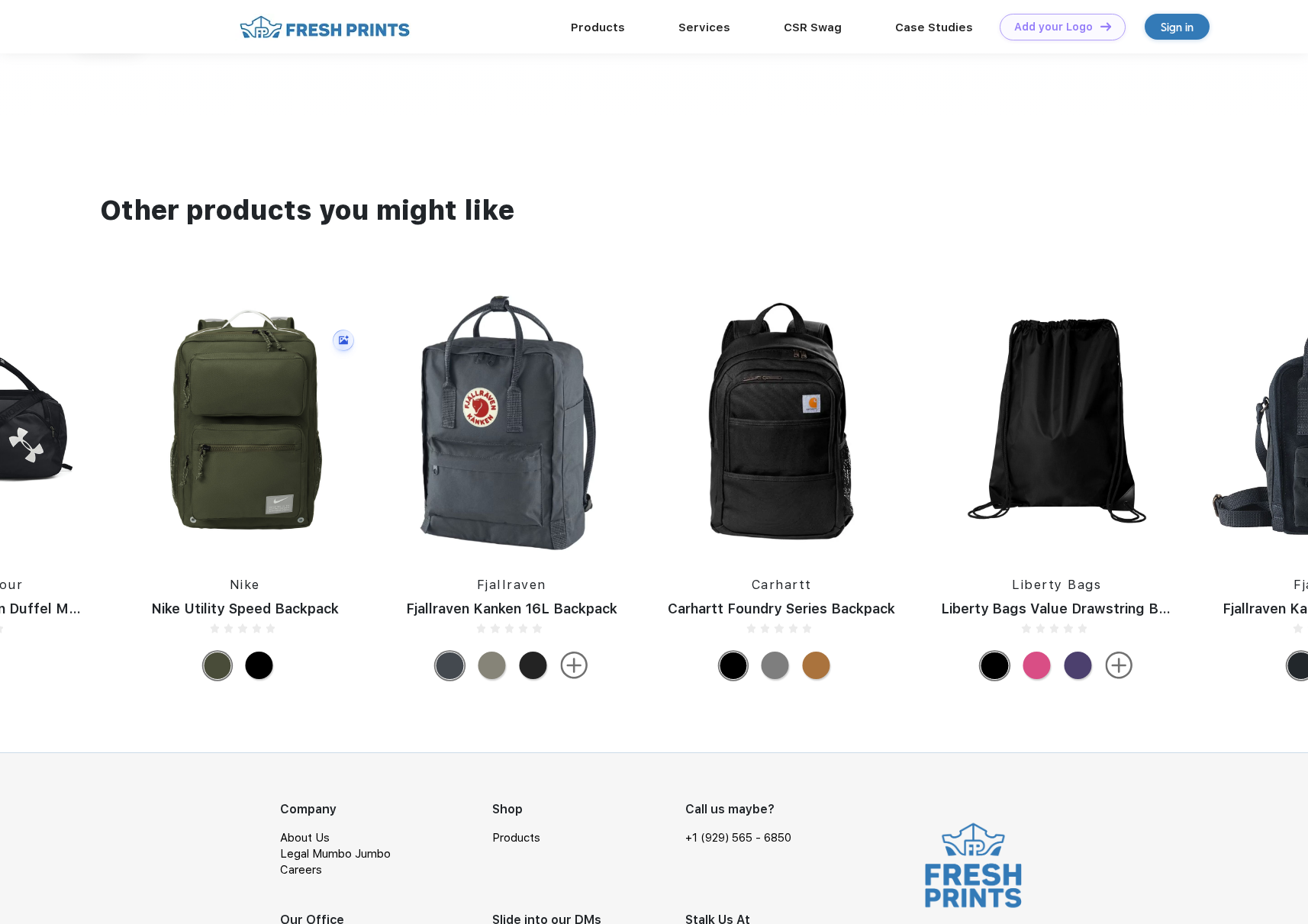
drag, startPoint x: 327, startPoint y: 466, endPoint x: 1197, endPoint y: 458, distance: 870.0
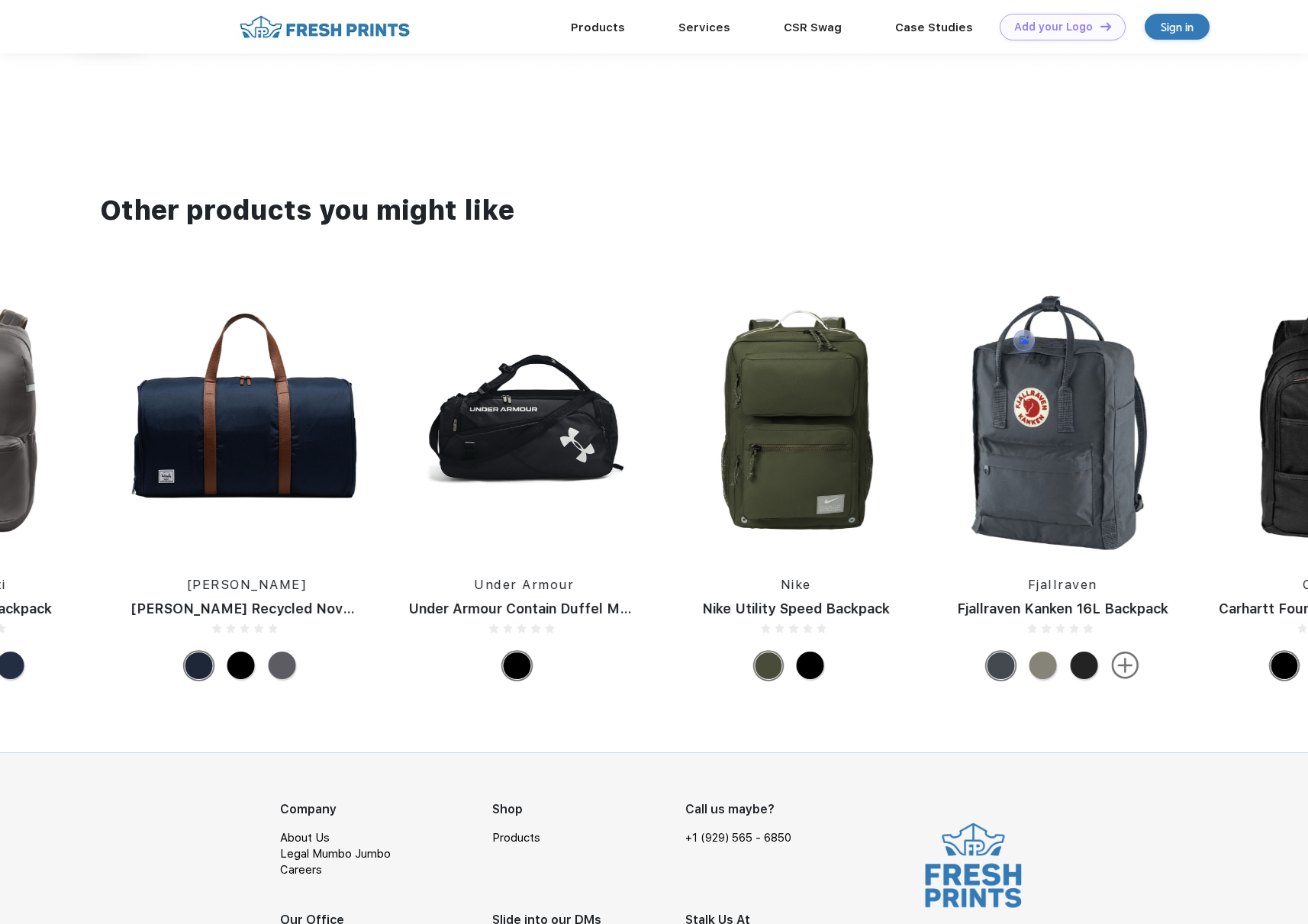
drag, startPoint x: 549, startPoint y: 467, endPoint x: 1303, endPoint y: 465, distance: 754.0
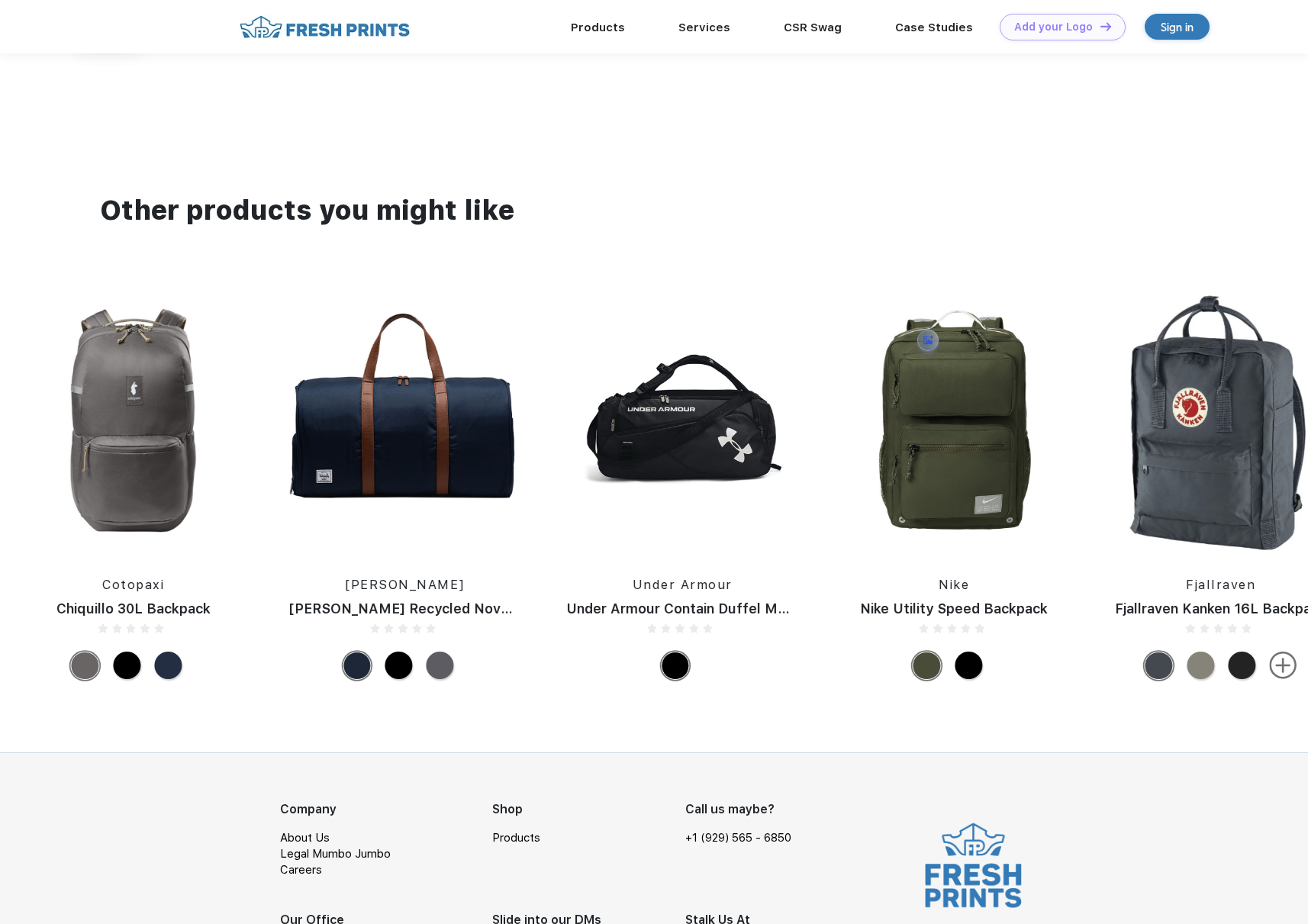
drag, startPoint x: 538, startPoint y: 464, endPoint x: 1310, endPoint y: 467, distance: 772.0
click at [1307, 467] on html "Products Services Printing Fulfillment CSR Swag BIPOC-Owned Brands Women-Owned …" at bounding box center [654, 127] width 1308 height 1831
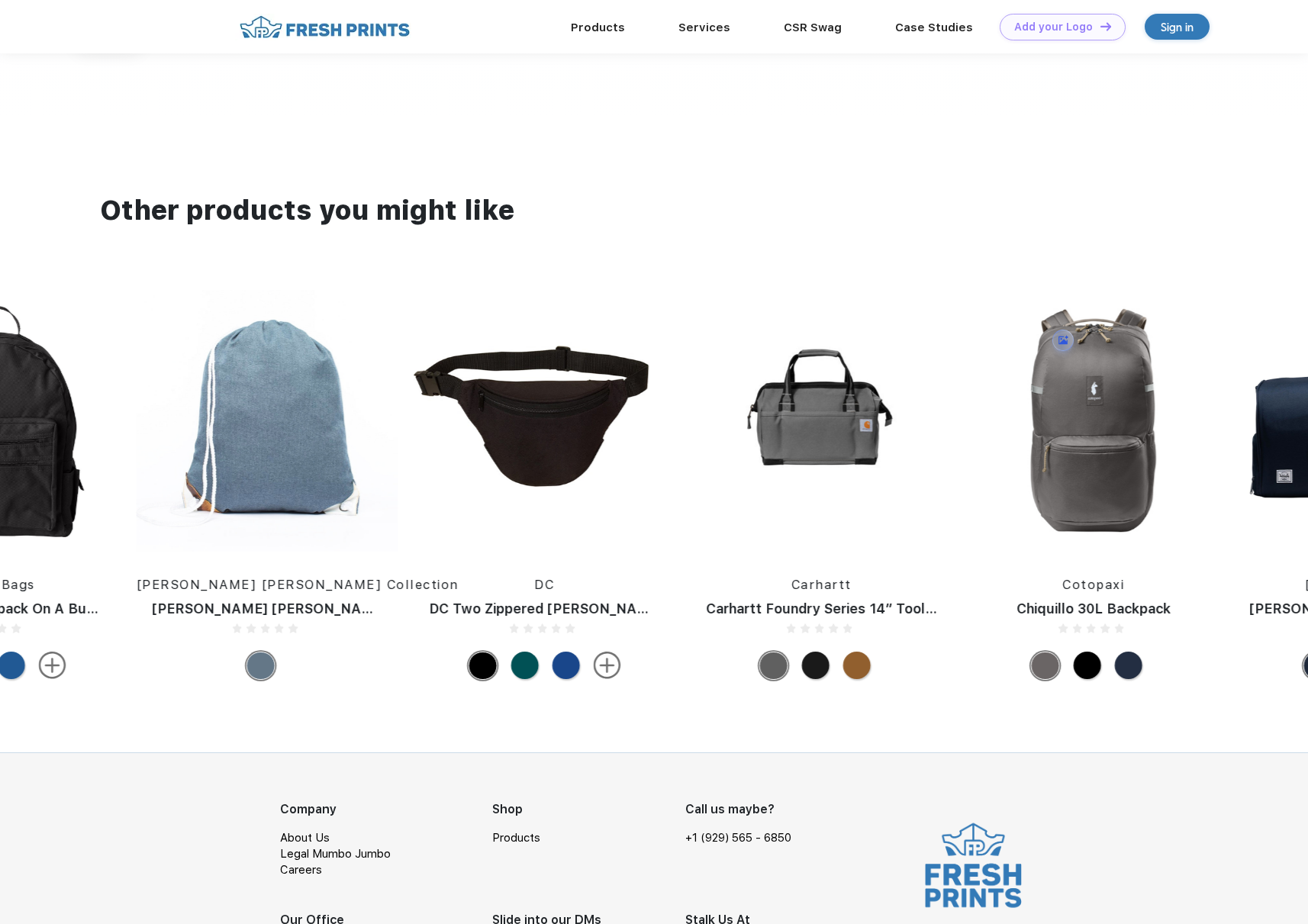
drag, startPoint x: 415, startPoint y: 456, endPoint x: 1078, endPoint y: 465, distance: 663.1
click at [1078, 465] on div "DC DC Two Zippered Fanny Pack Carhartt Carhartt Foundry Series 14” Tool Bag Cot…" at bounding box center [83, 489] width 6079 height 397
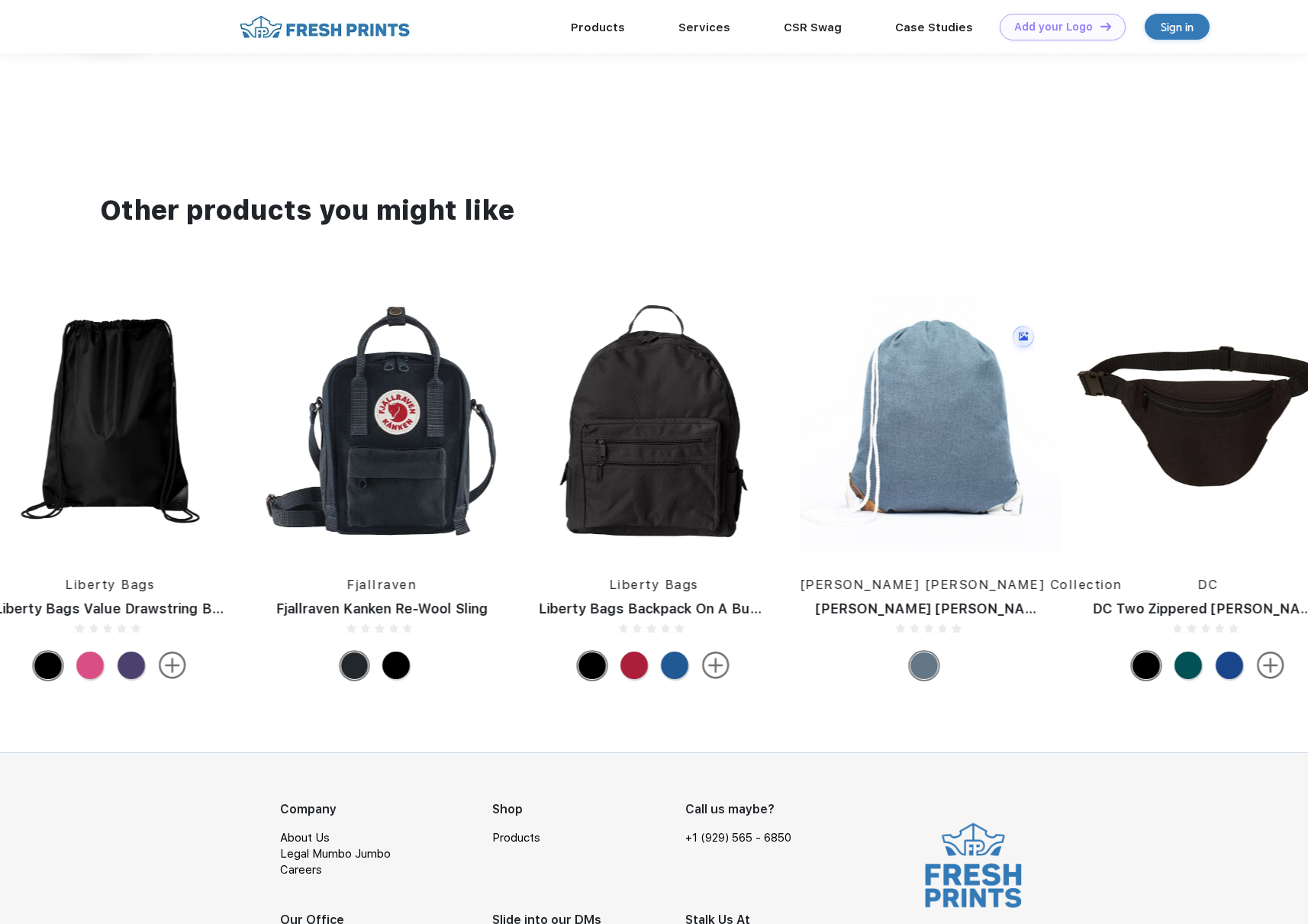
drag, startPoint x: 472, startPoint y: 453, endPoint x: 1221, endPoint y: 505, distance: 750.8
click at [1188, 506] on div "DC DC Two Zippered Fanny Pack Carhartt Carhartt Foundry Series 14” Tool Bag Cot…" at bounding box center [746, 489] width 6079 height 397
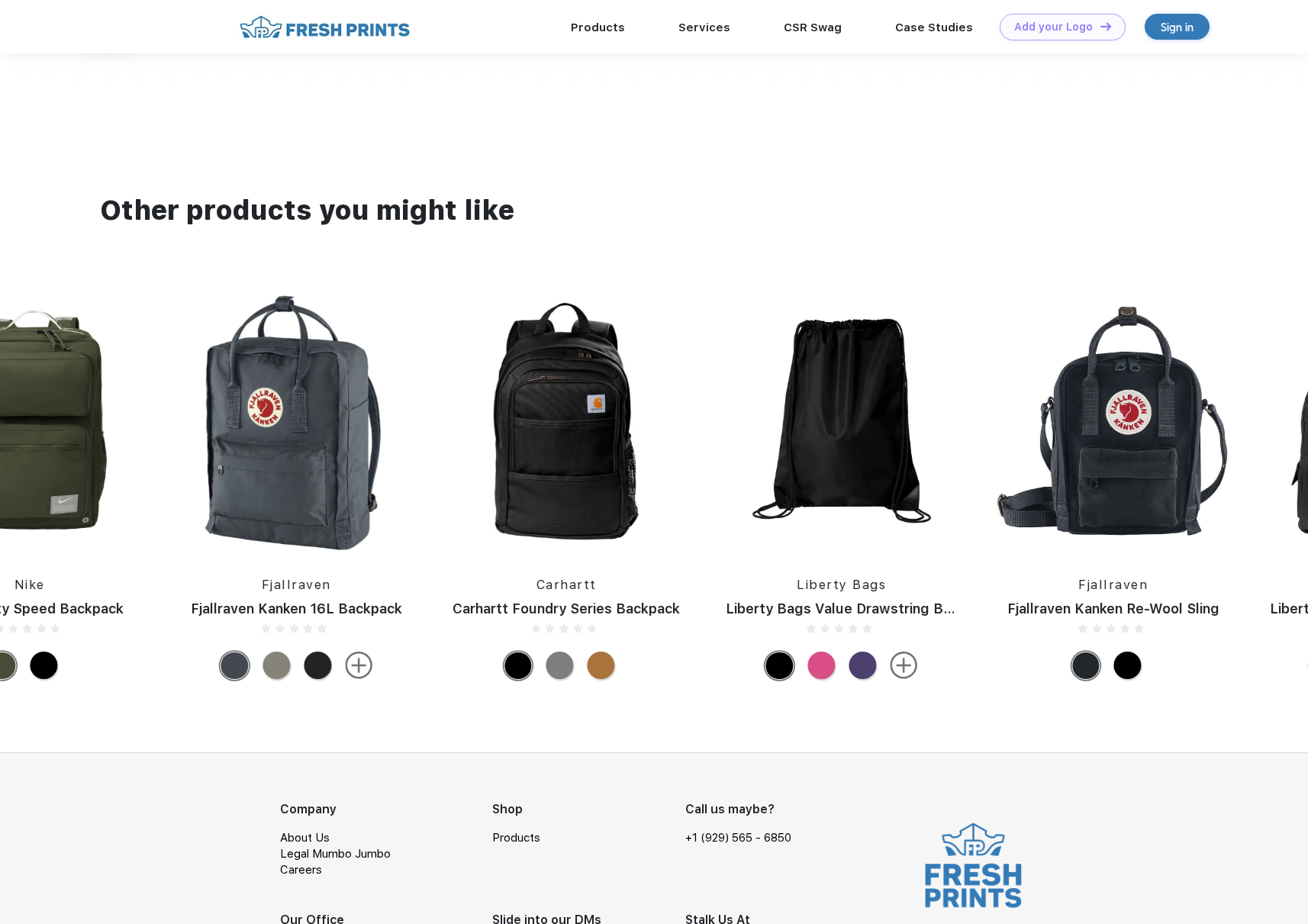
drag, startPoint x: 543, startPoint y: 576, endPoint x: 1036, endPoint y: 570, distance: 493.0
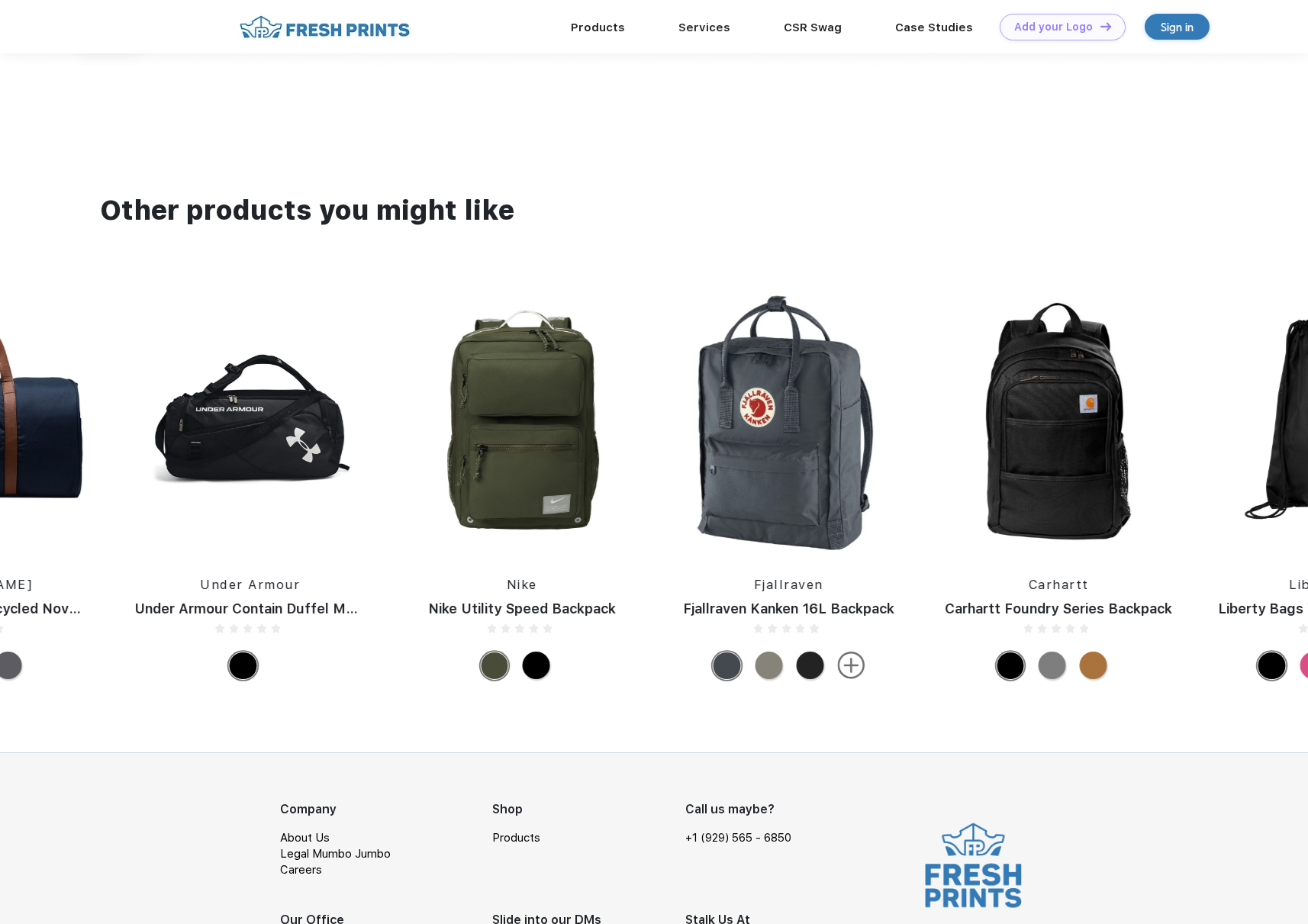
click at [528, 676] on div at bounding box center [536, 665] width 28 height 28
click at [527, 676] on div at bounding box center [536, 665] width 29 height 29
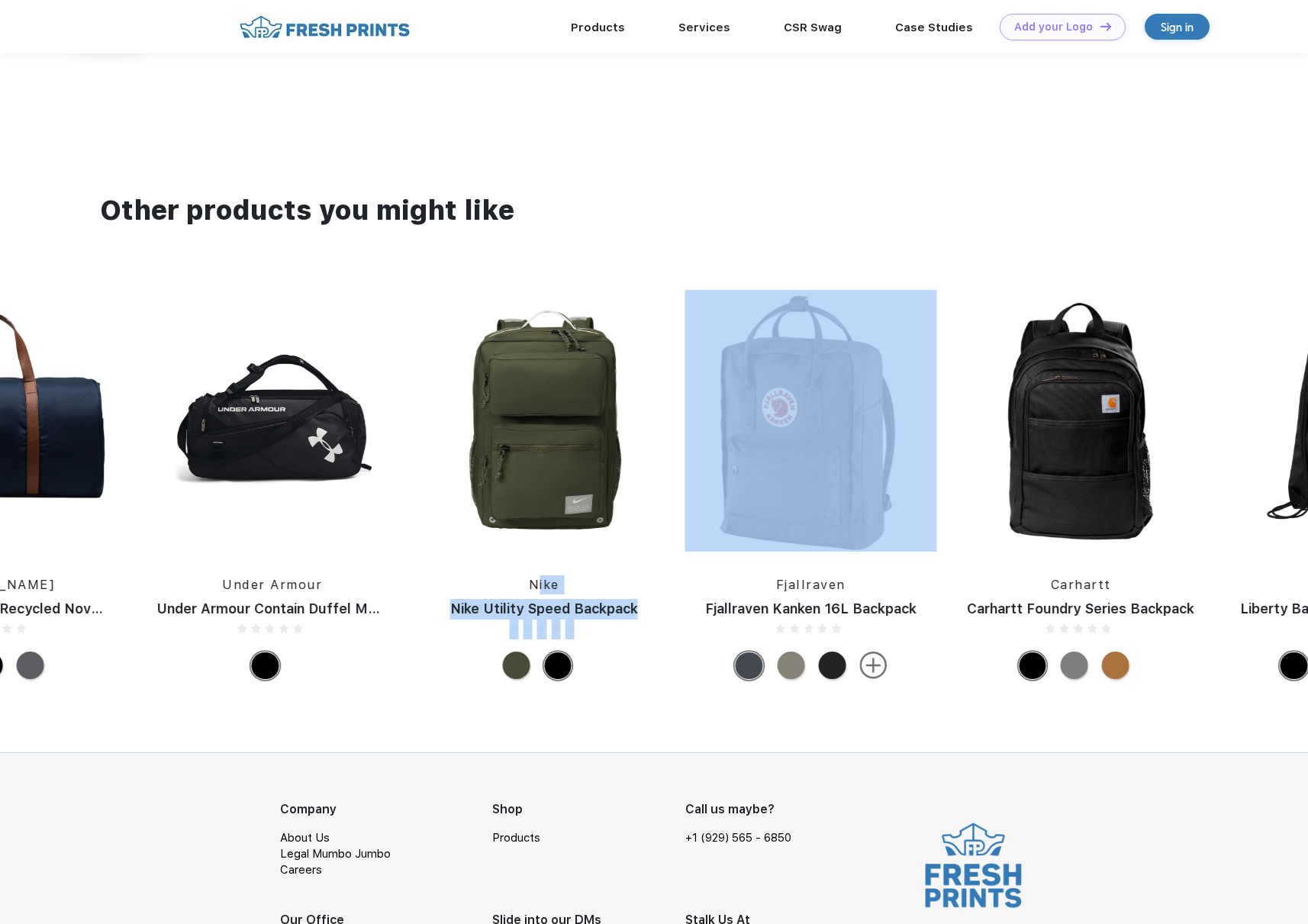
drag, startPoint x: 466, startPoint y: 573, endPoint x: 1076, endPoint y: 566, distance: 610.0
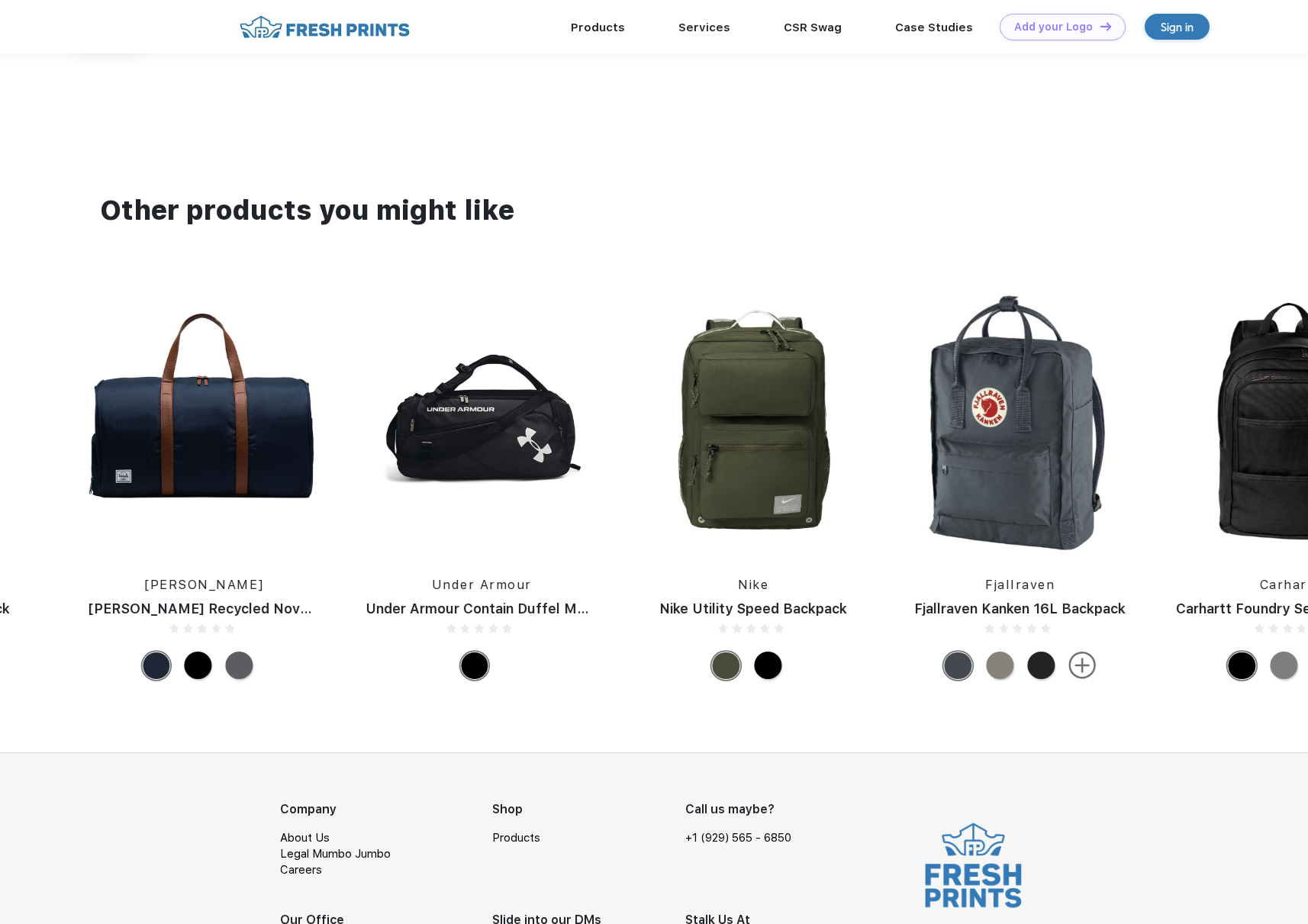
click at [227, 679] on div at bounding box center [240, 665] width 28 height 28
click at [227, 675] on div at bounding box center [239, 665] width 29 height 29
click at [142, 672] on div at bounding box center [155, 665] width 28 height 28
click at [229, 673] on div at bounding box center [240, 665] width 28 height 28
click at [239, 446] on img at bounding box center [204, 421] width 262 height 262
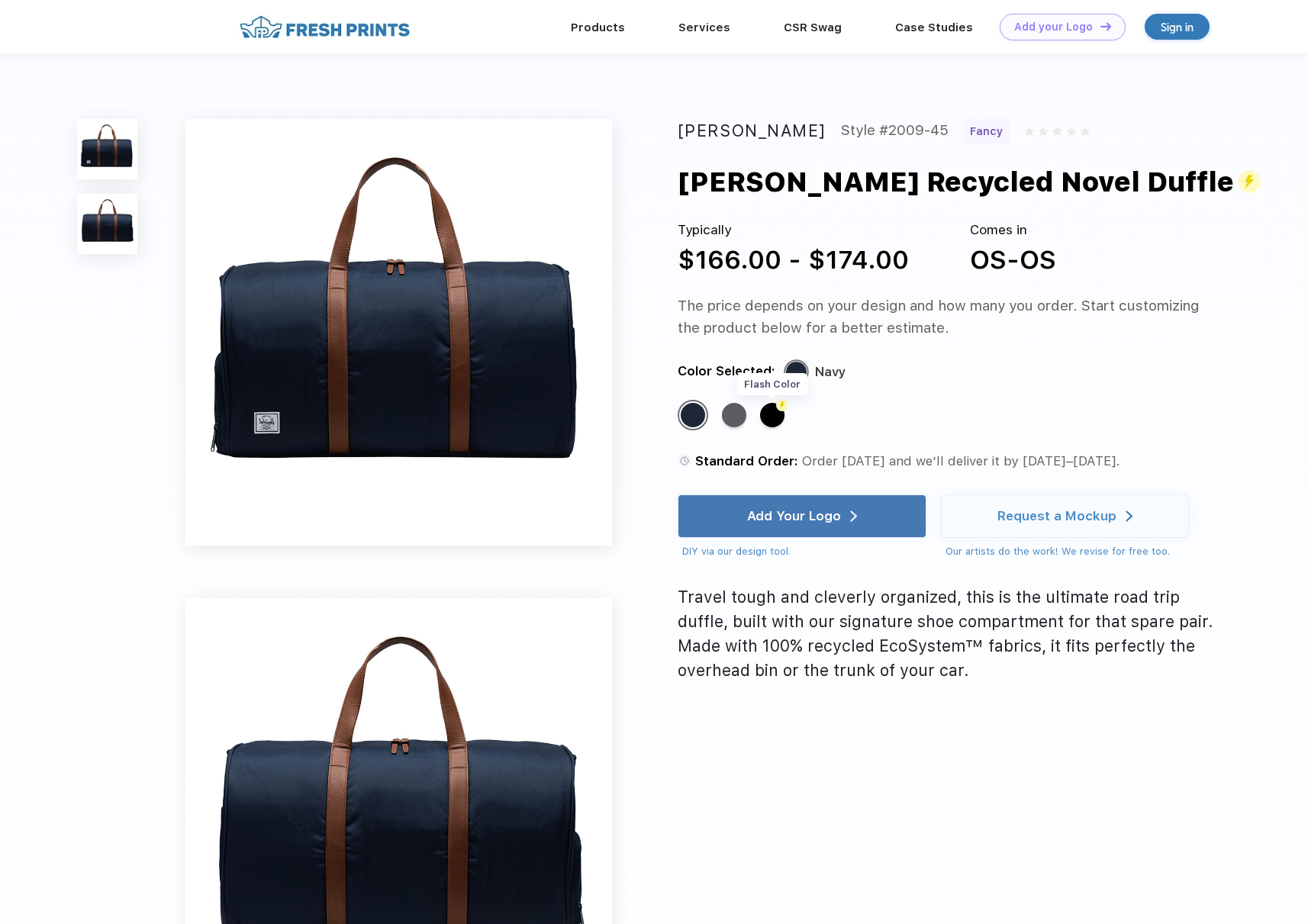
click at [770, 415] on div "Flash Color" at bounding box center [772, 414] width 24 height 24
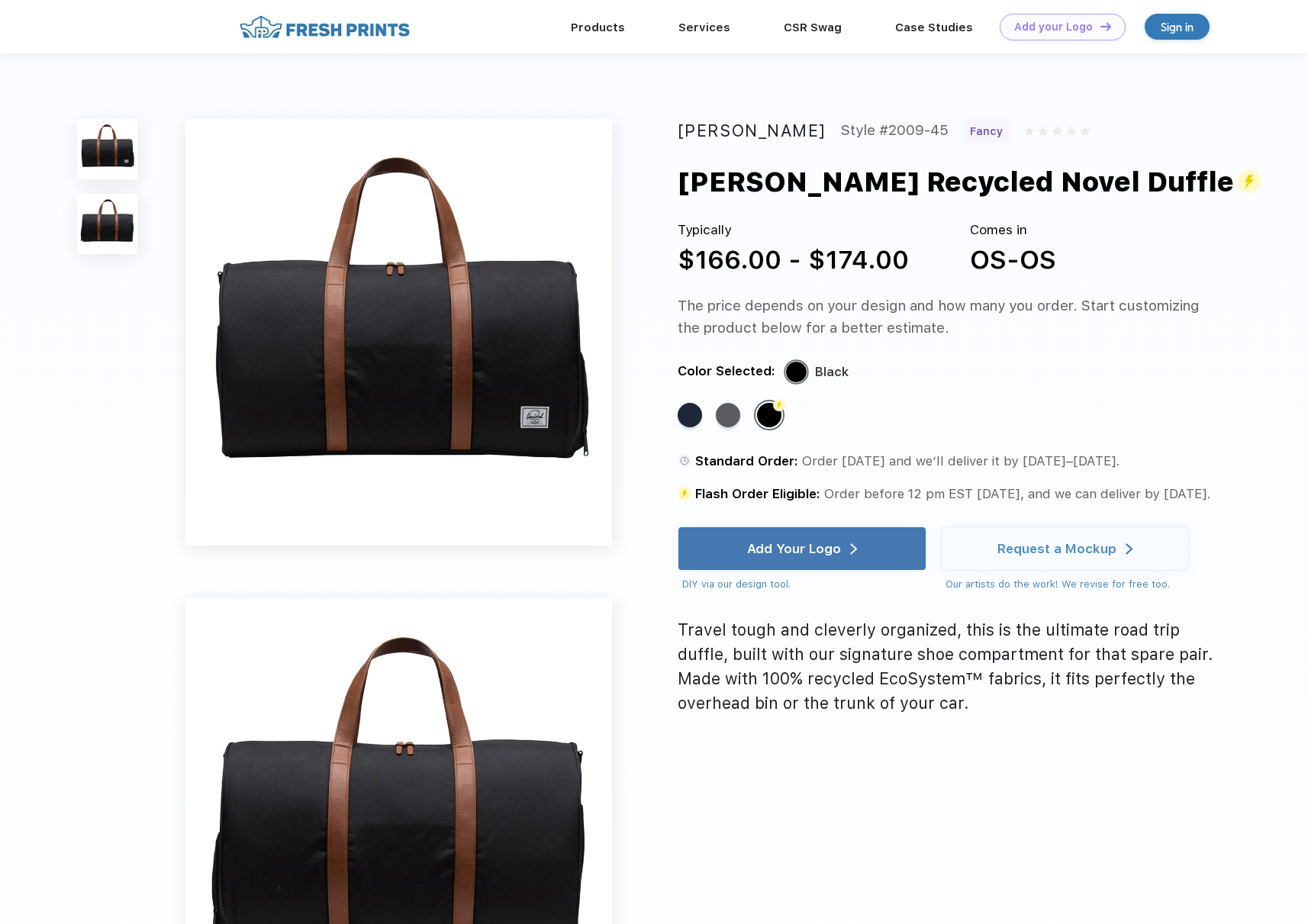
click at [715, 414] on div "Standard Color Standard Color Flash Color" at bounding box center [931, 422] width 506 height 44
click at [721, 414] on div "Standard Color" at bounding box center [727, 414] width 24 height 24
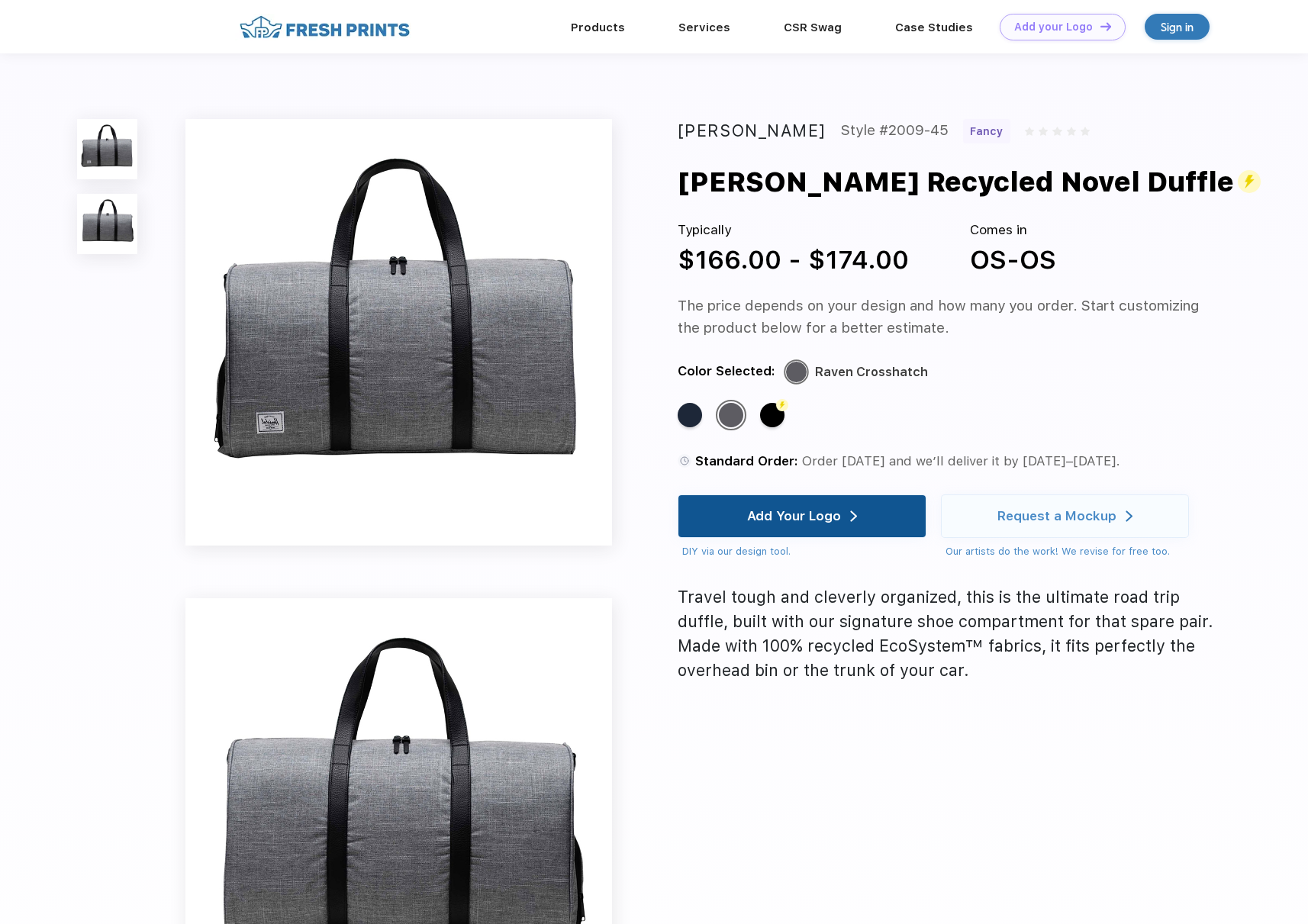
click at [750, 505] on div "Add Your Logo" at bounding box center [802, 516] width 110 height 42
